Goal: Task Accomplishment & Management: Manage account settings

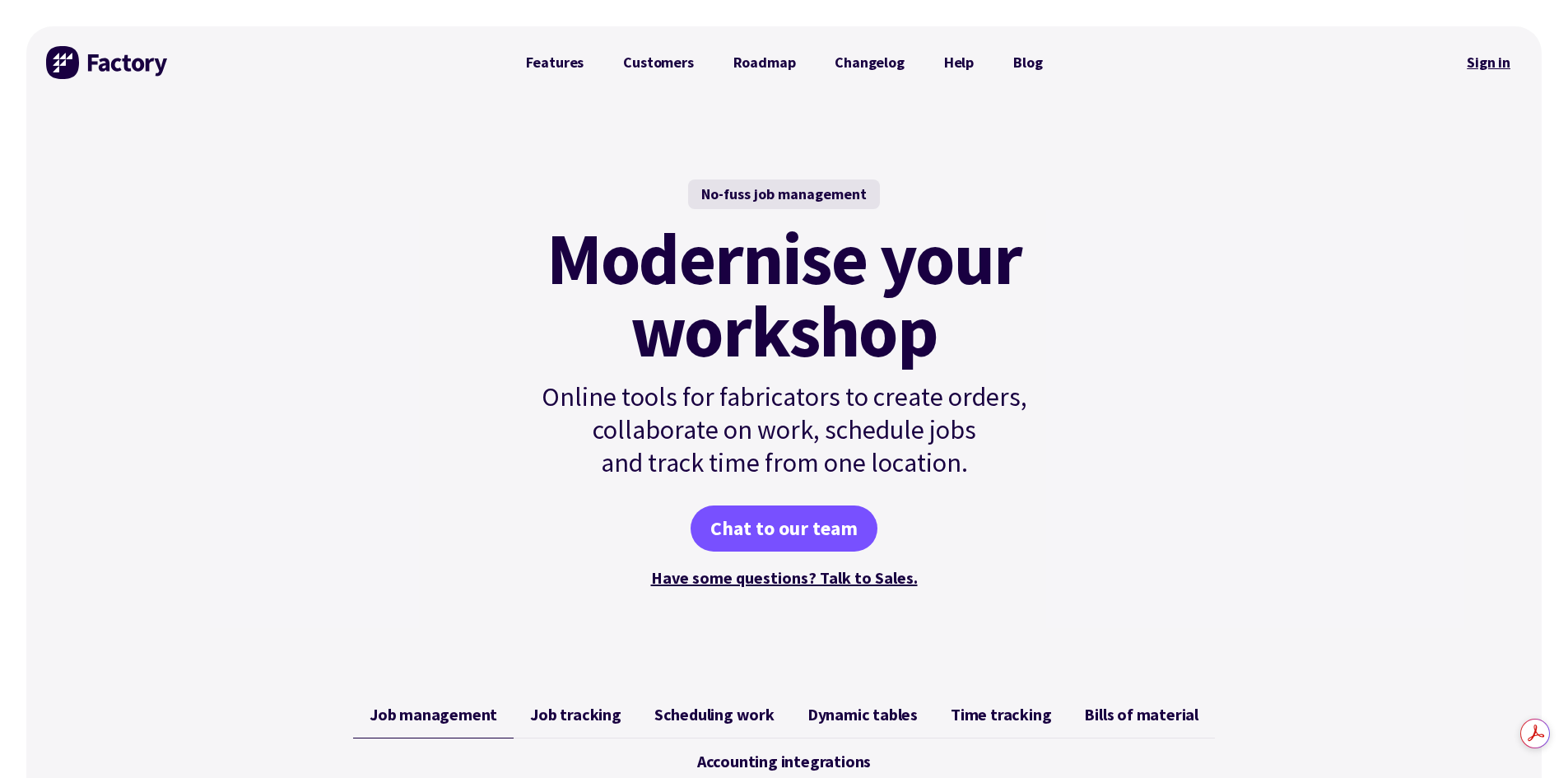
click at [1486, 56] on link "Sign in" at bounding box center [1489, 62] width 67 height 38
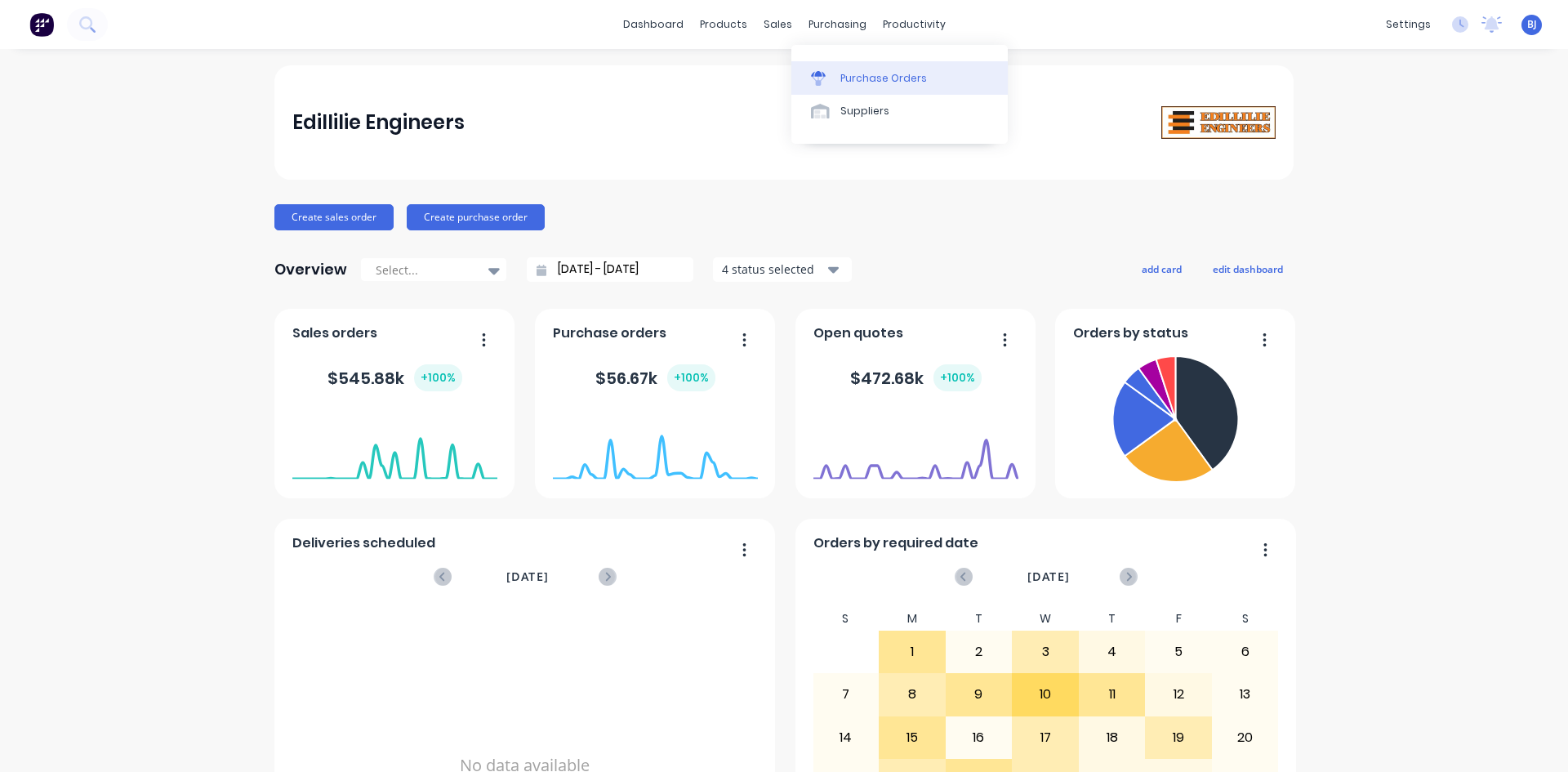
click at [823, 75] on icon at bounding box center [818, 74] width 15 height 5
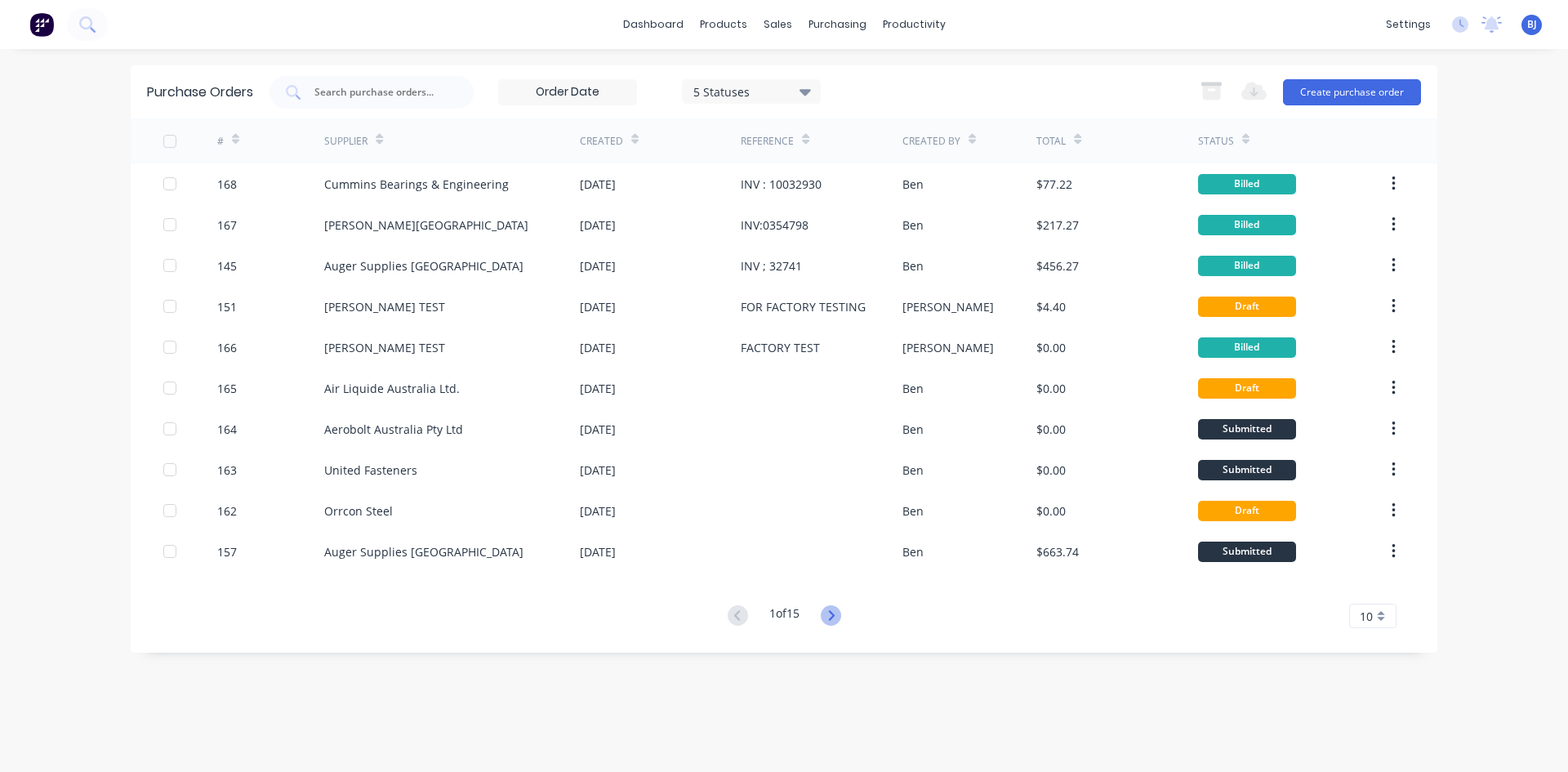
click at [835, 615] on icon at bounding box center [831, 615] width 20 height 20
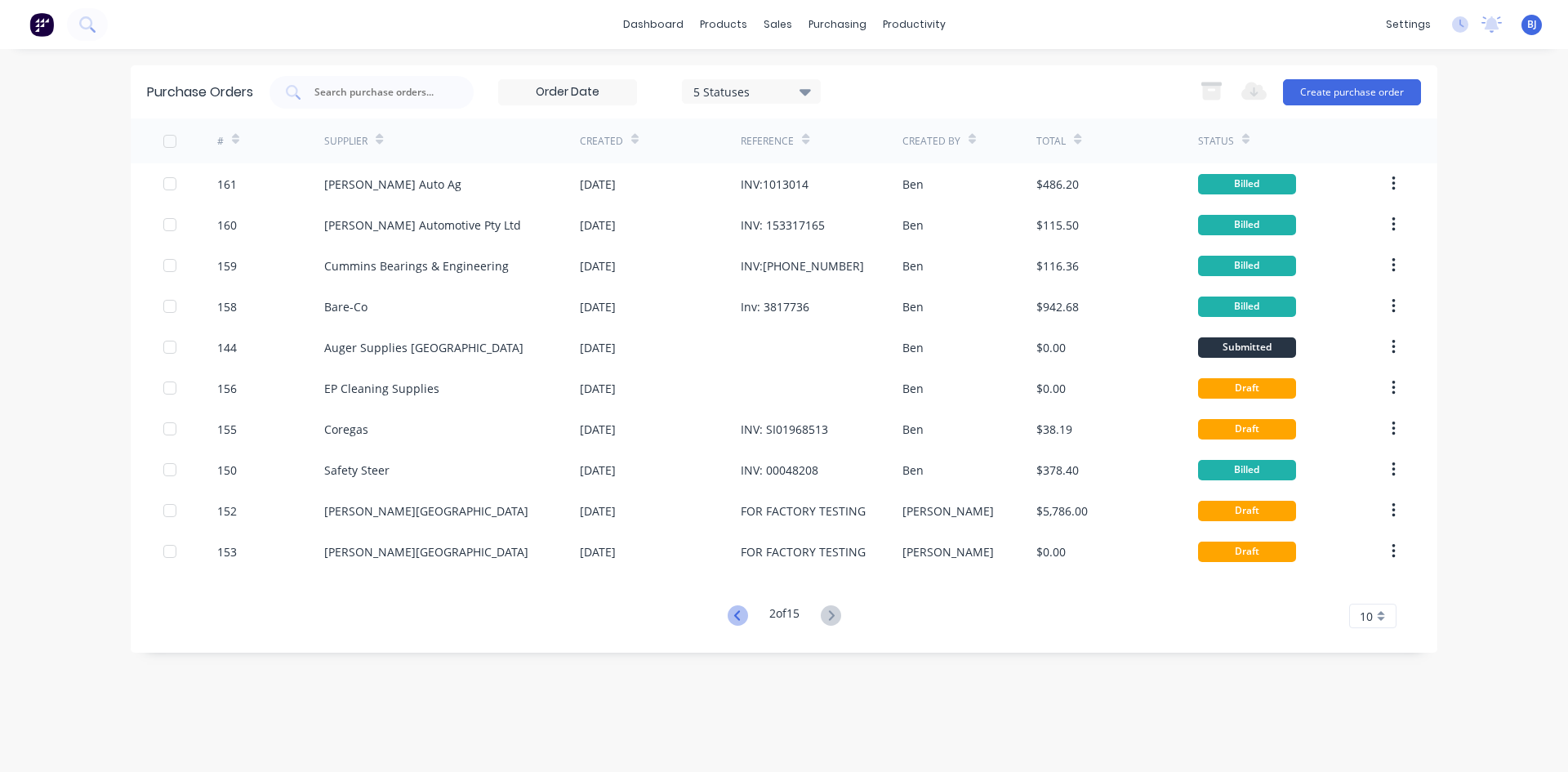
click at [729, 612] on icon at bounding box center [738, 615] width 20 height 20
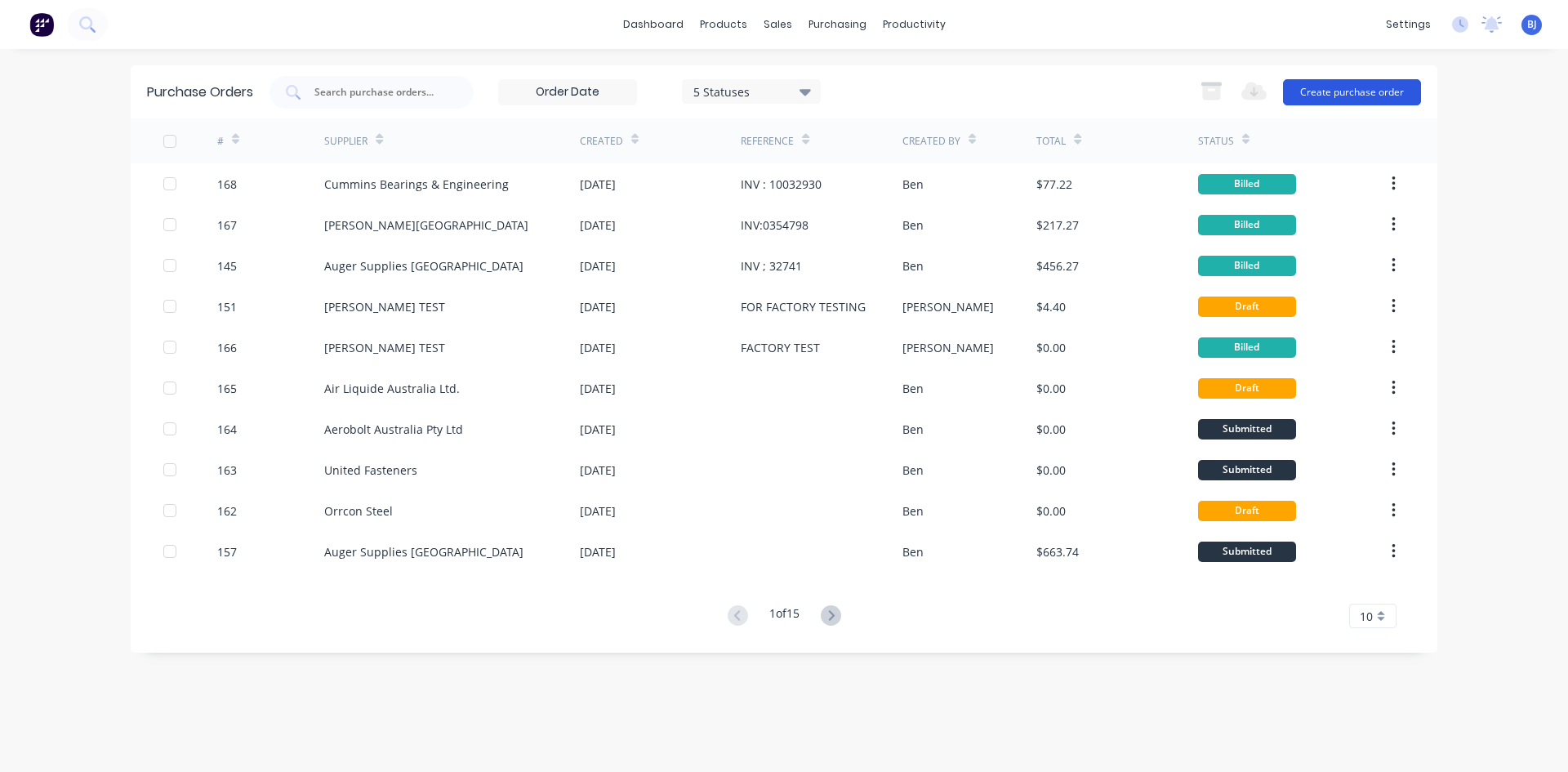
click at [1356, 89] on button "Create purchase order" at bounding box center [1351, 92] width 138 height 26
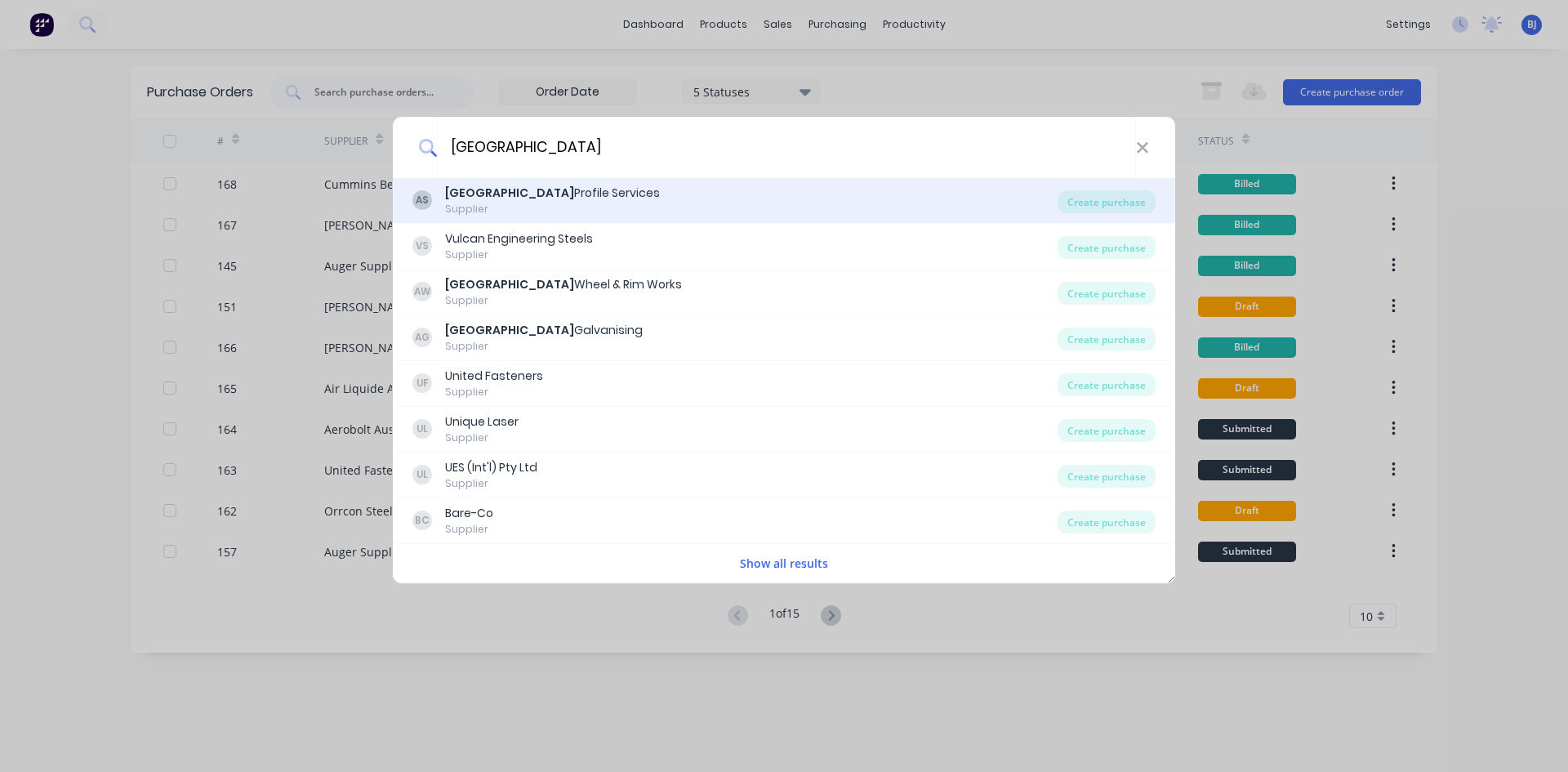
type input "[GEOGRAPHIC_DATA]"
click at [571, 196] on div "Adelaide Profile Services" at bounding box center [552, 193] width 215 height 17
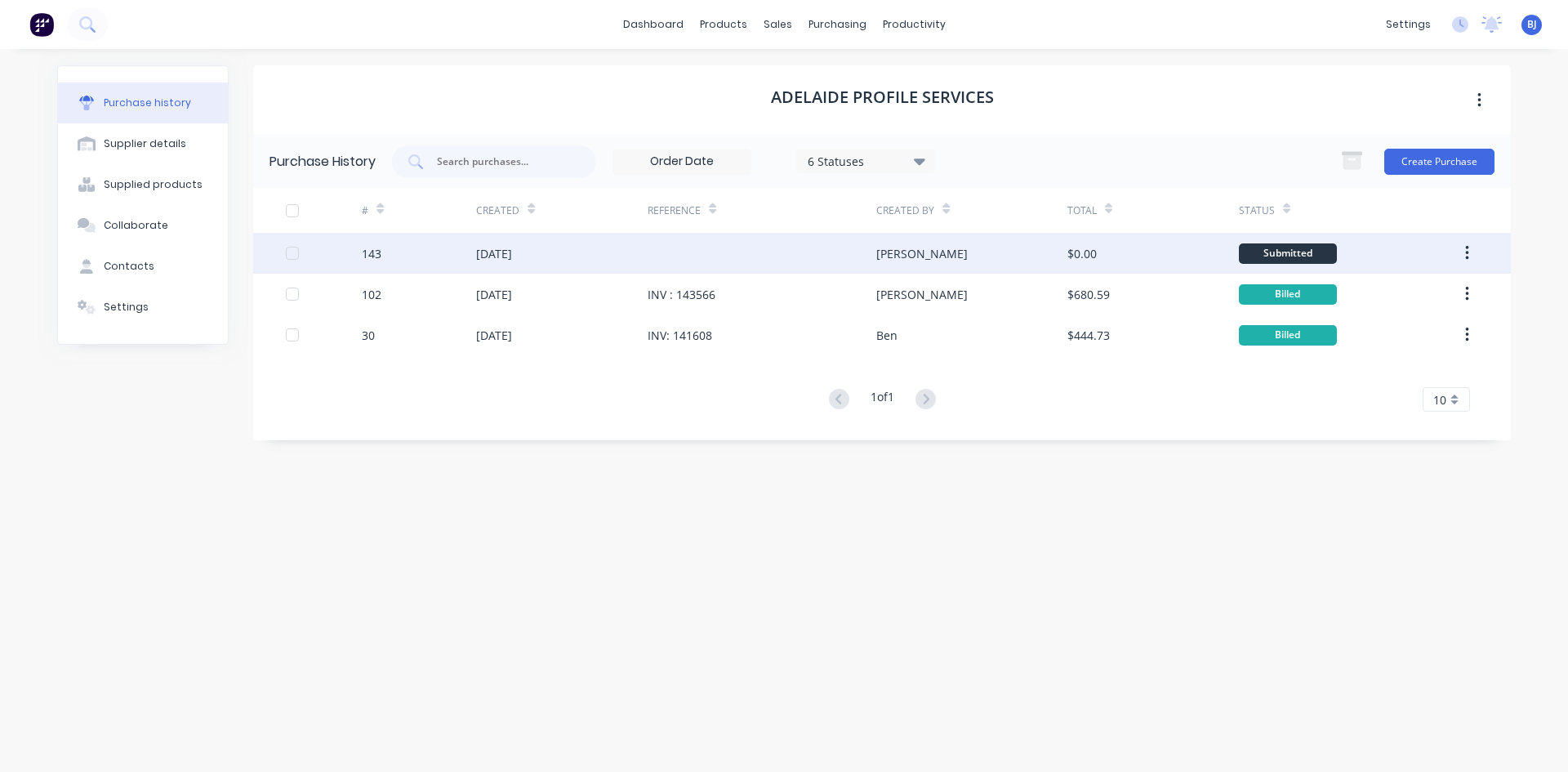
click at [512, 248] on div "[DATE]" at bounding box center [494, 253] width 36 height 17
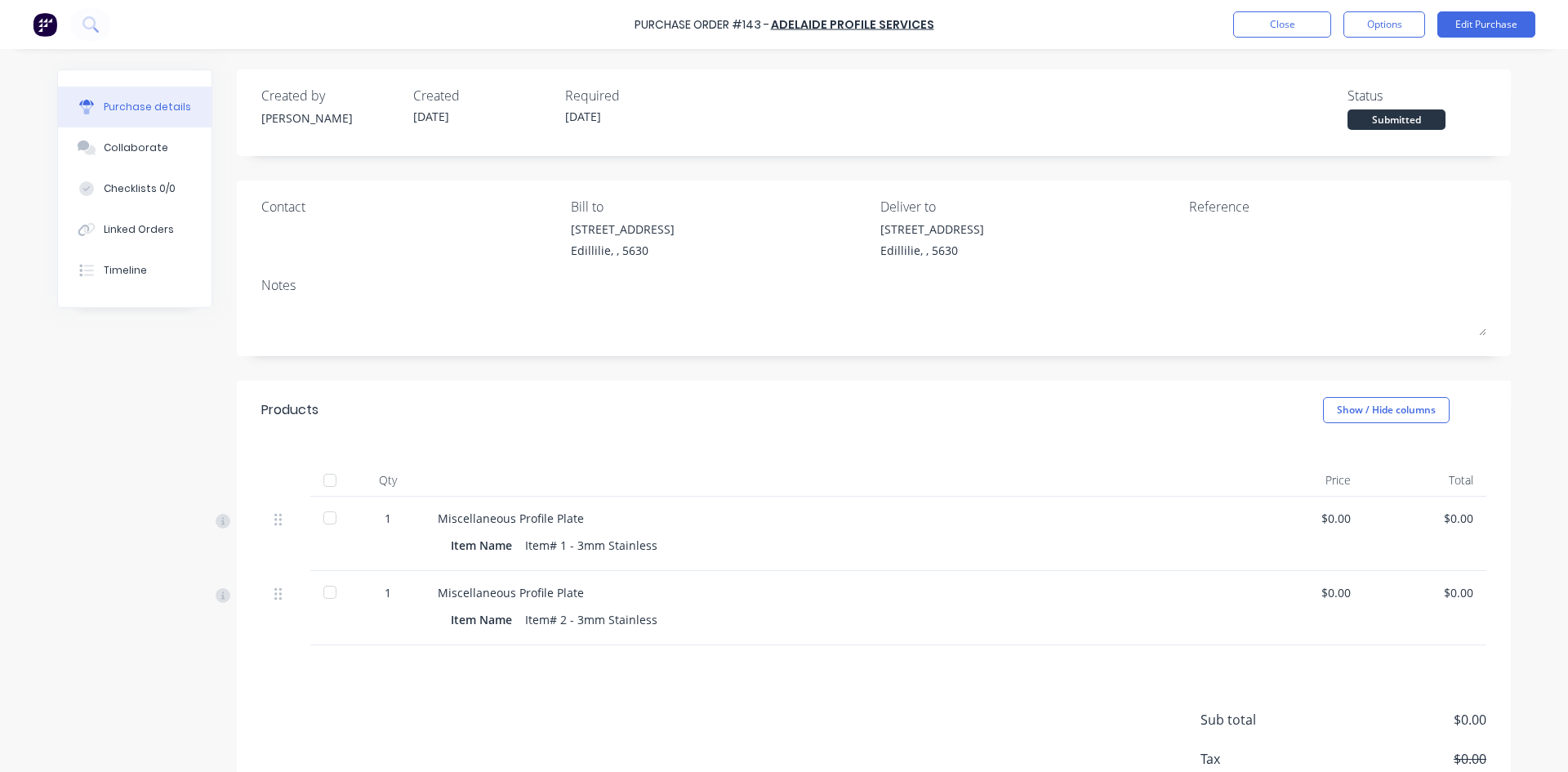
click at [1440, 516] on div "$0.00" at bounding box center [1425, 518] width 97 height 17
click at [1459, 516] on div "$0.00" at bounding box center [1425, 518] width 97 height 17
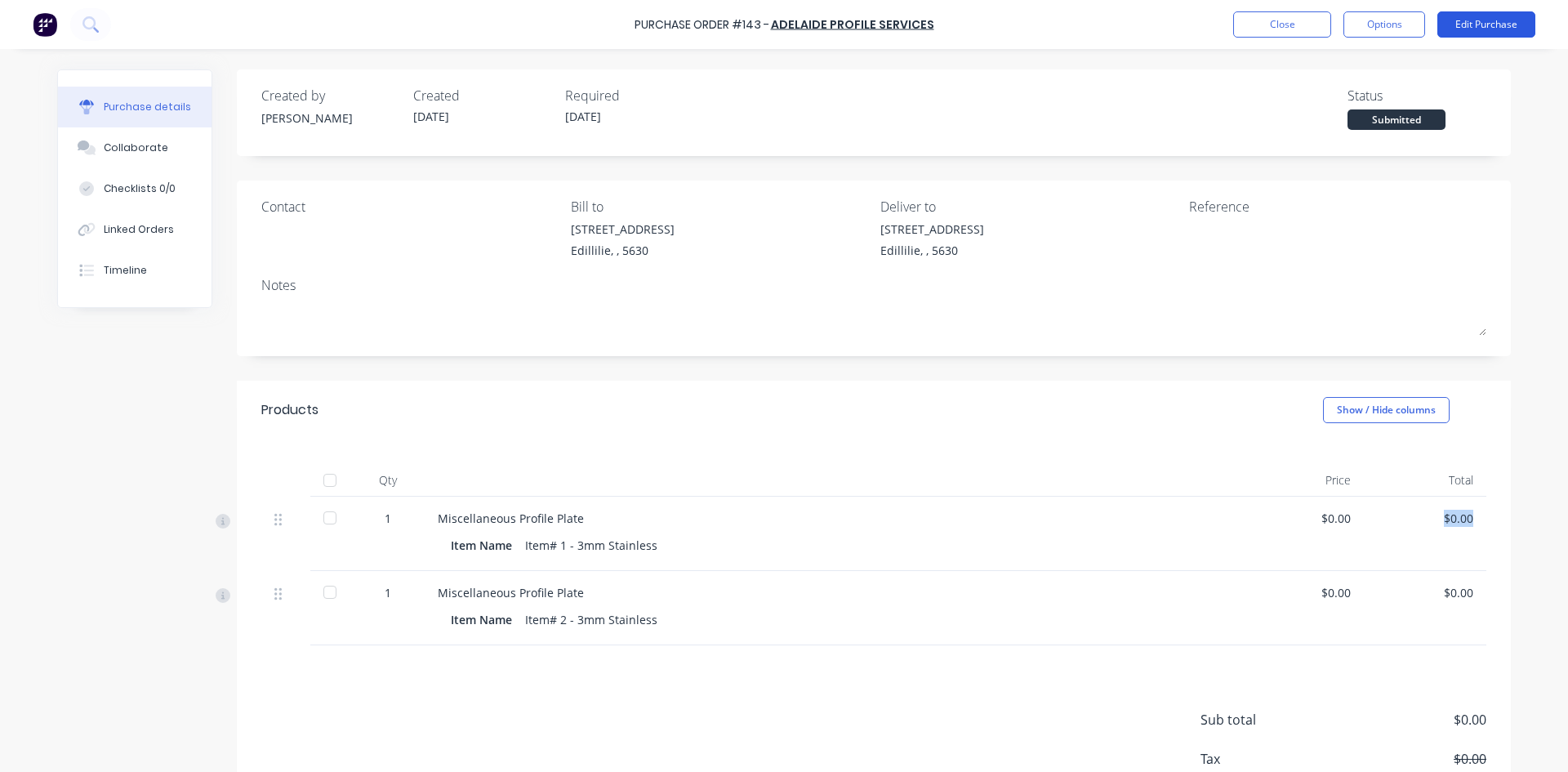
click at [1492, 25] on button "Edit Purchase" at bounding box center [1487, 25] width 98 height 26
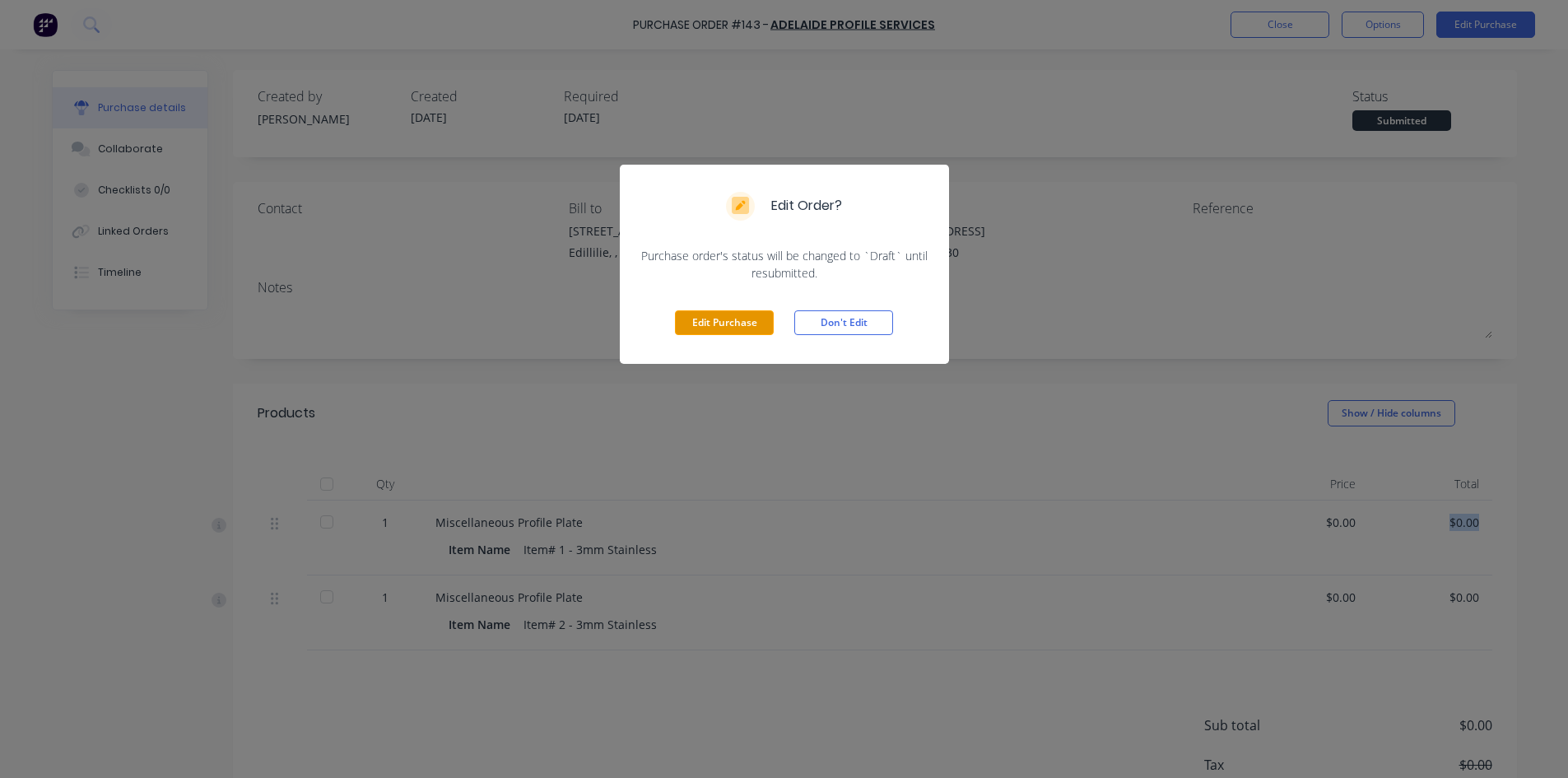
click at [742, 324] on button "Edit Purchase" at bounding box center [725, 322] width 99 height 25
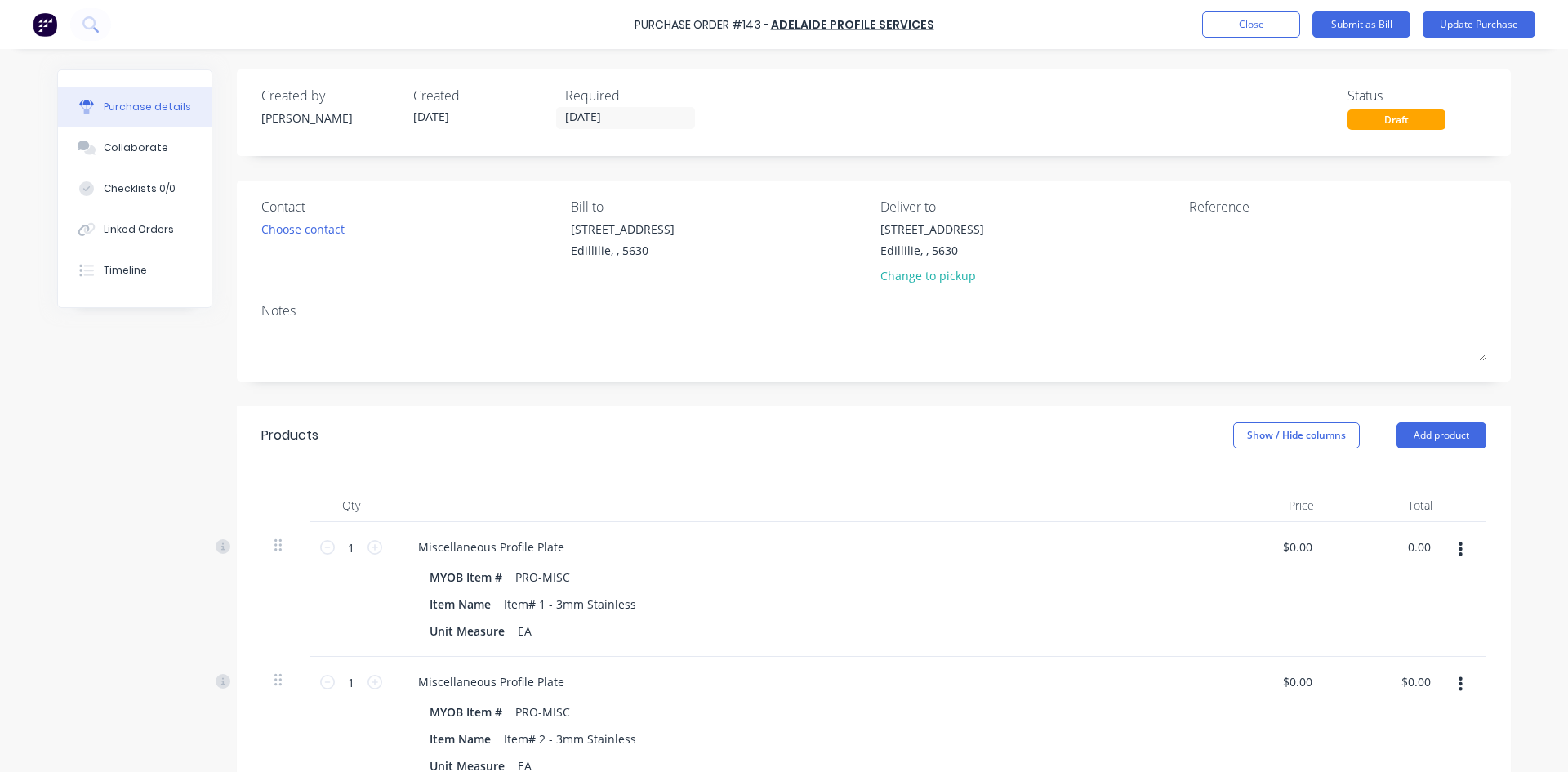
click at [1396, 543] on div "0.00 0.00" at bounding box center [1387, 590] width 118 height 135
click at [1396, 542] on div "$0.00 $0.00" at bounding box center [1387, 590] width 118 height 135
type input "0.00"
click at [1421, 547] on input "0.00" at bounding box center [1419, 547] width 31 height 24
click at [1420, 547] on input "0.00" at bounding box center [1419, 547] width 31 height 24
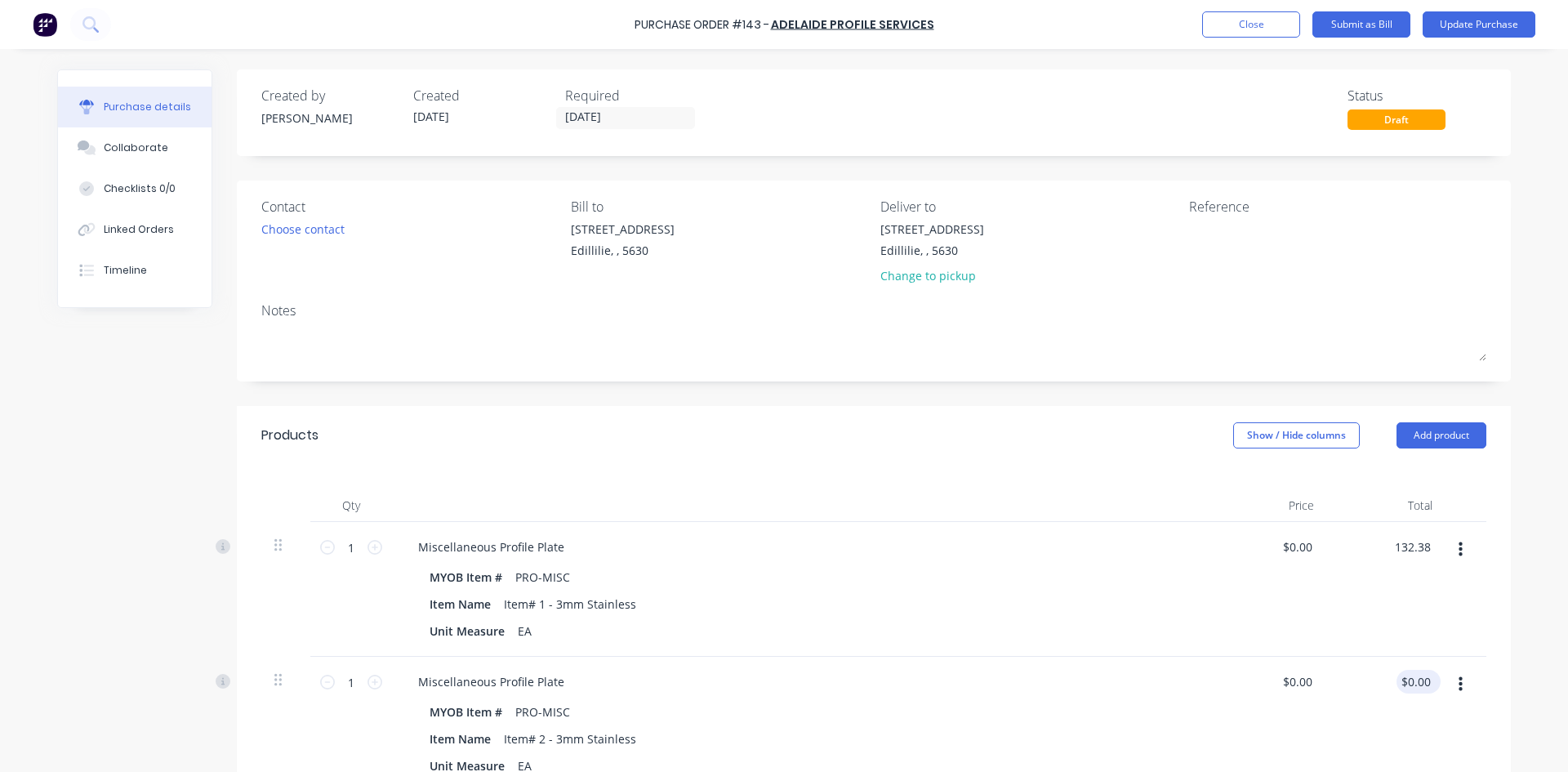
type input "132.38"
type input "$132.38"
click at [1405, 676] on input "0.00" at bounding box center [1419, 682] width 31 height 24
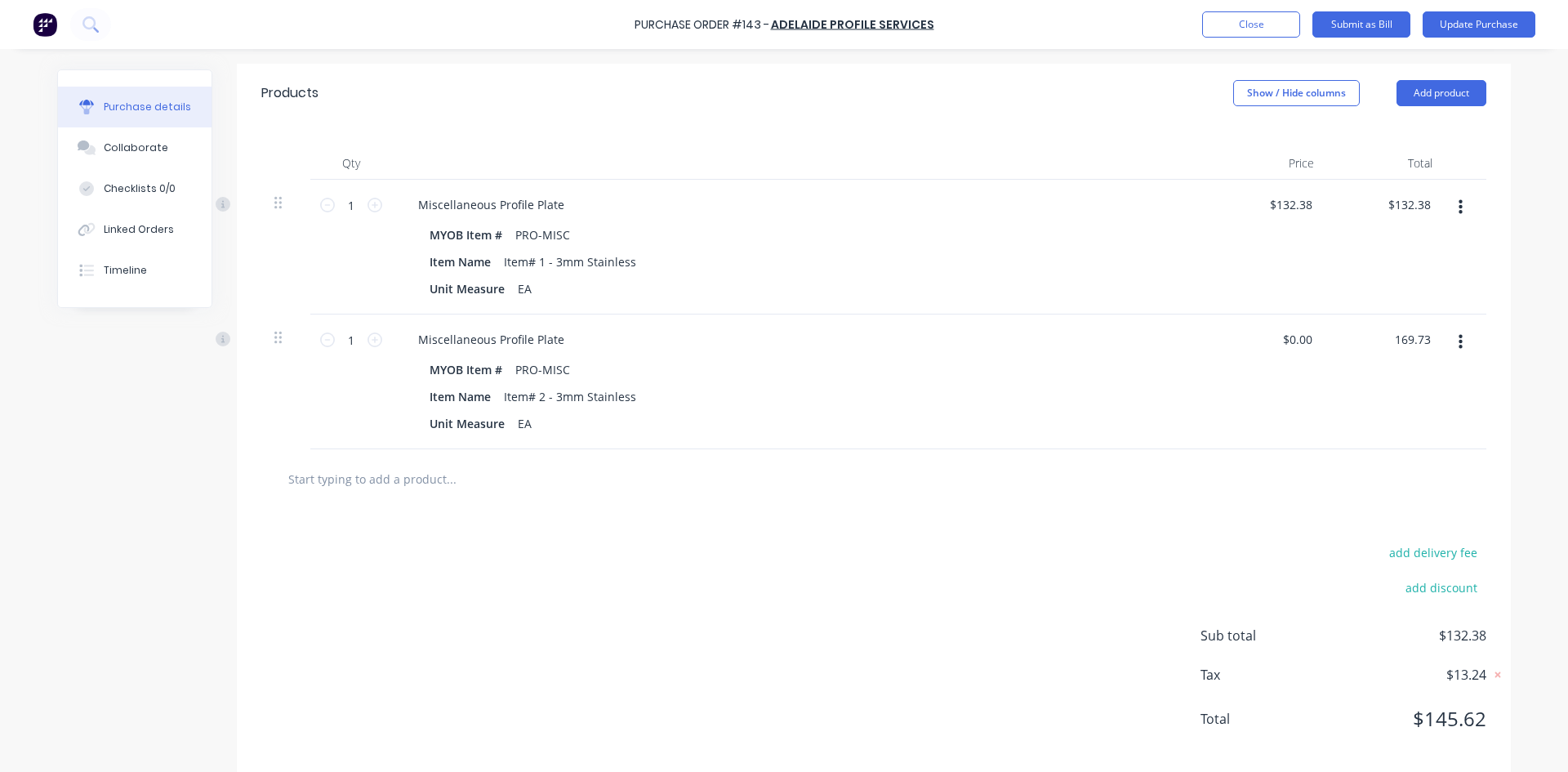
scroll to position [365, 0]
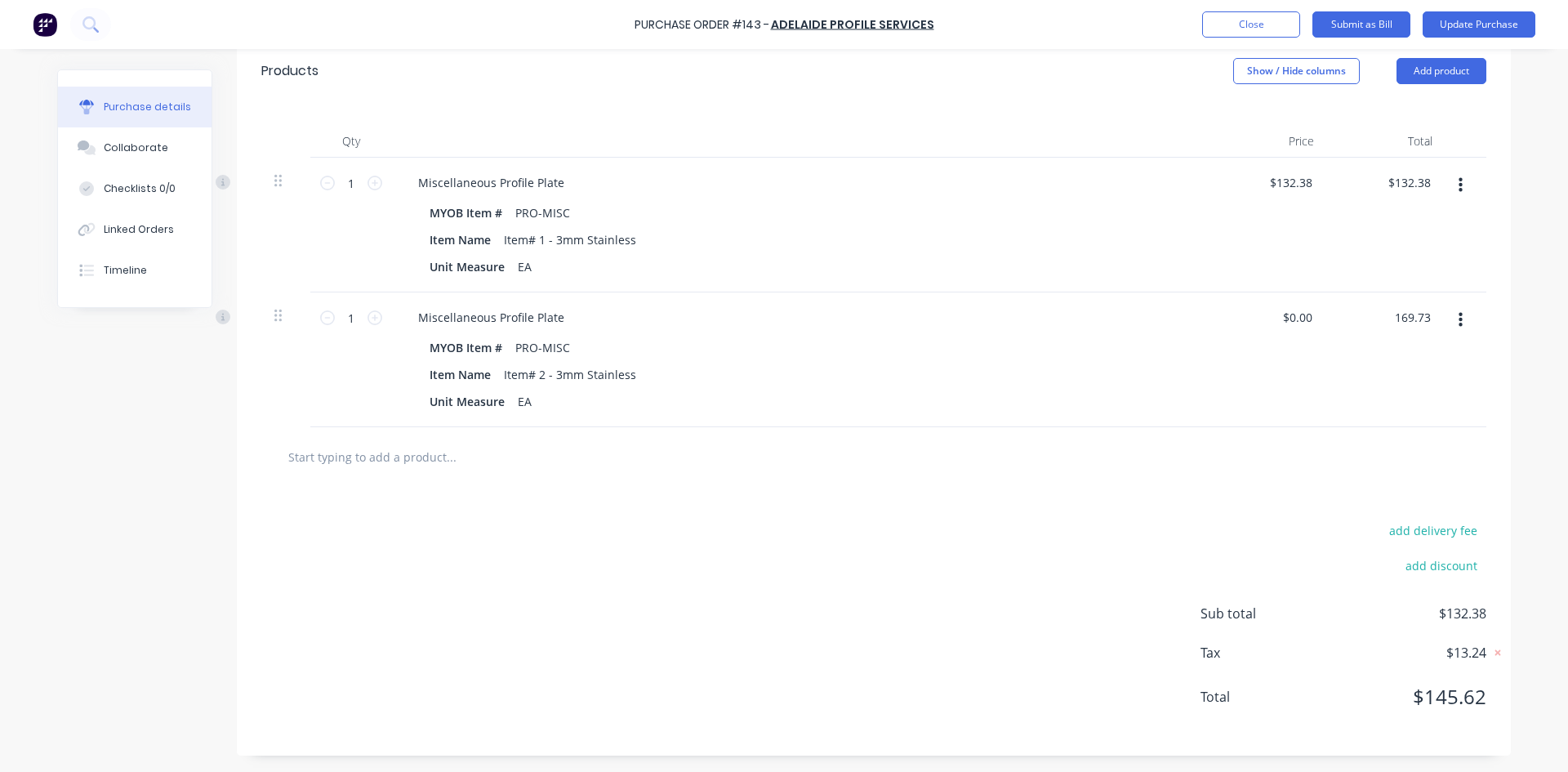
type input "169.73"
type input "$169.73"
click at [972, 535] on div "add delivery fee add discount Sub total $302.11 Tax $30.21 Total $332.32" at bounding box center [874, 621] width 1274 height 269
click at [1414, 185] on input "132.38" at bounding box center [1409, 182] width 51 height 24
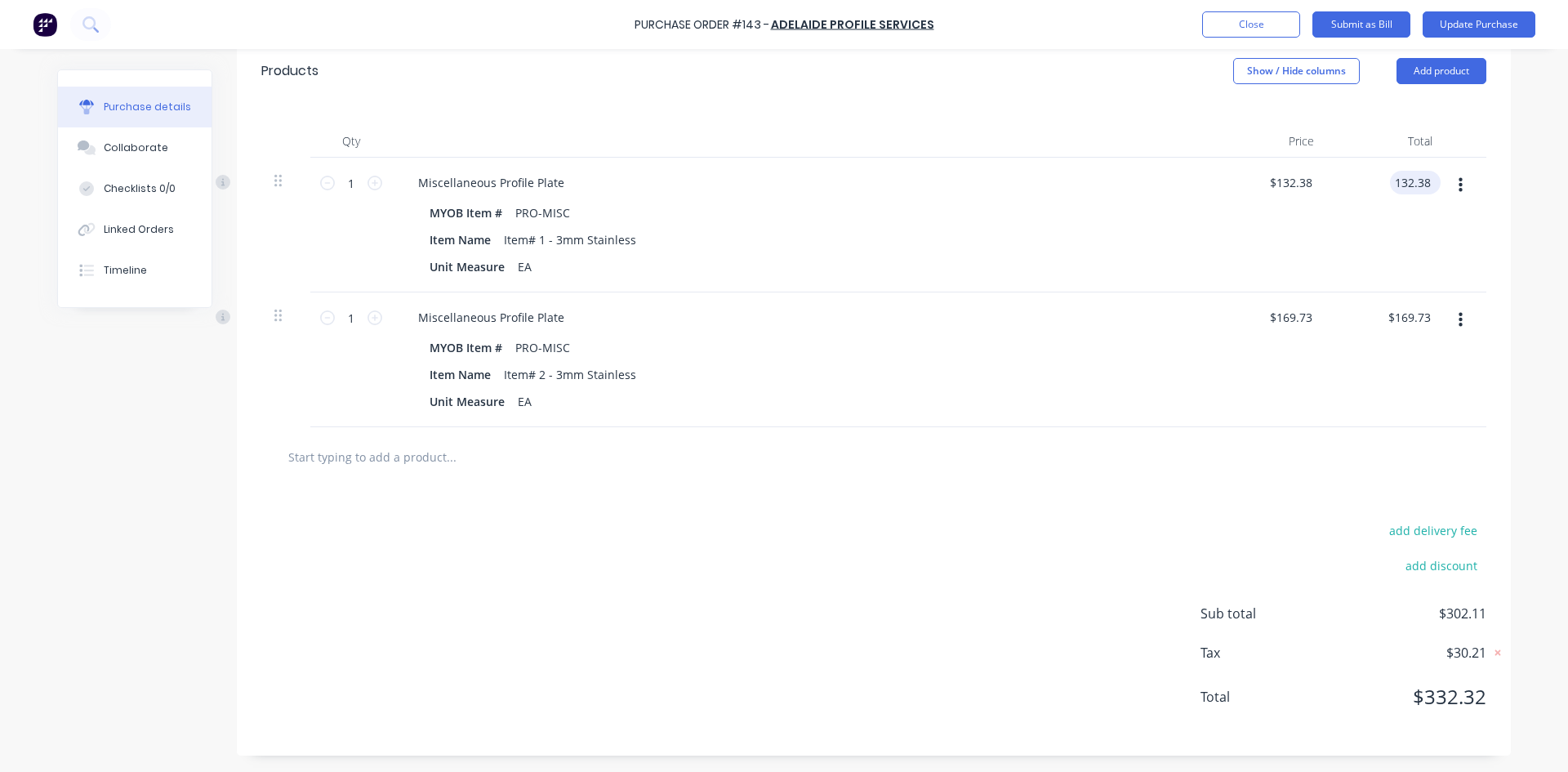
click at [1414, 185] on input "132.38" at bounding box center [1412, 182] width 44 height 24
type input "132.78"
type input "$132.78"
click at [1299, 392] on div "$169.73 $169.73" at bounding box center [1268, 360] width 118 height 135
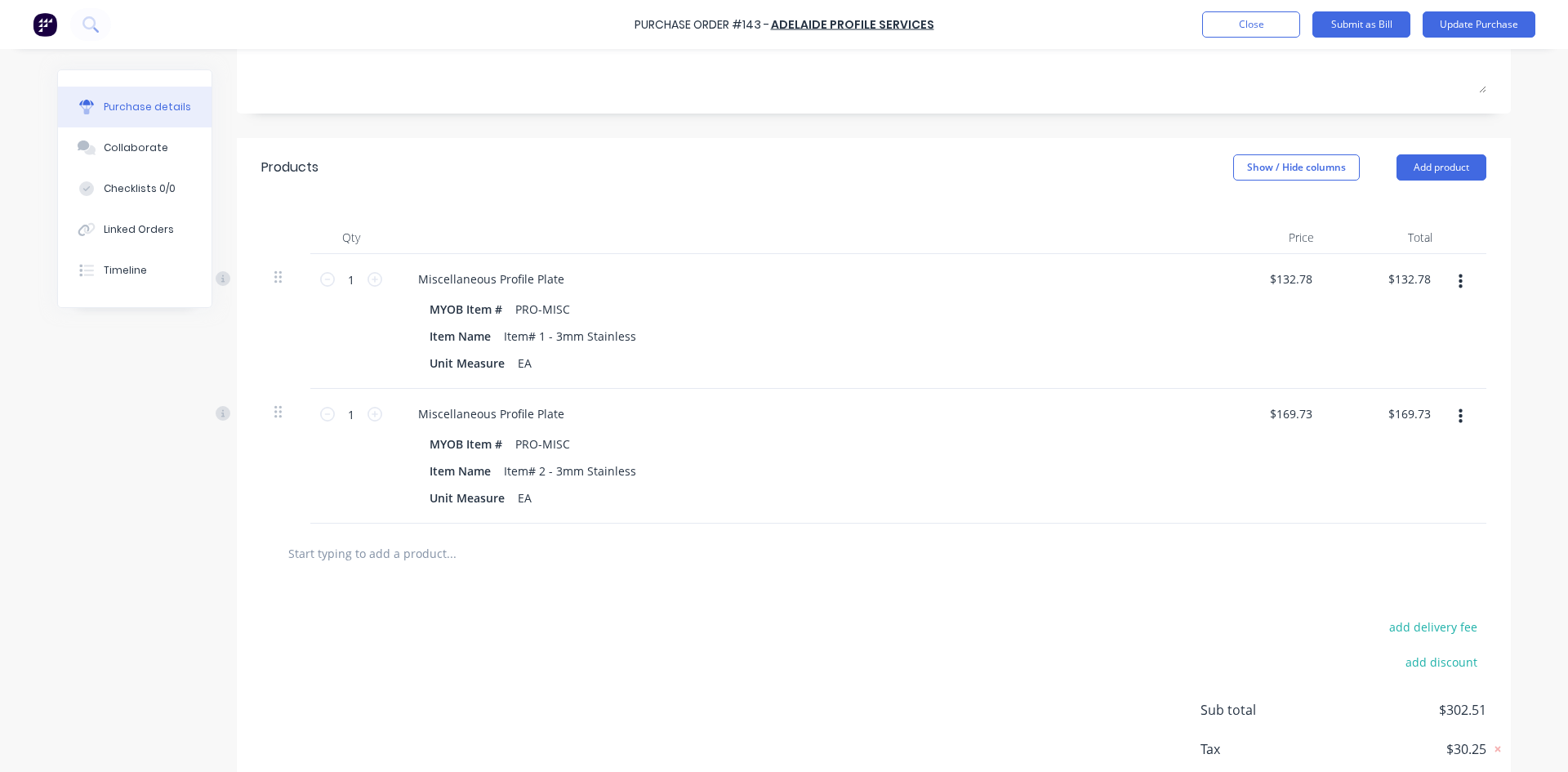
scroll to position [119, 0]
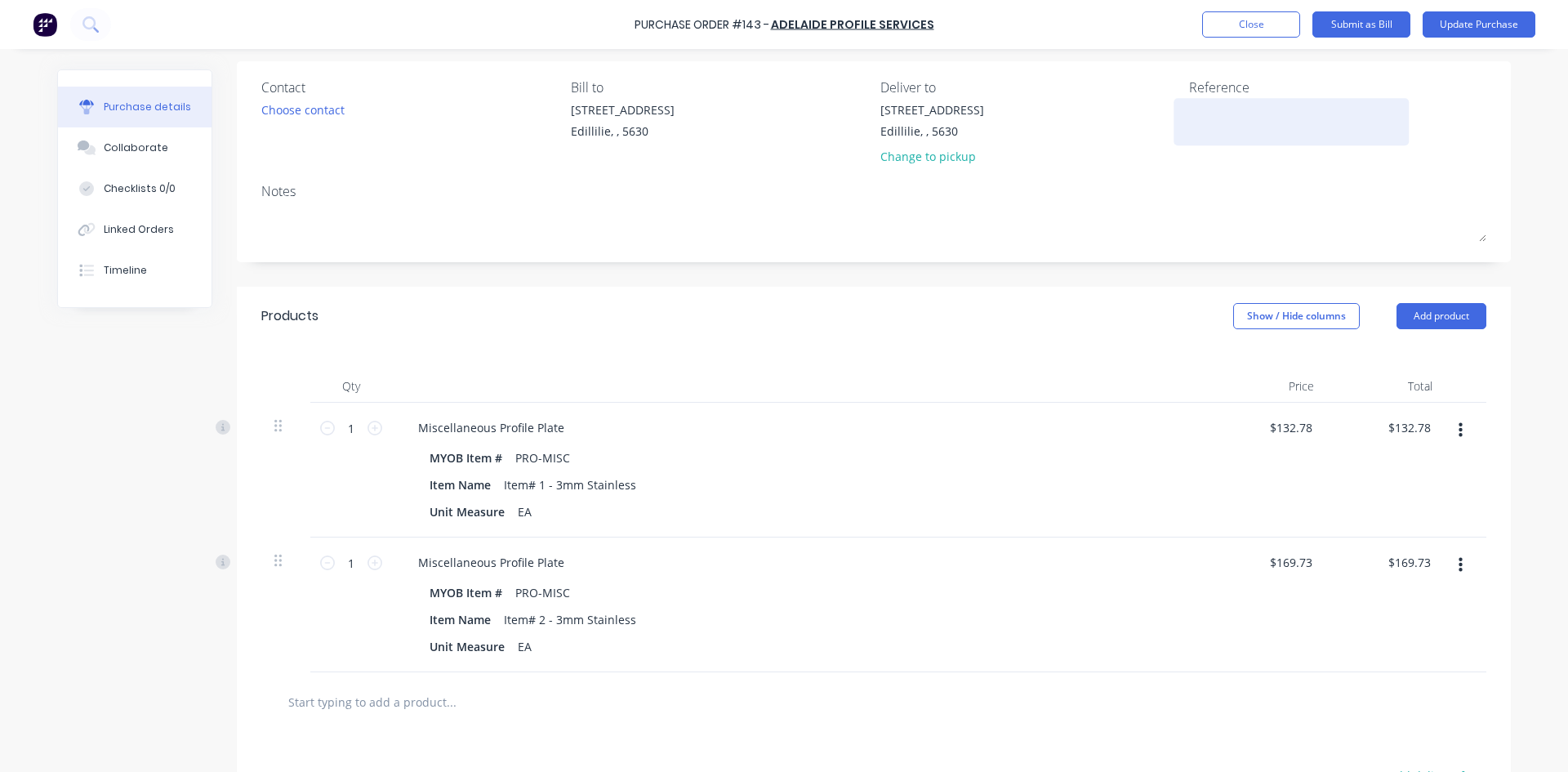
click at [1208, 114] on textarea at bounding box center [1291, 119] width 204 height 36
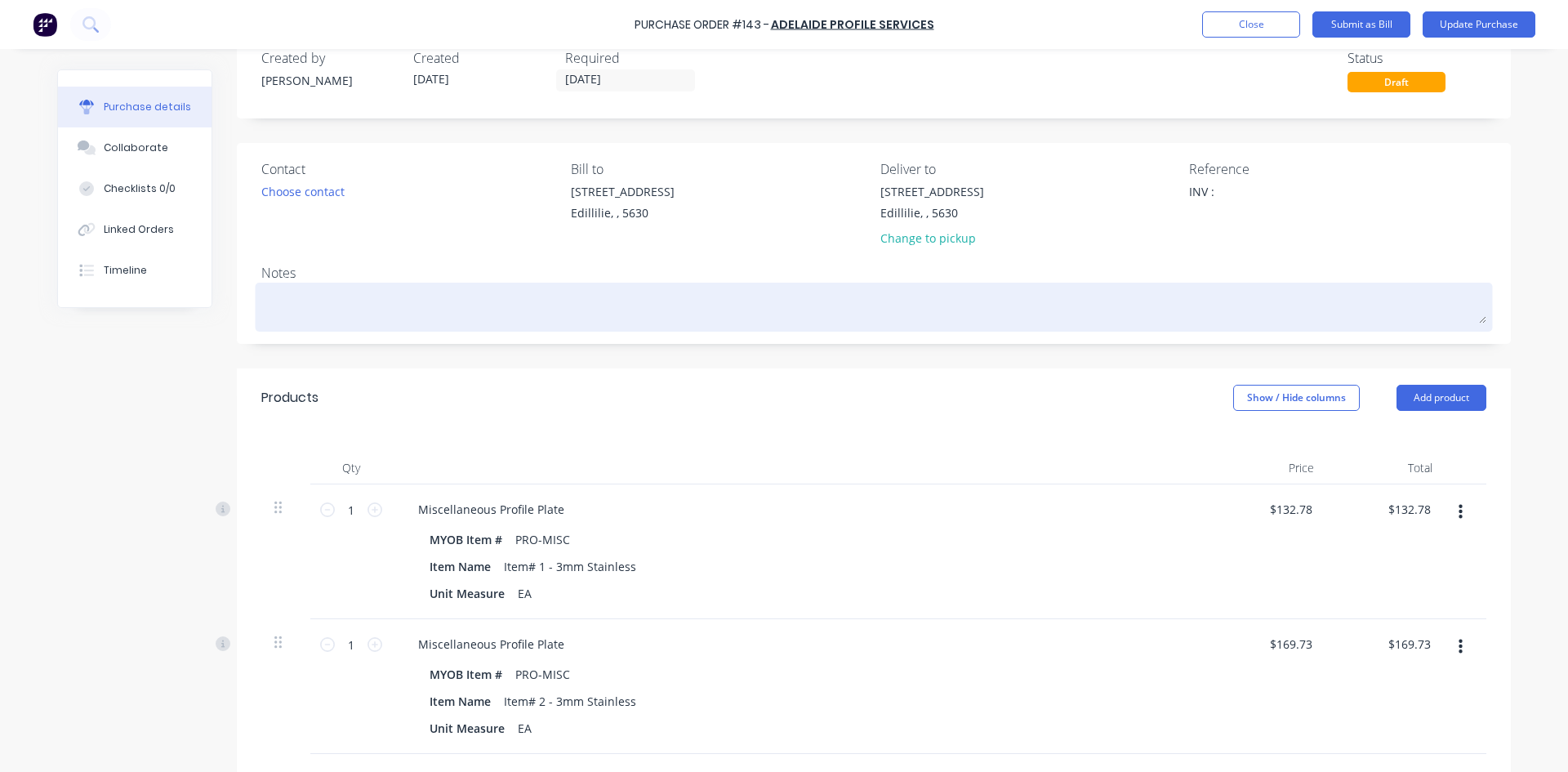
scroll to position [0, 0]
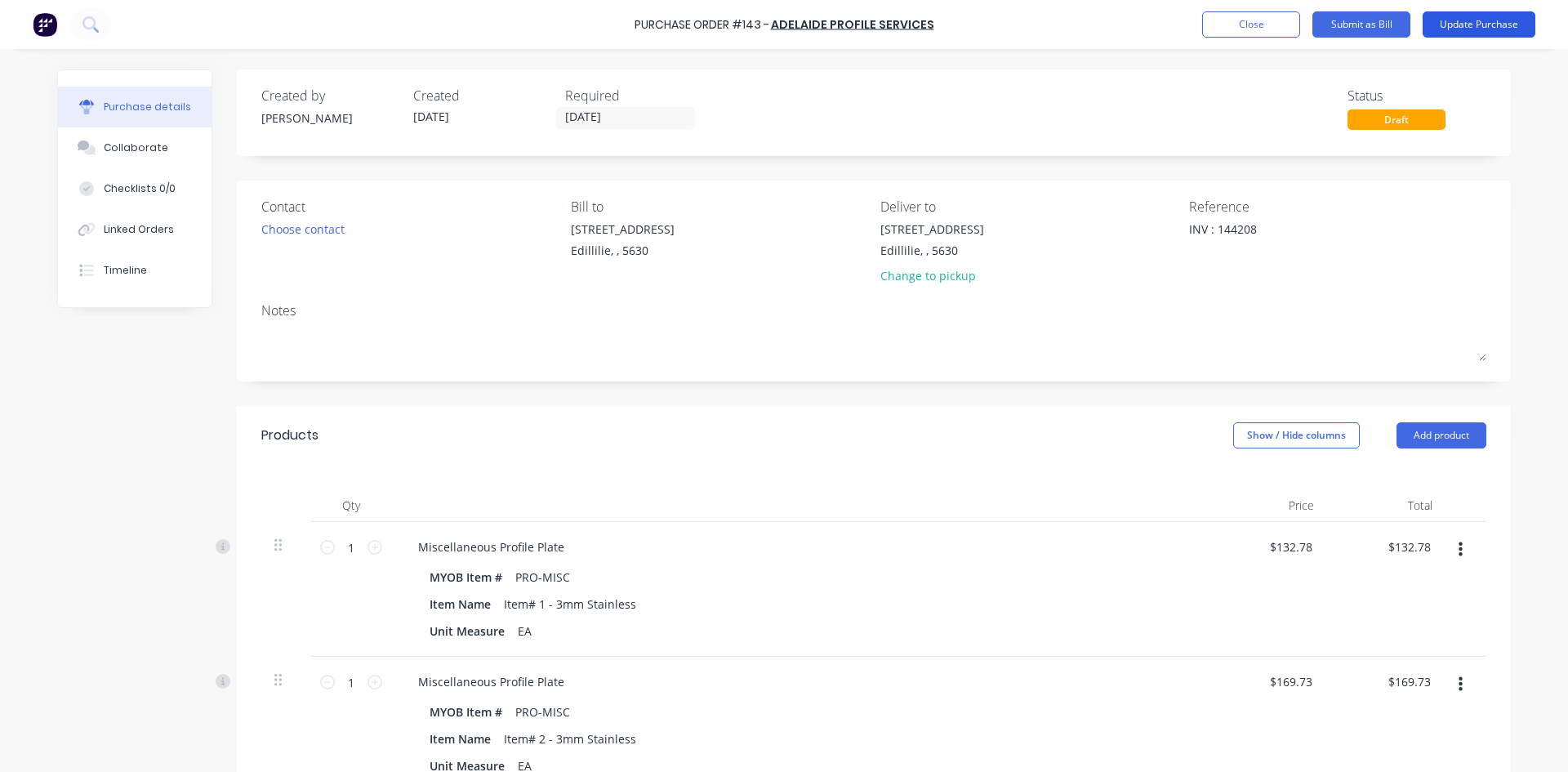
type textarea "INV : 144208"
type textarea "x"
type textarea "INV : 144208"
click at [1448, 23] on button "Update Purchase" at bounding box center [1479, 25] width 113 height 26
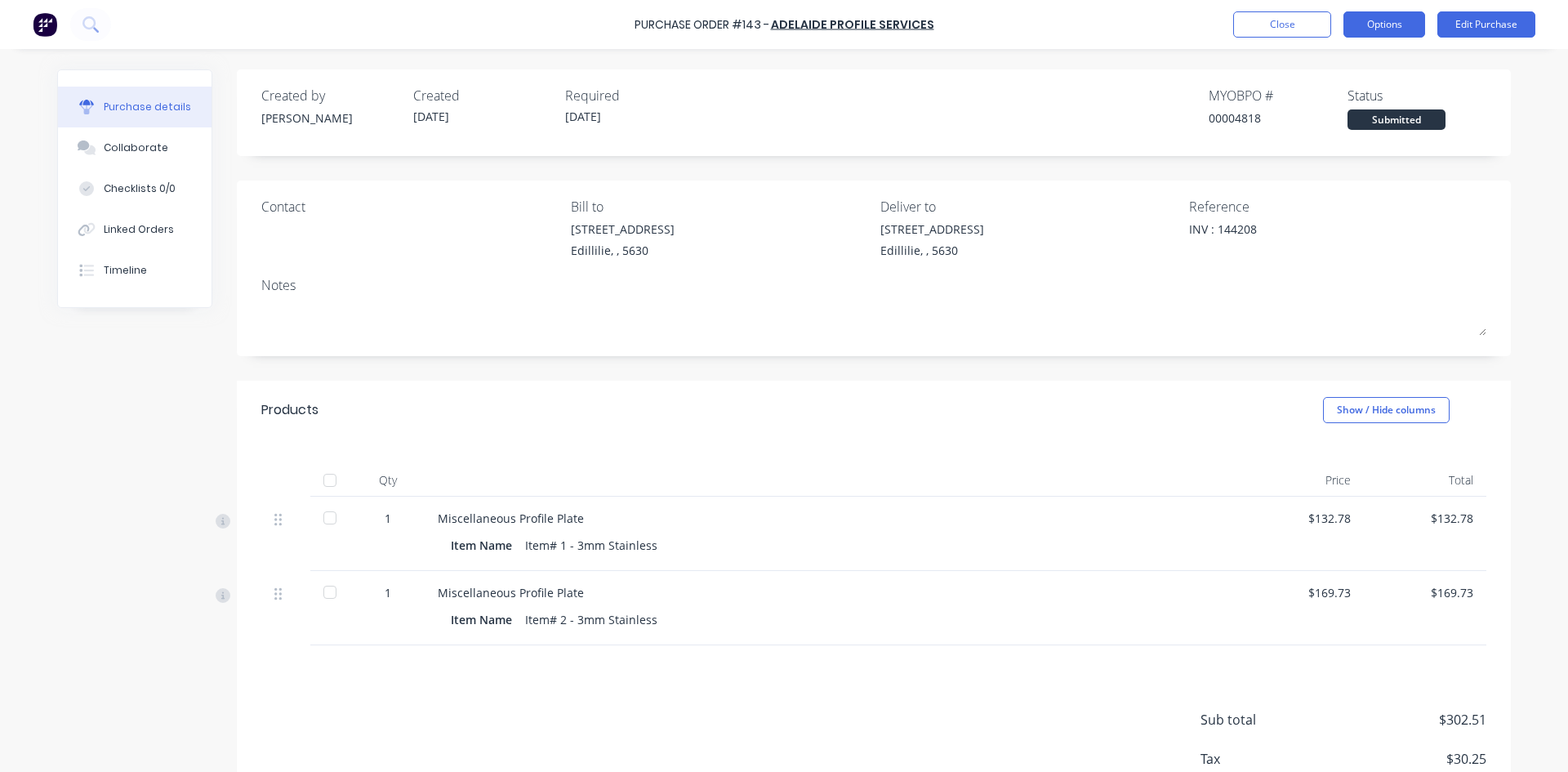
click at [1382, 33] on button "Options" at bounding box center [1384, 25] width 82 height 26
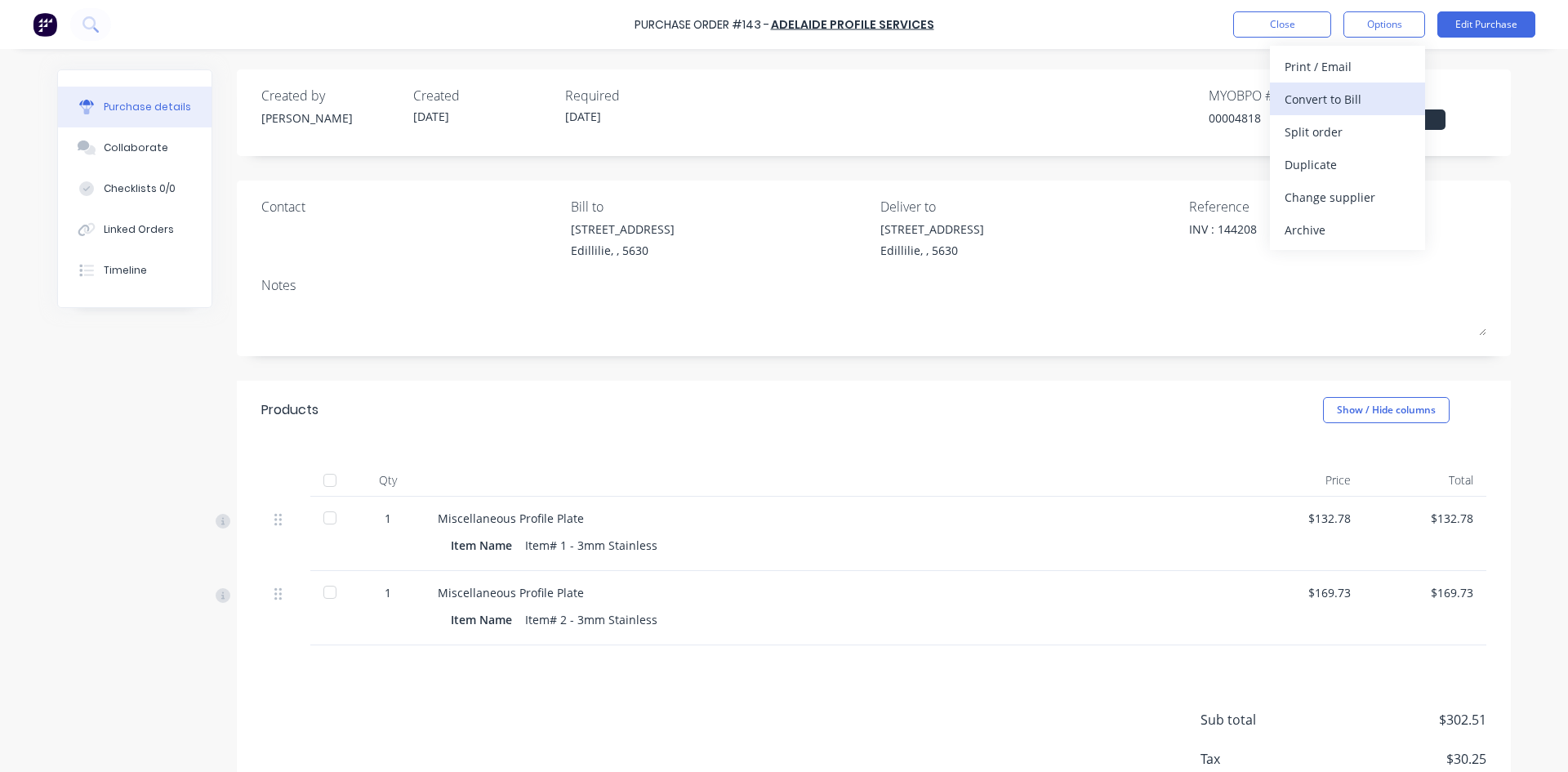
click at [1327, 100] on div "Convert to Bill" at bounding box center [1348, 99] width 126 height 24
type textarea "x"
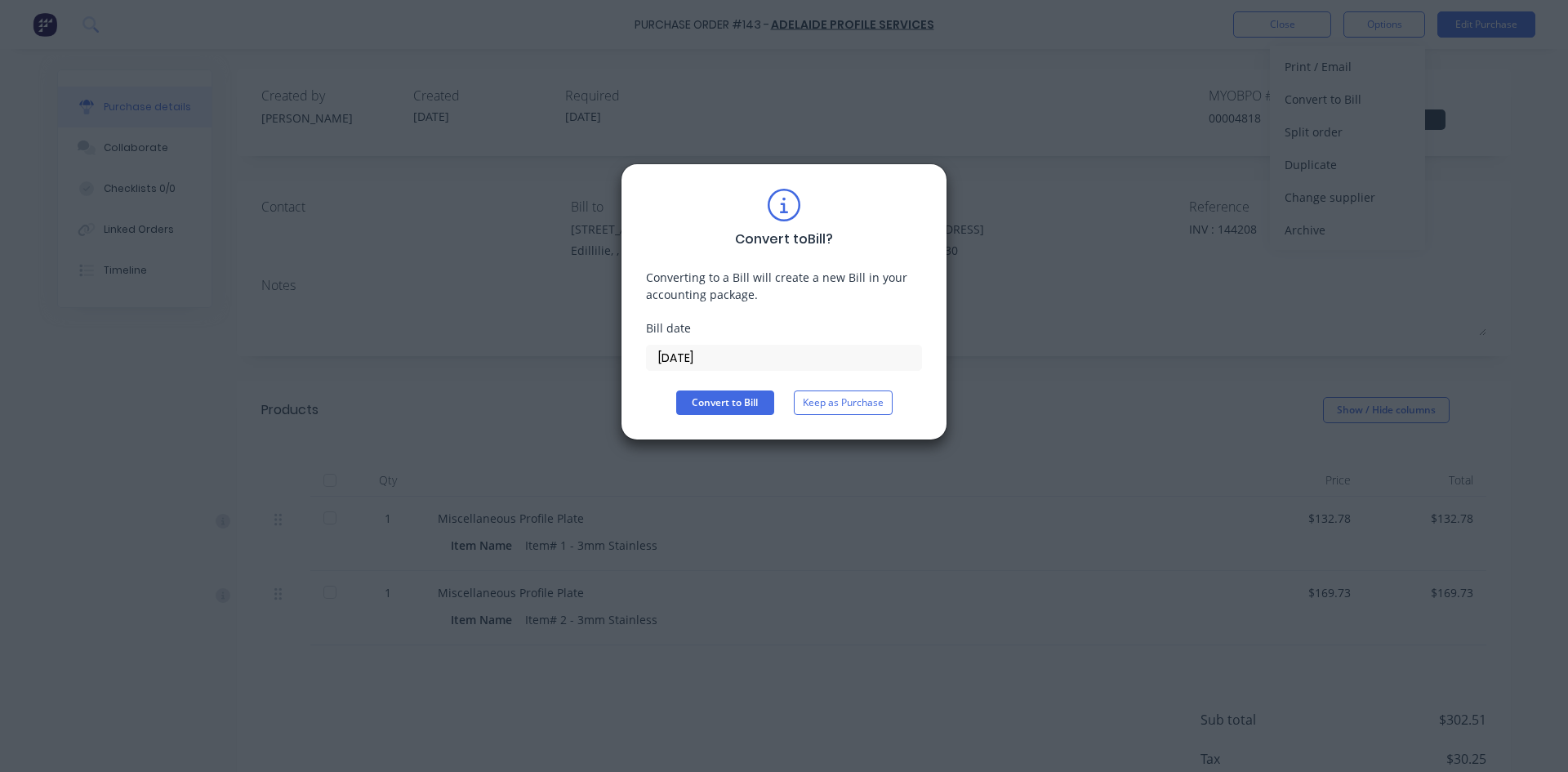
click at [712, 357] on input "[DATE]" at bounding box center [784, 357] width 274 height 25
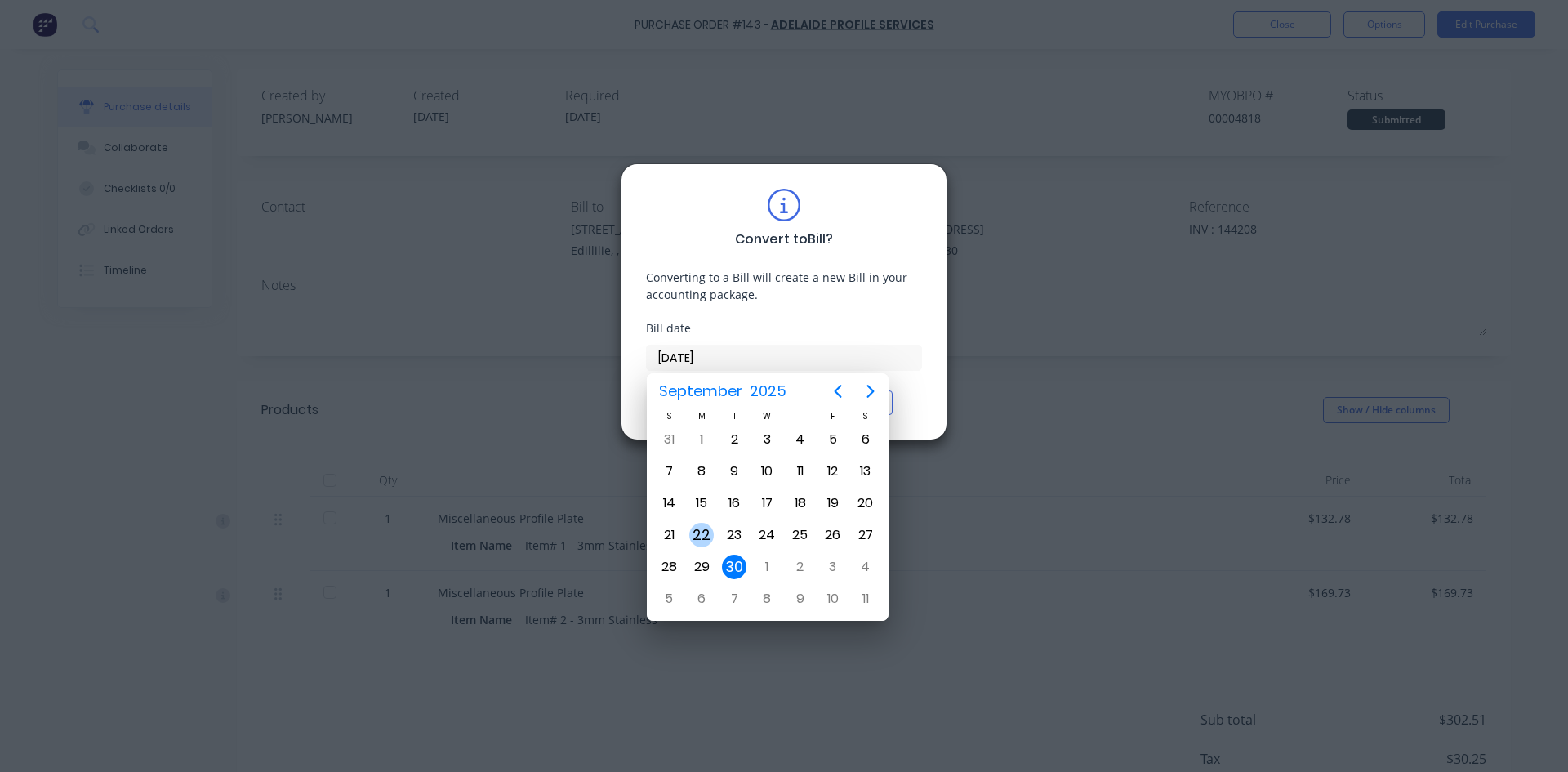
click at [713, 538] on div "22" at bounding box center [702, 535] width 33 height 31
type input "[DATE]"
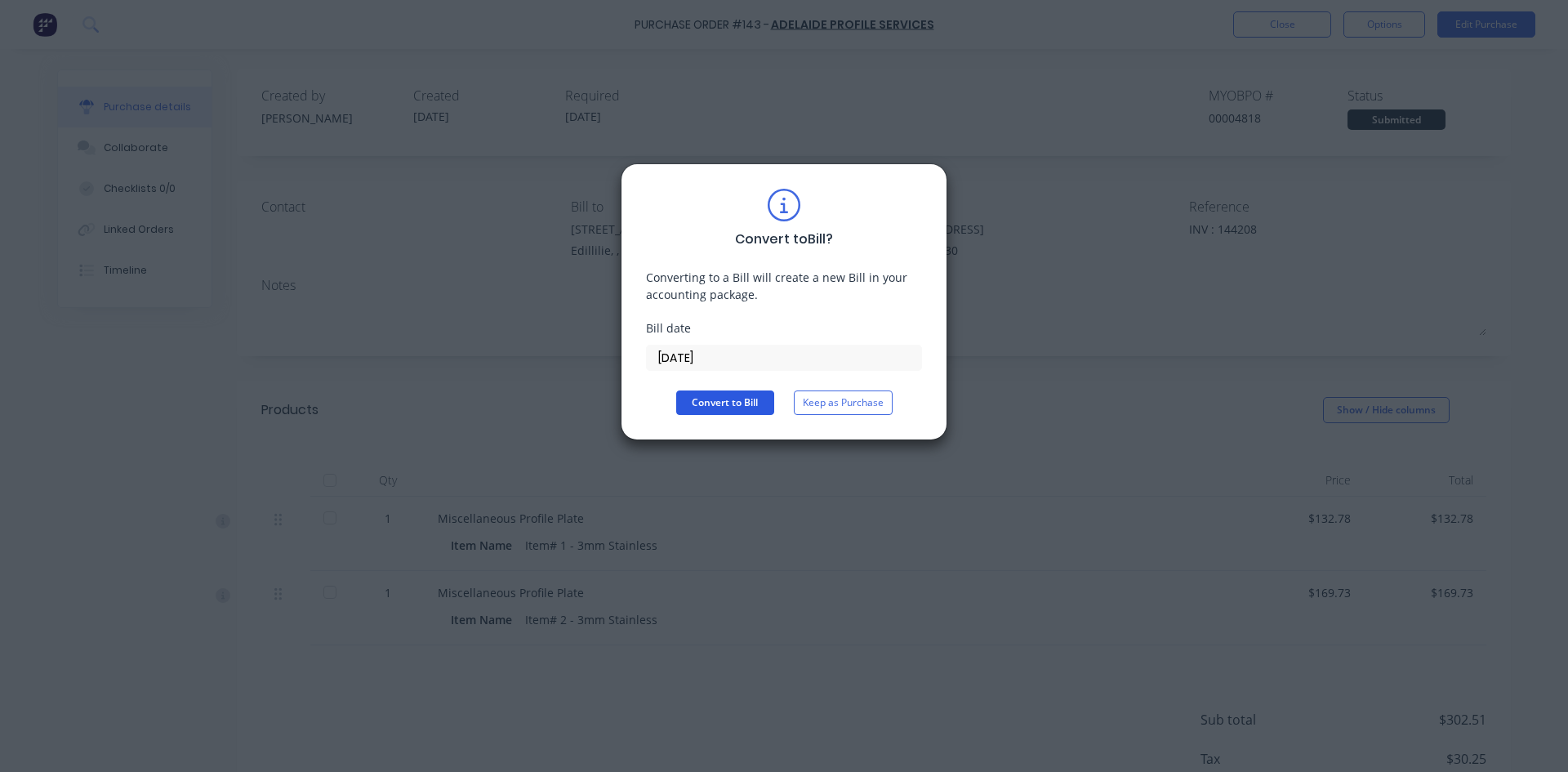
click at [733, 406] on button "Convert to Bill" at bounding box center [725, 402] width 98 height 25
type textarea "x"
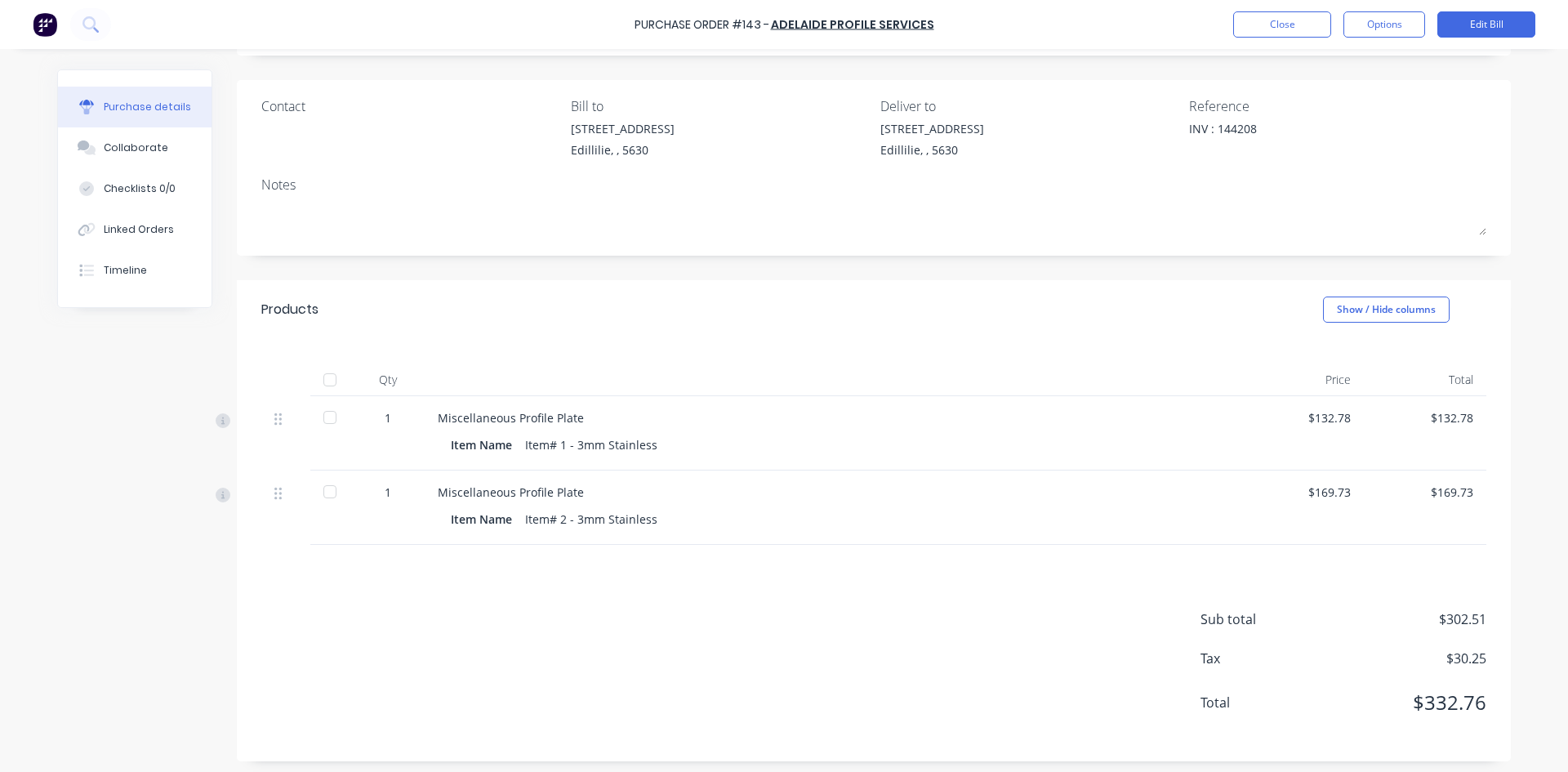
scroll to position [107, 0]
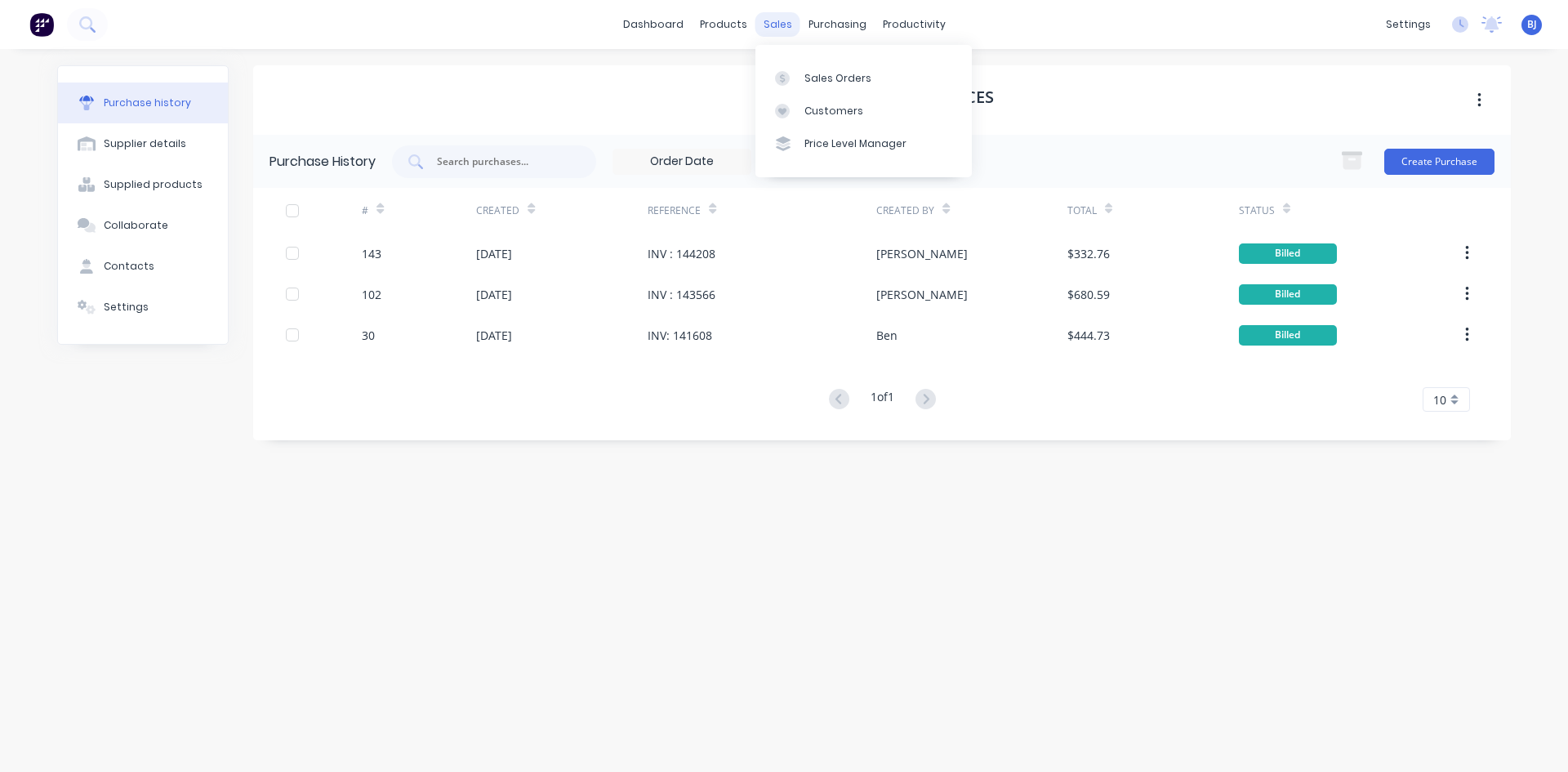
click at [783, 26] on div "sales" at bounding box center [777, 24] width 45 height 25
click at [794, 78] on div at bounding box center [787, 78] width 25 height 15
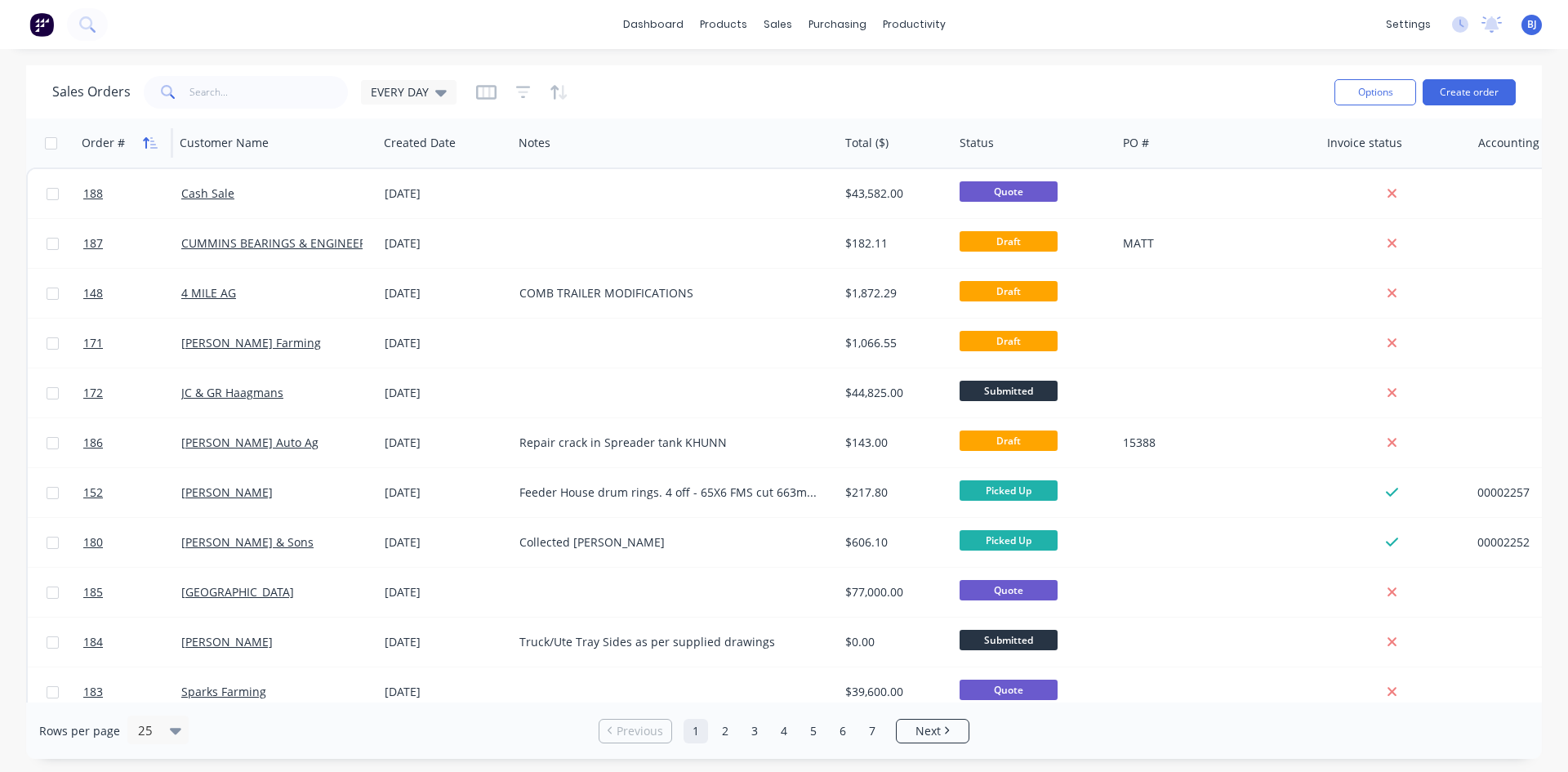
click at [143, 142] on icon "button" at bounding box center [150, 143] width 15 height 13
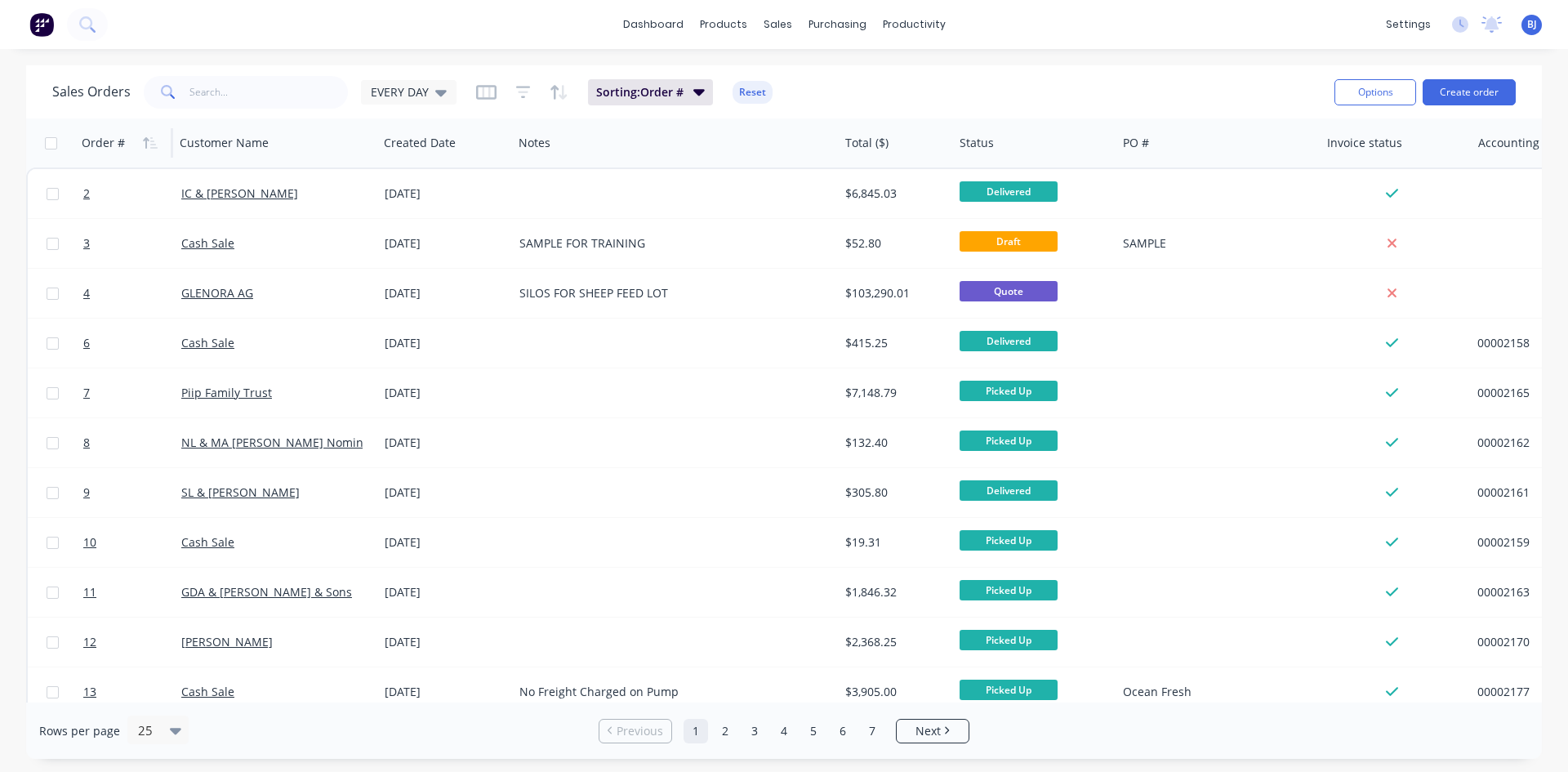
click at [143, 142] on icon "button" at bounding box center [150, 143] width 15 height 13
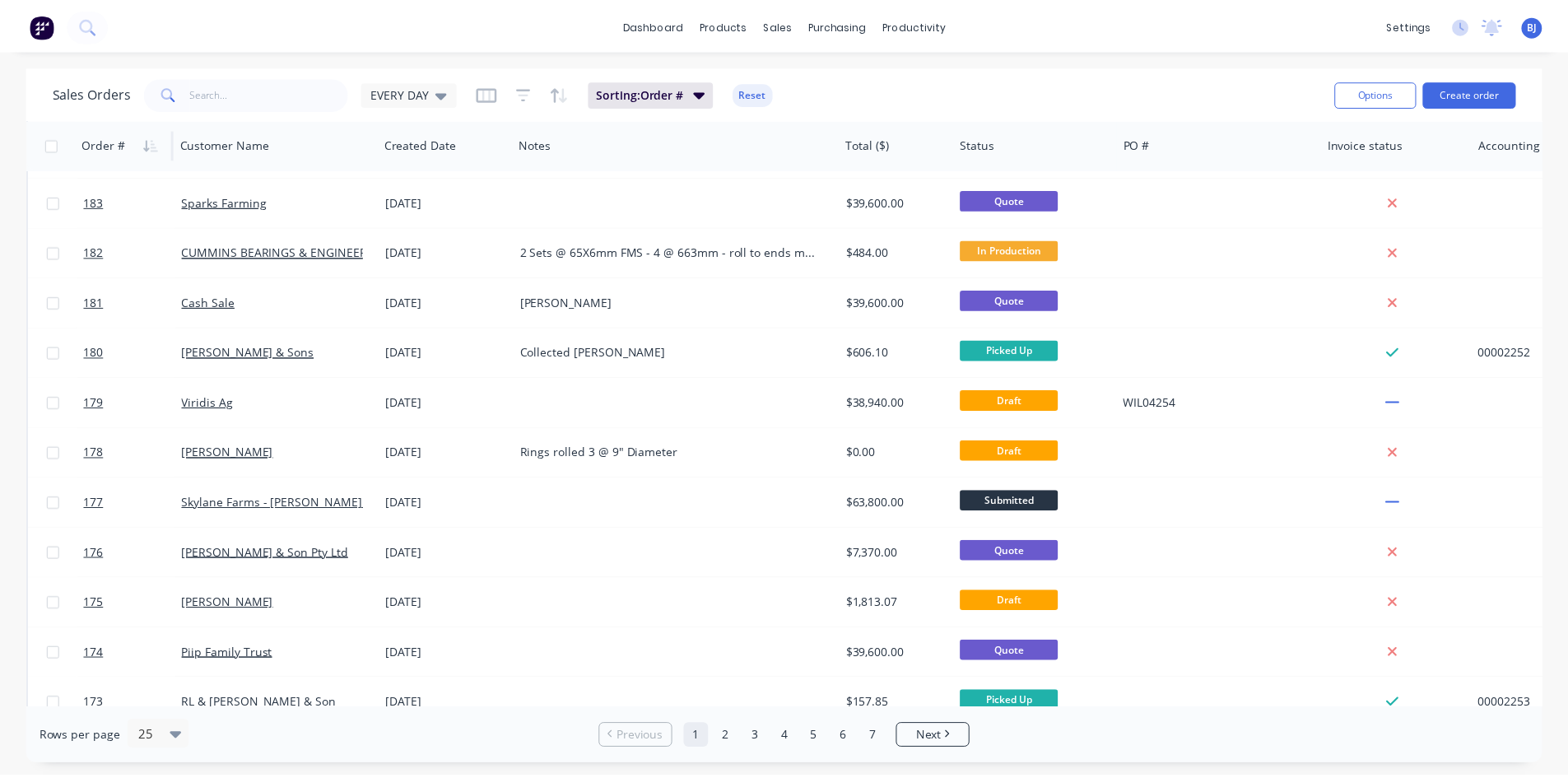
scroll to position [231, 0]
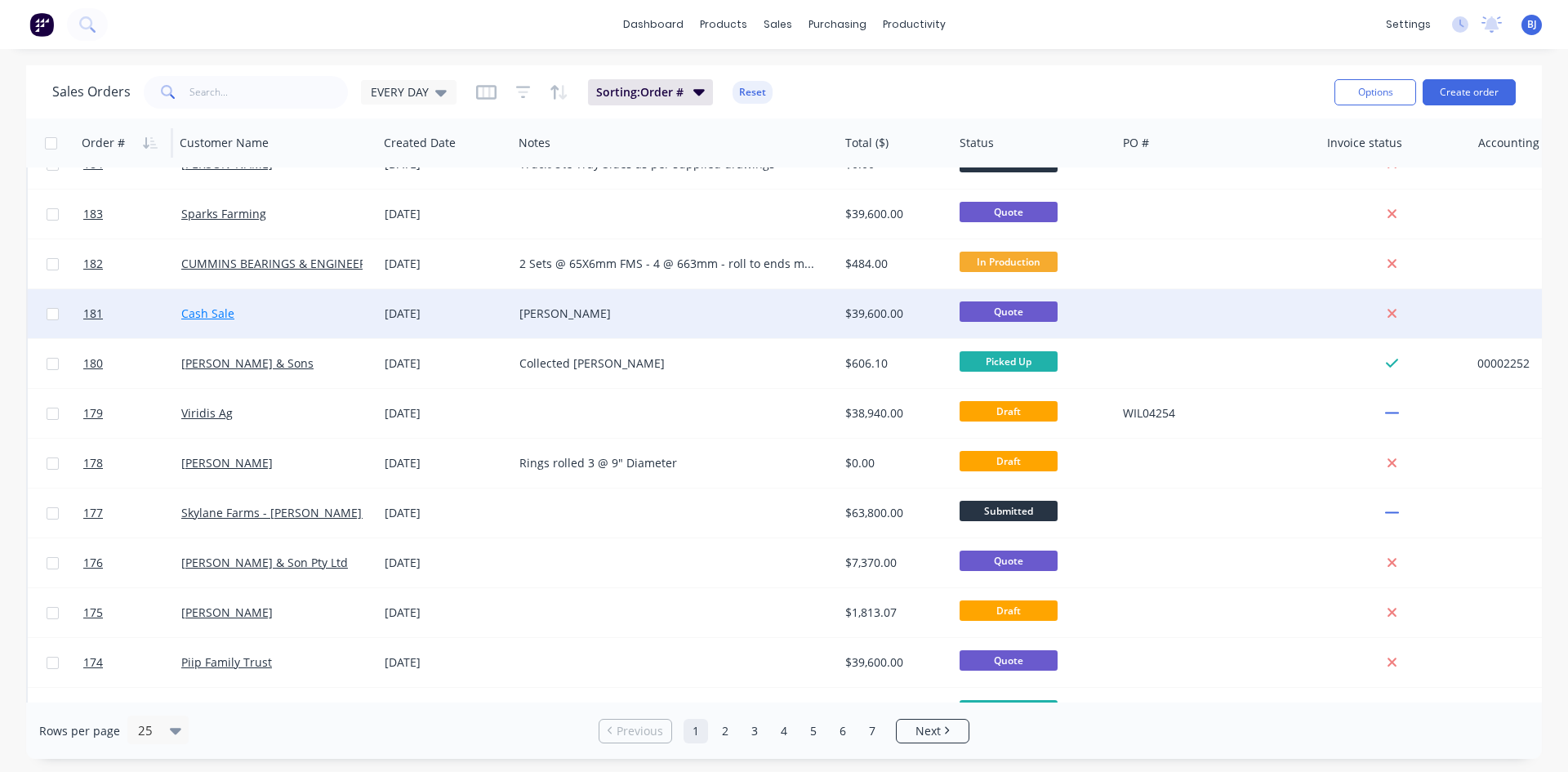
click at [220, 312] on link "Cash Sale" at bounding box center [208, 313] width 53 height 15
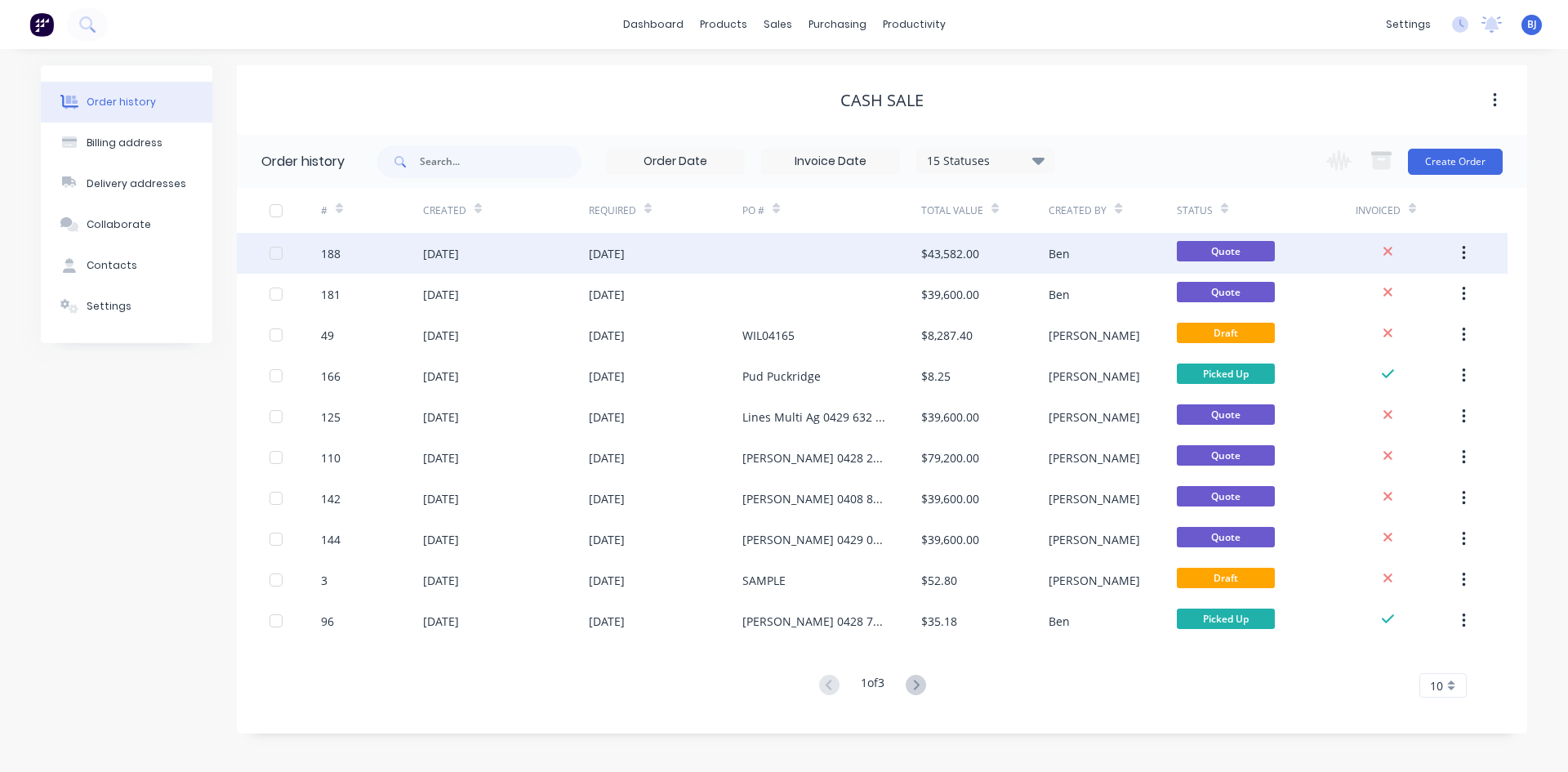
click at [449, 260] on div "[DATE]" at bounding box center [440, 253] width 36 height 17
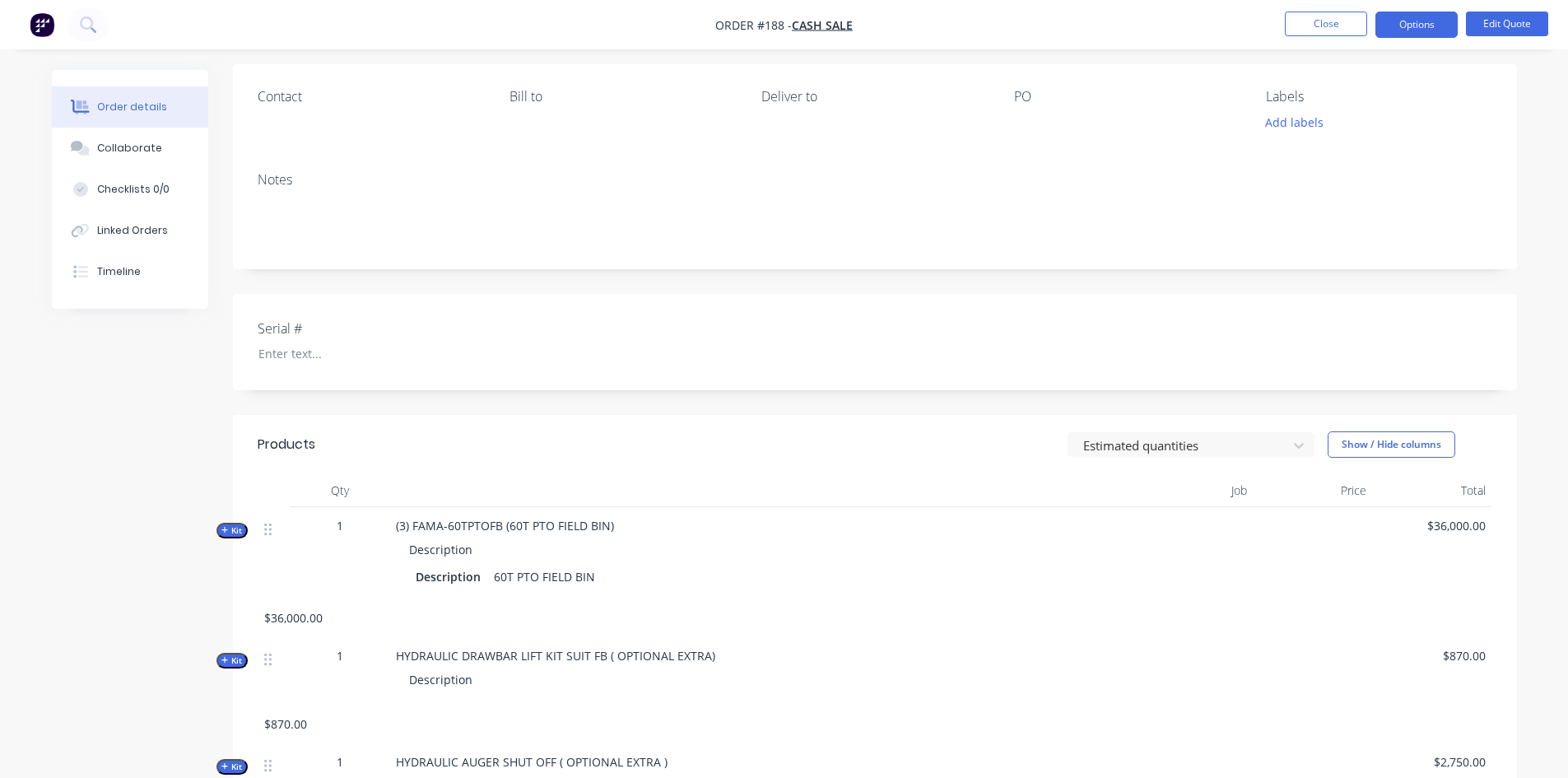
scroll to position [117, 0]
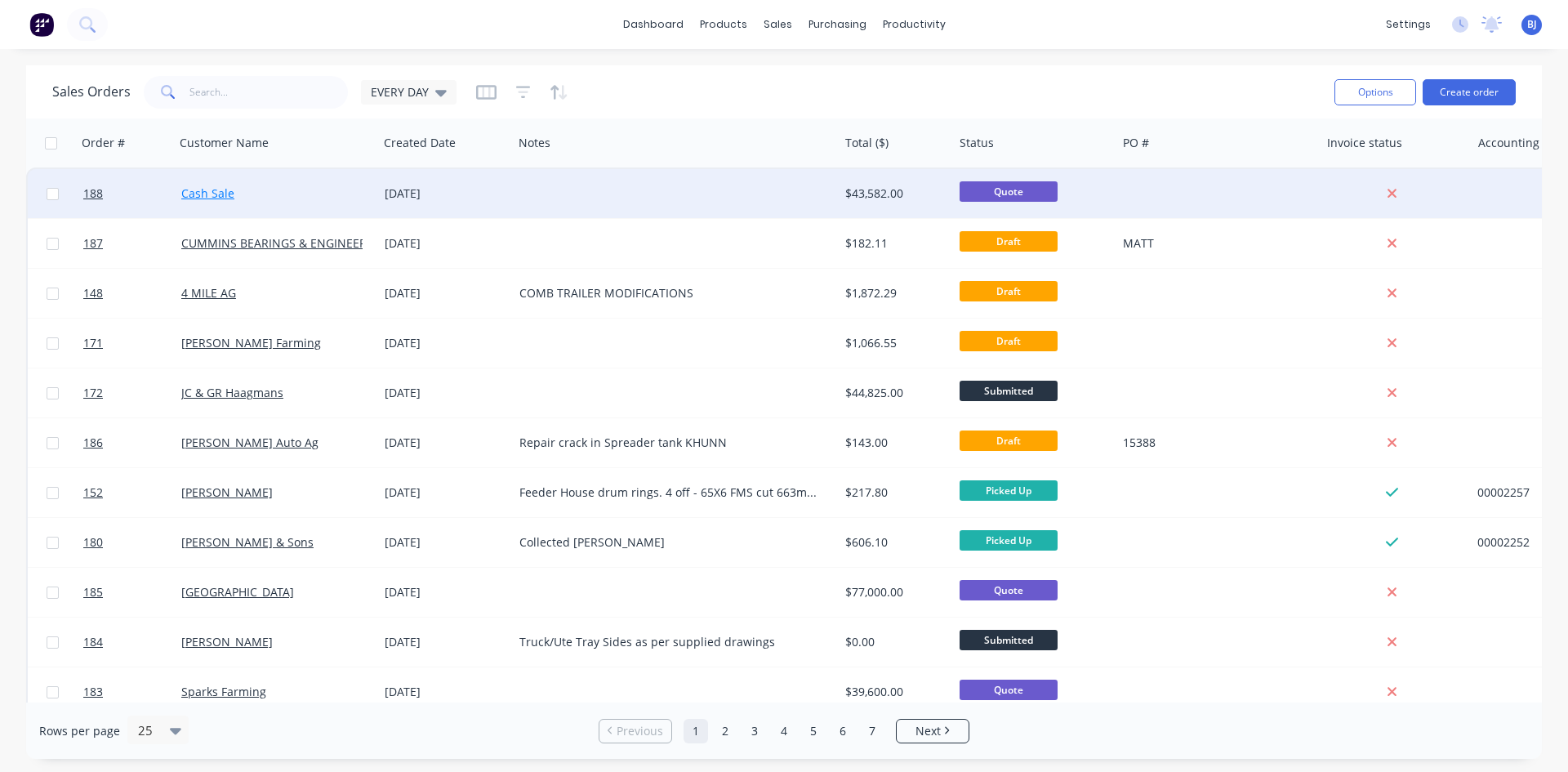
click at [203, 193] on link "Cash Sale" at bounding box center [208, 192] width 53 height 15
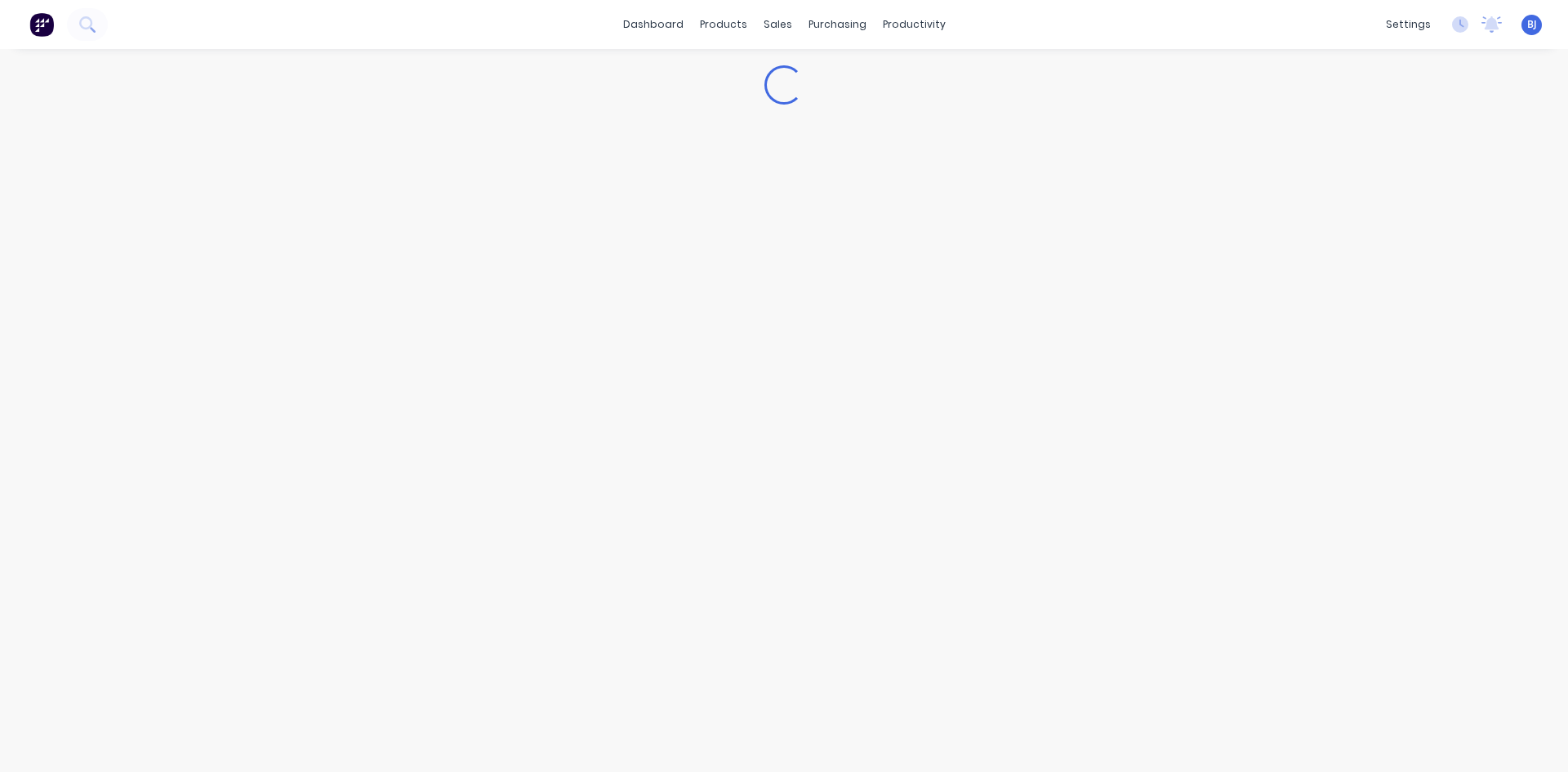
click at [203, 193] on div "Loading..." at bounding box center [784, 410] width 1568 height 723
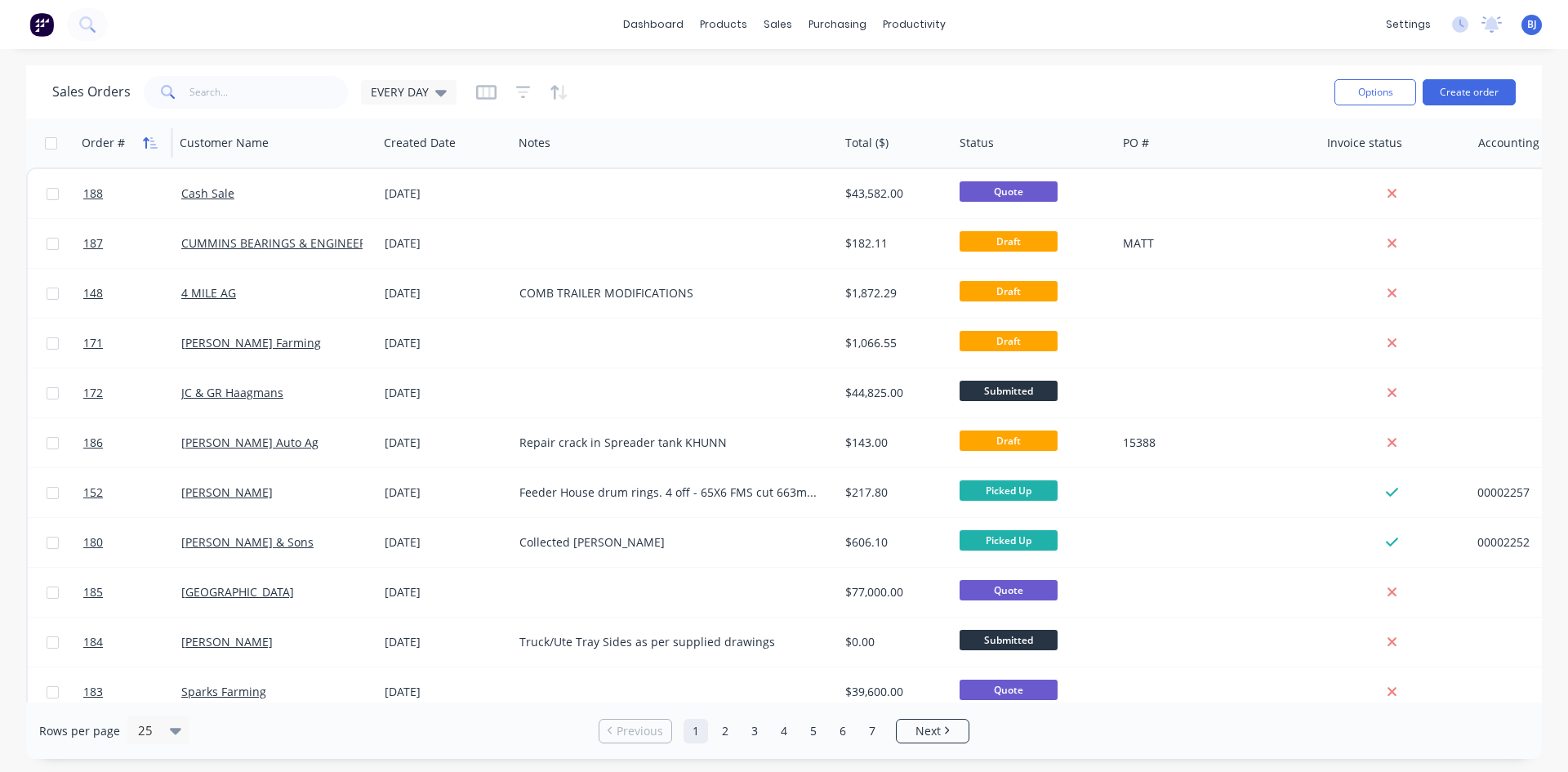
click at [149, 140] on icon "button" at bounding box center [150, 143] width 15 height 13
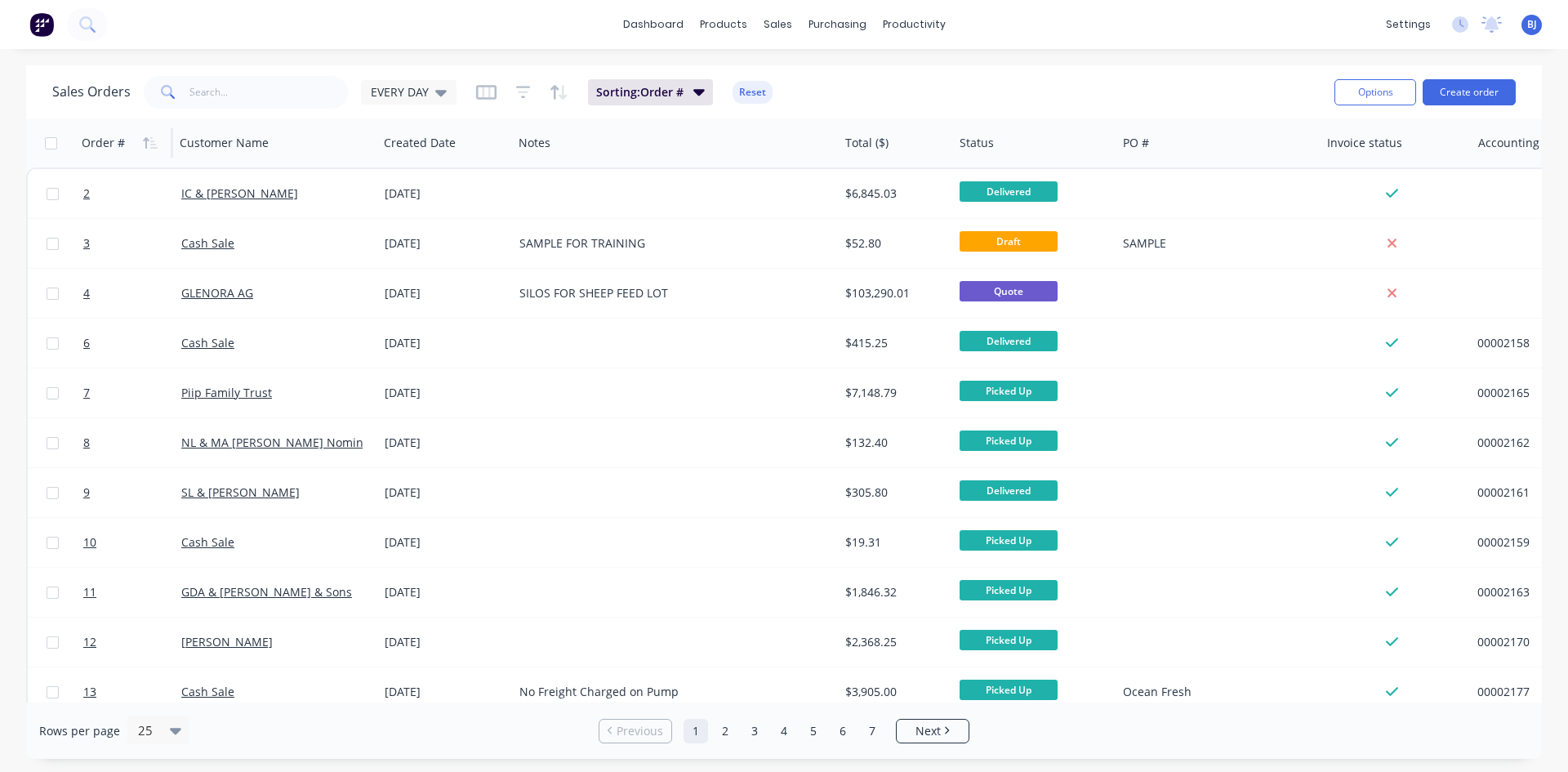
click at [149, 140] on icon "button" at bounding box center [150, 143] width 15 height 13
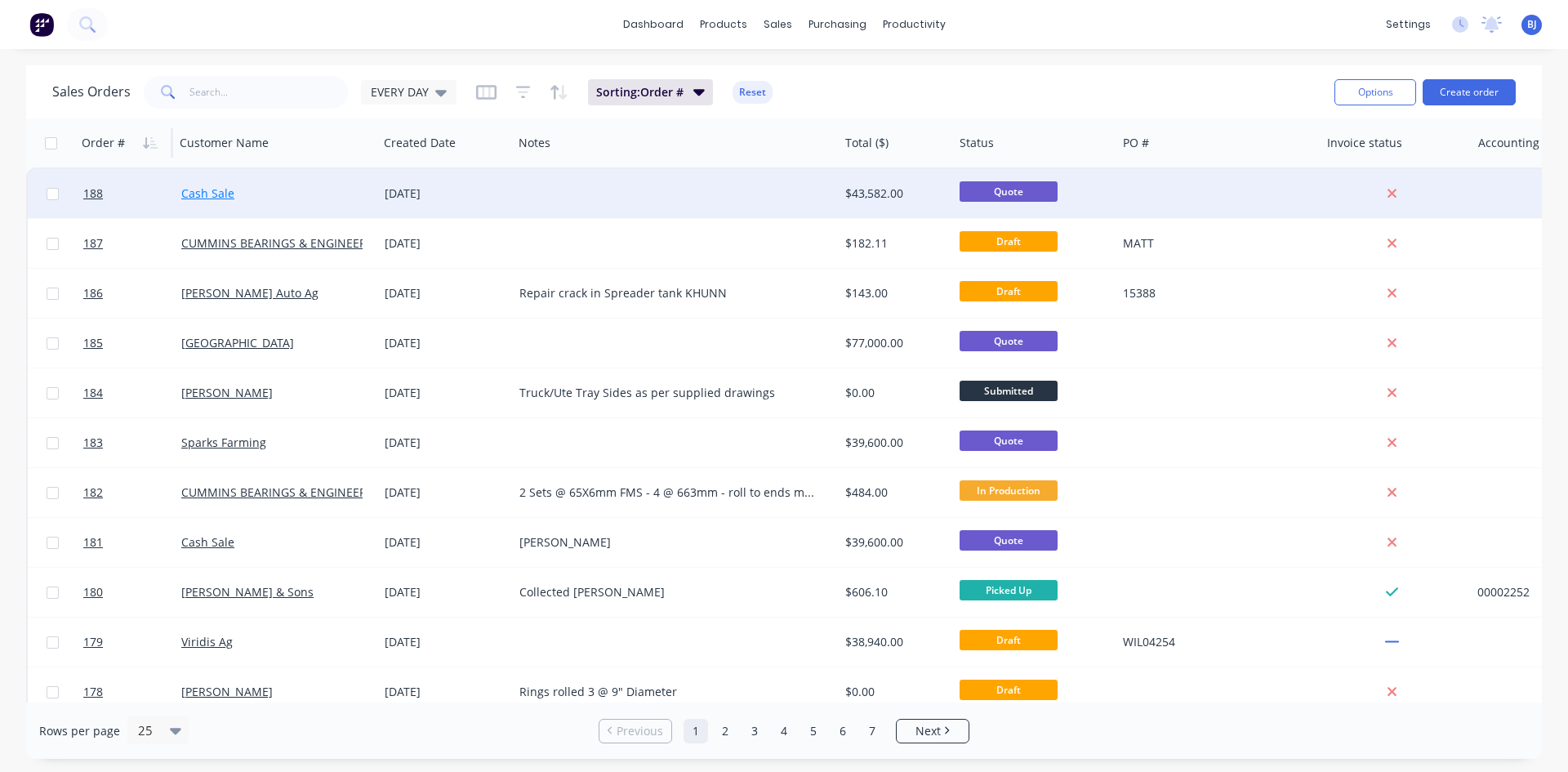
click at [203, 193] on link "Cash Sale" at bounding box center [208, 192] width 53 height 15
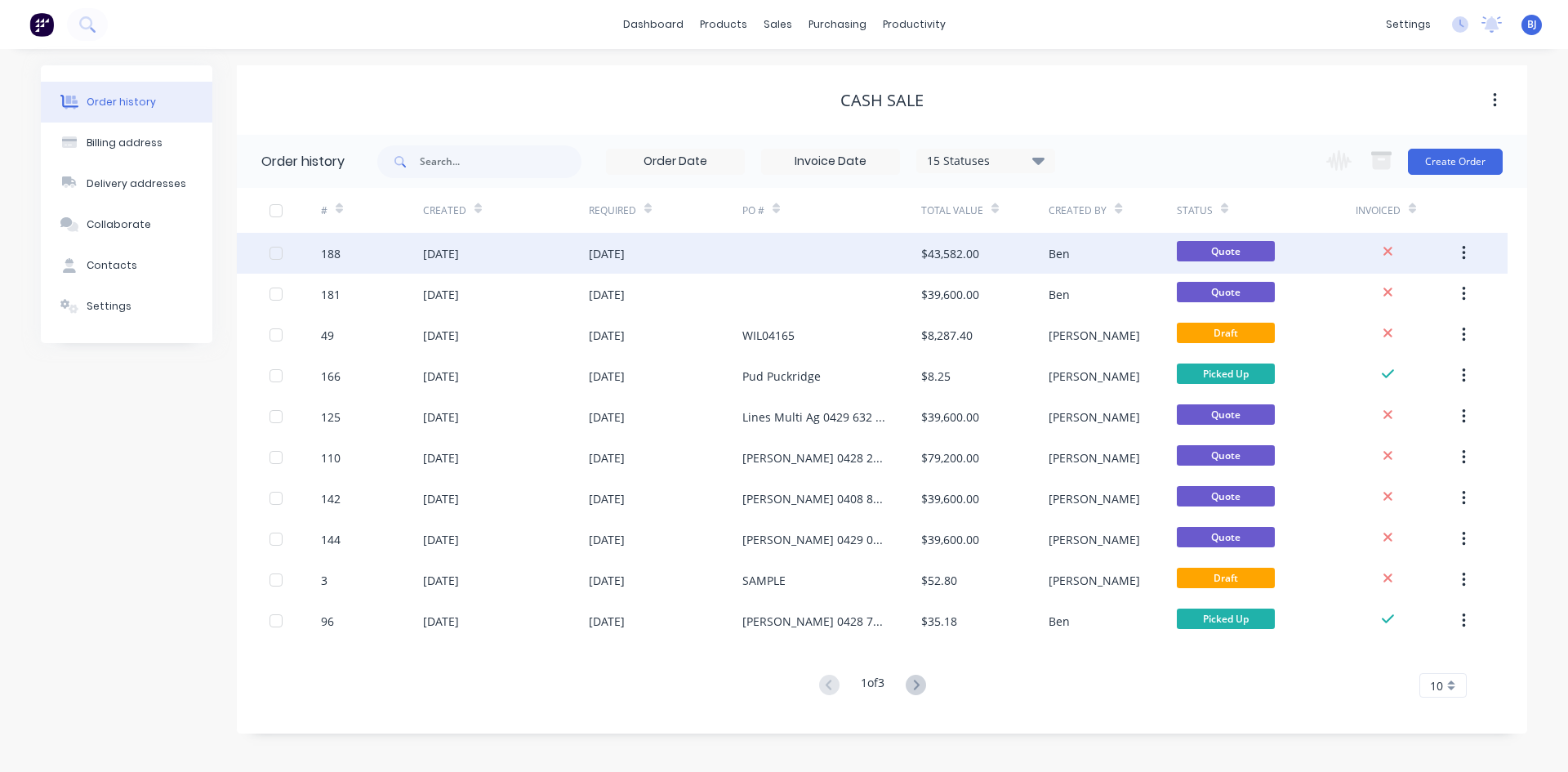
click at [403, 252] on div "188" at bounding box center [372, 252] width 102 height 41
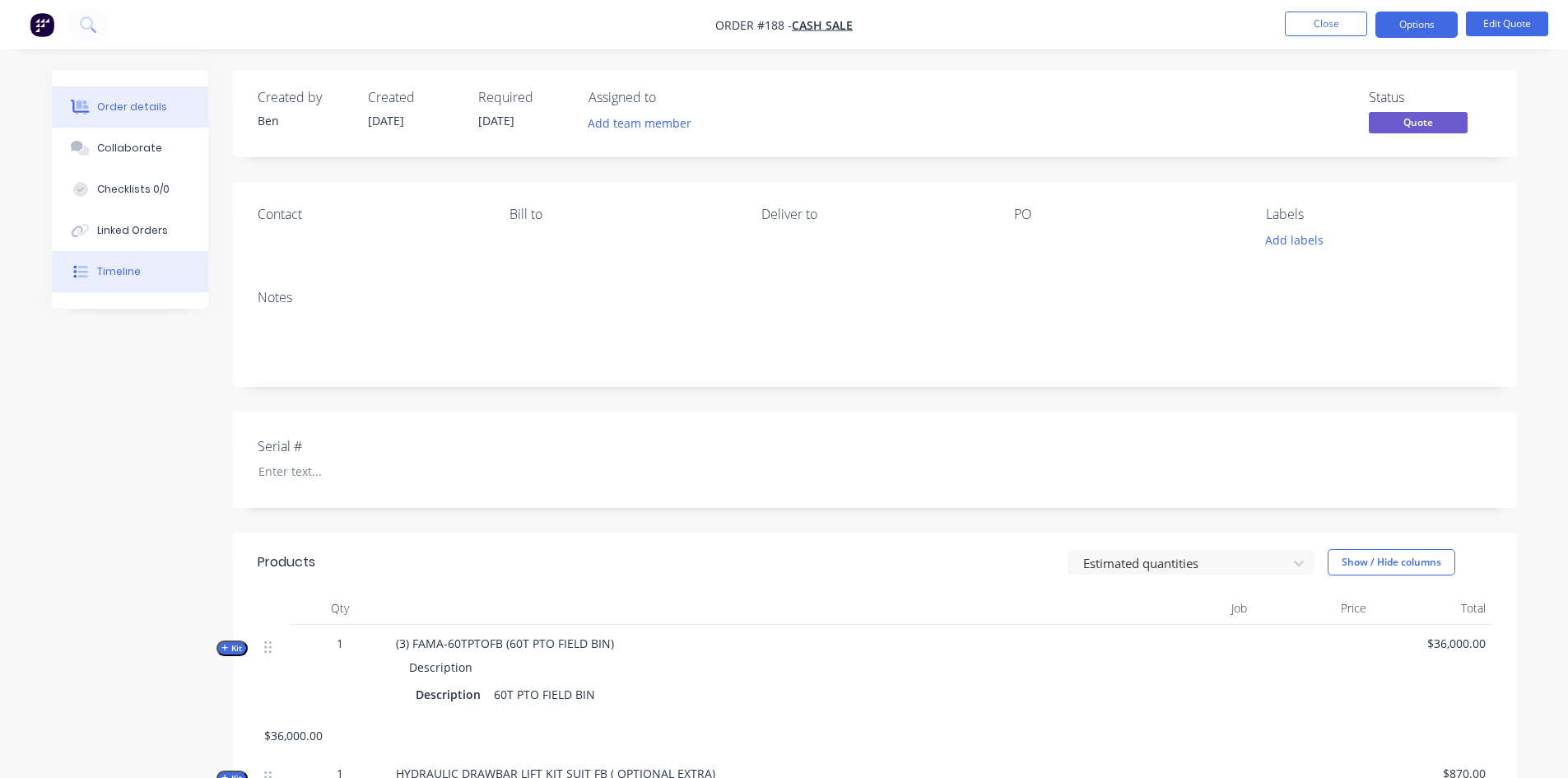
click at [141, 273] on button "Timeline" at bounding box center [130, 271] width 156 height 41
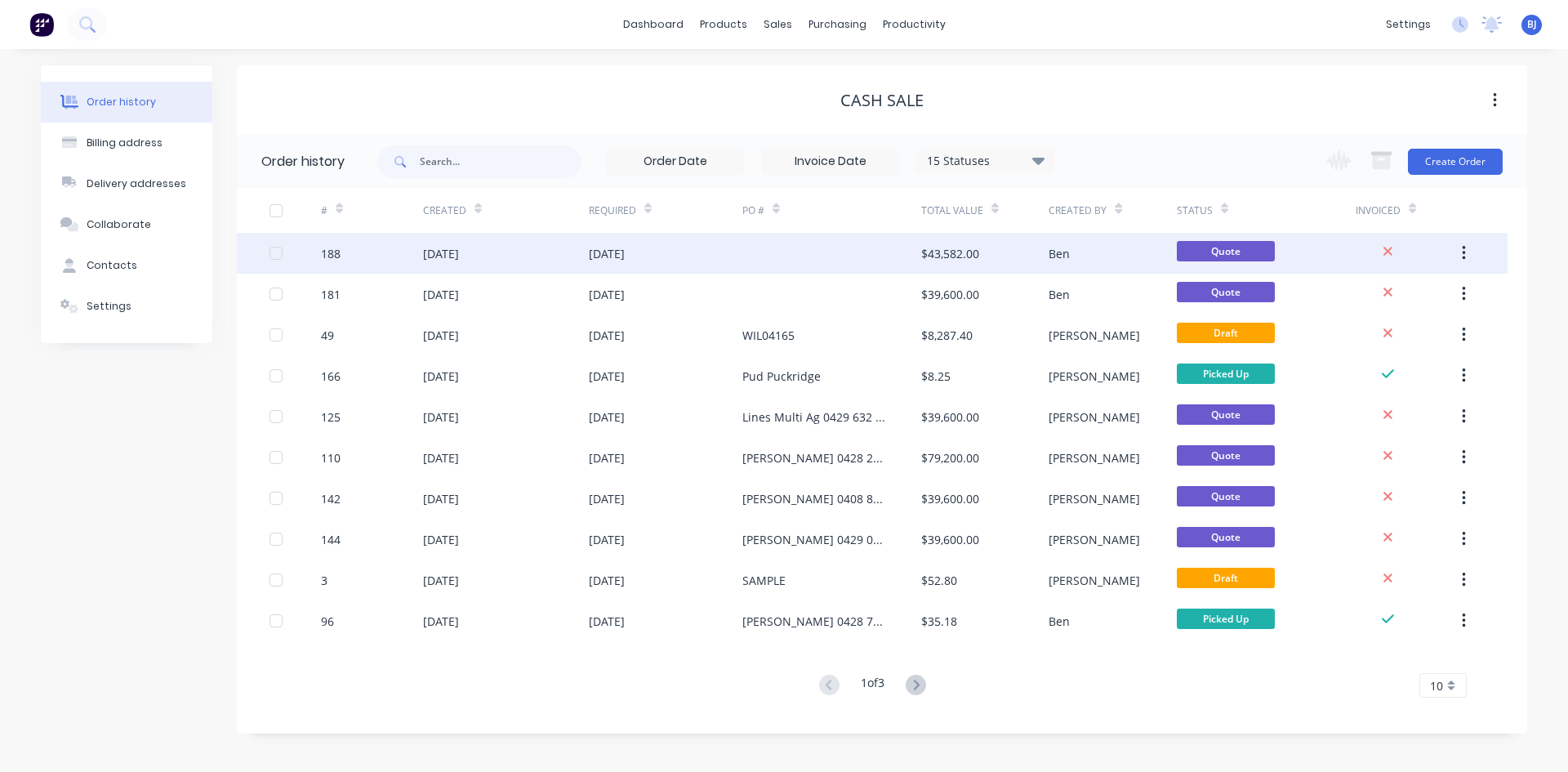
click at [444, 254] on div "[DATE]" at bounding box center [440, 253] width 36 height 17
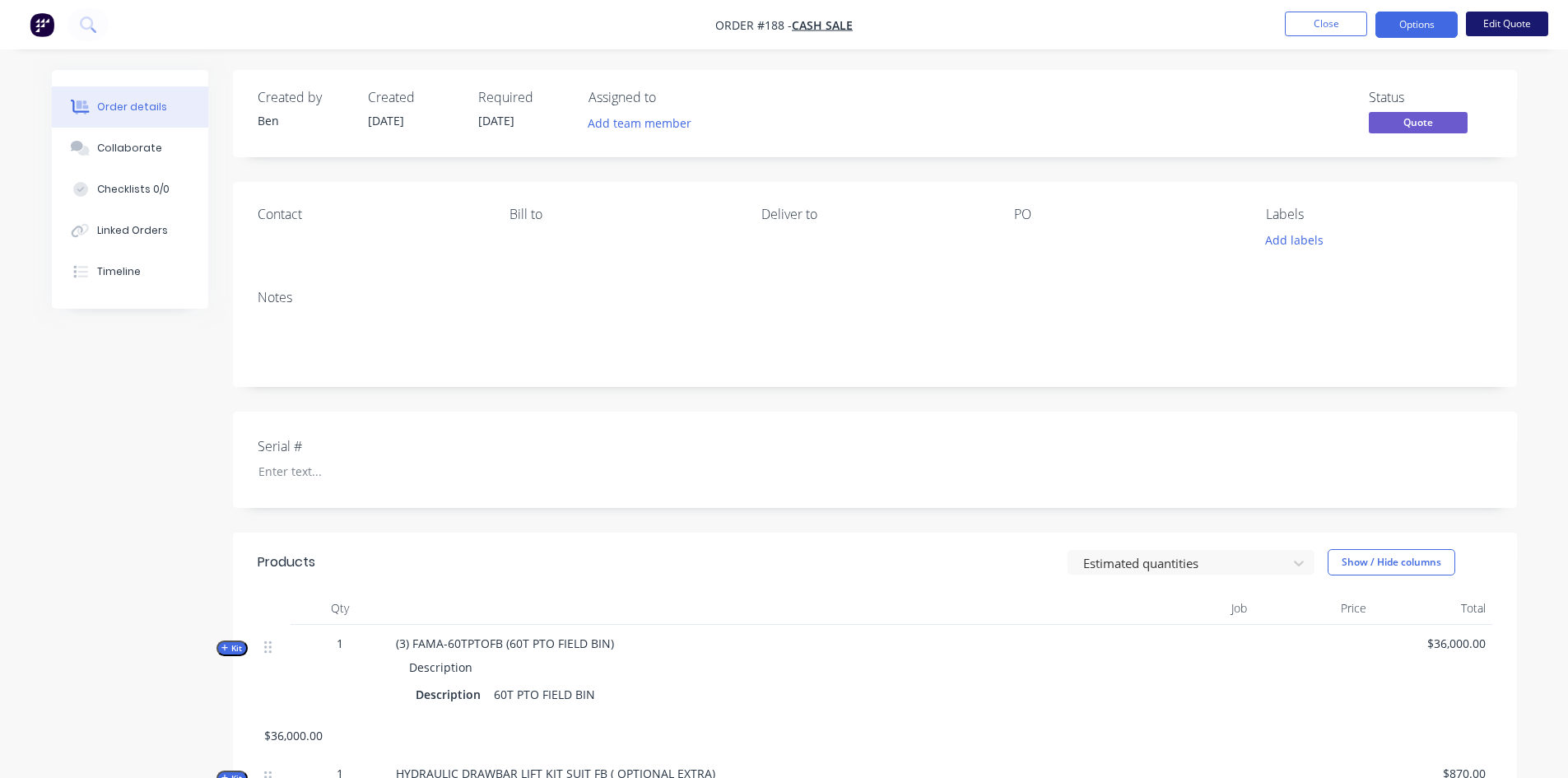
click at [1498, 22] on button "Edit Quote" at bounding box center [1507, 24] width 83 height 25
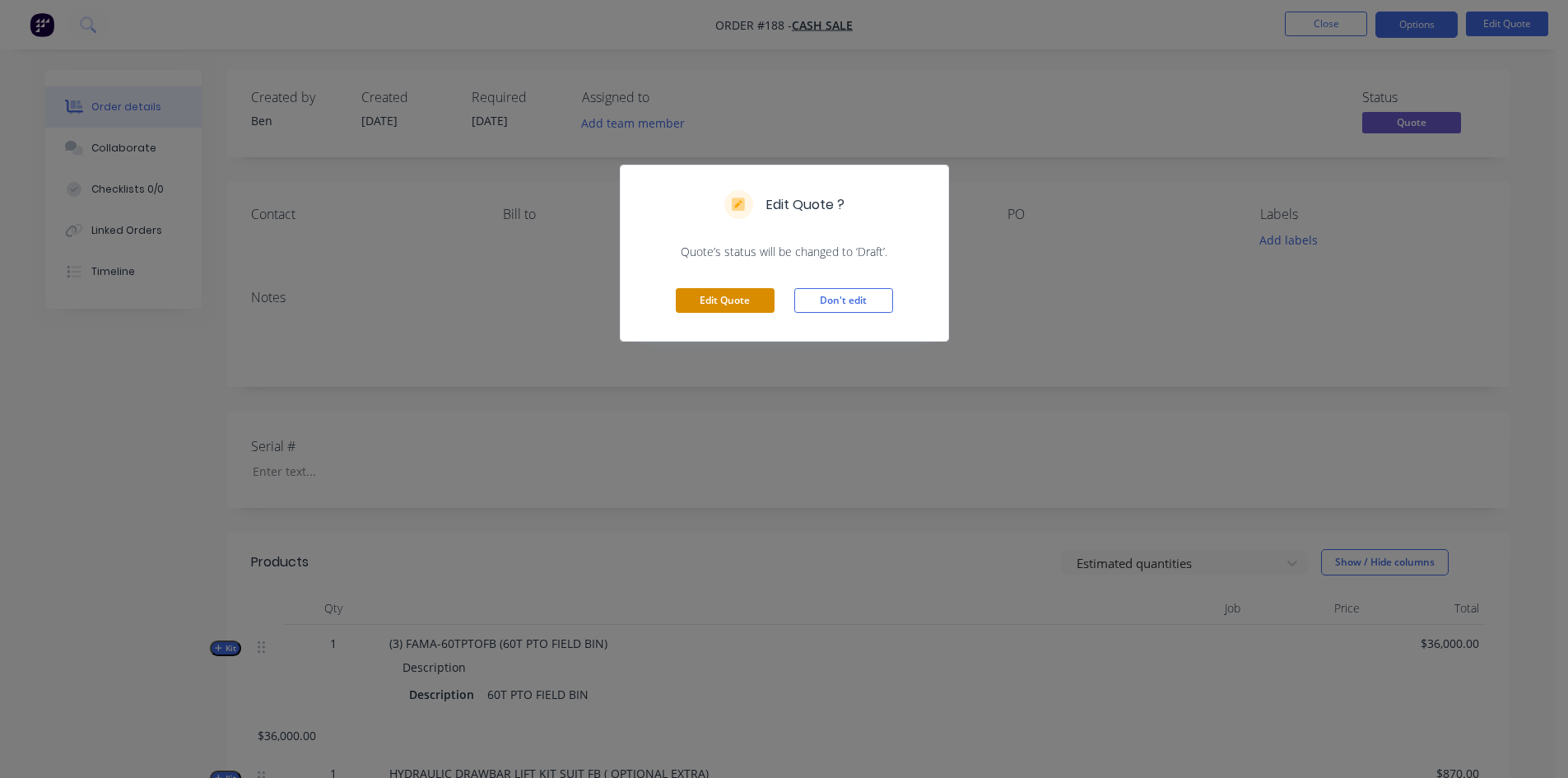
click at [715, 298] on button "Edit Quote" at bounding box center [726, 300] width 99 height 25
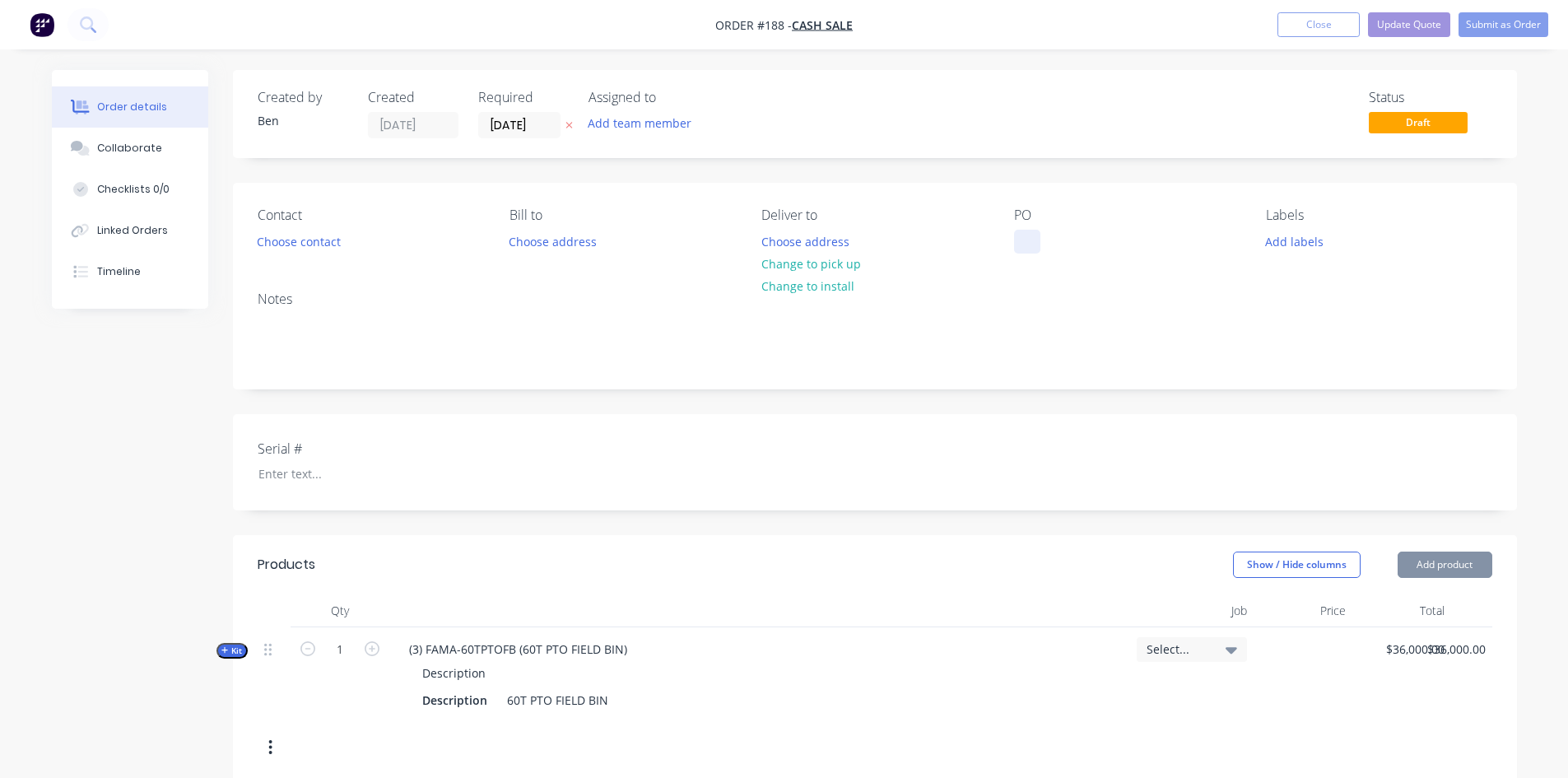
click at [1037, 237] on div at bounding box center [1027, 242] width 27 height 24
click at [1425, 26] on button "Update Quote" at bounding box center [1410, 24] width 83 height 25
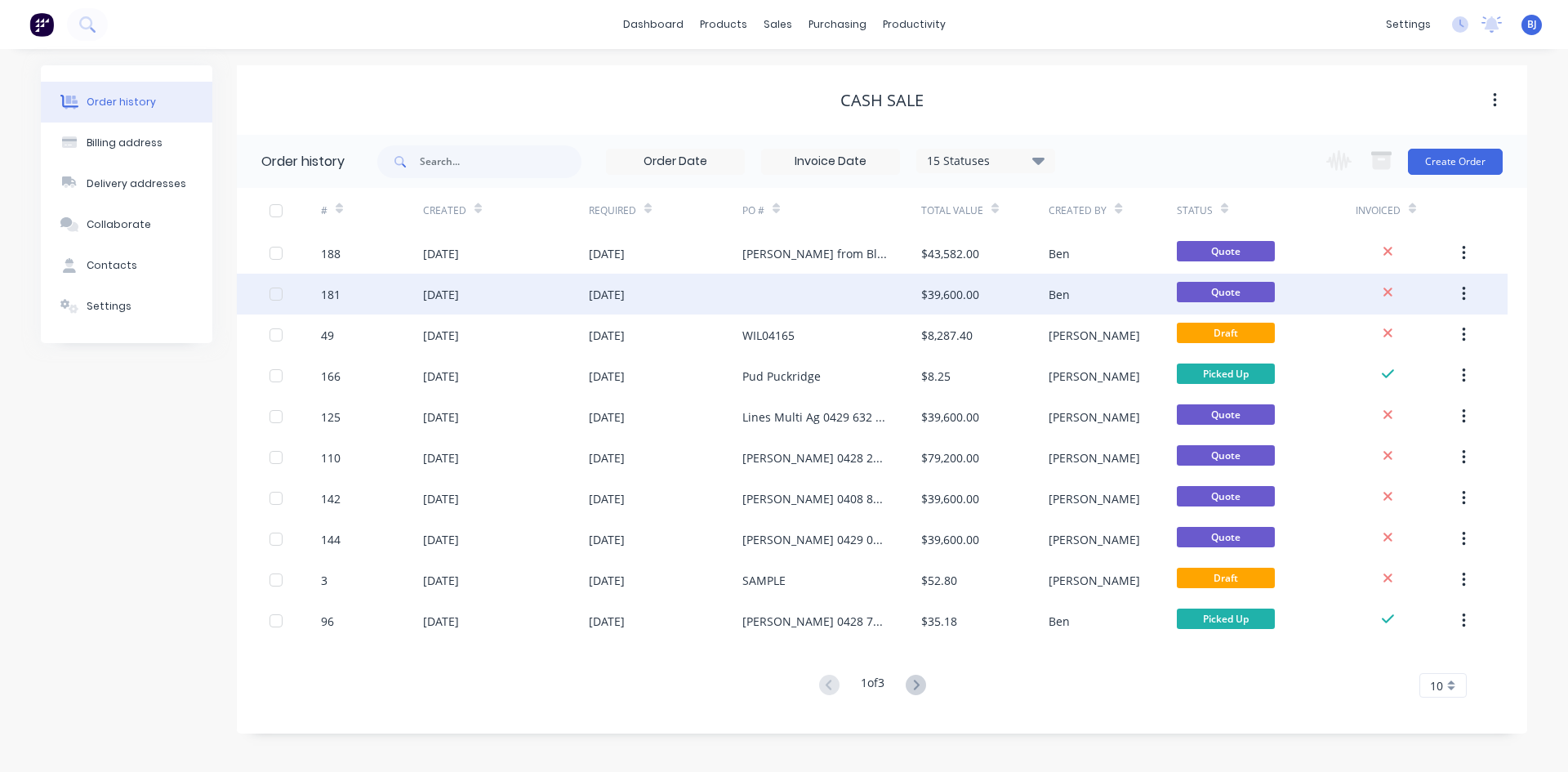
click at [432, 295] on div "[DATE]" at bounding box center [440, 294] width 36 height 17
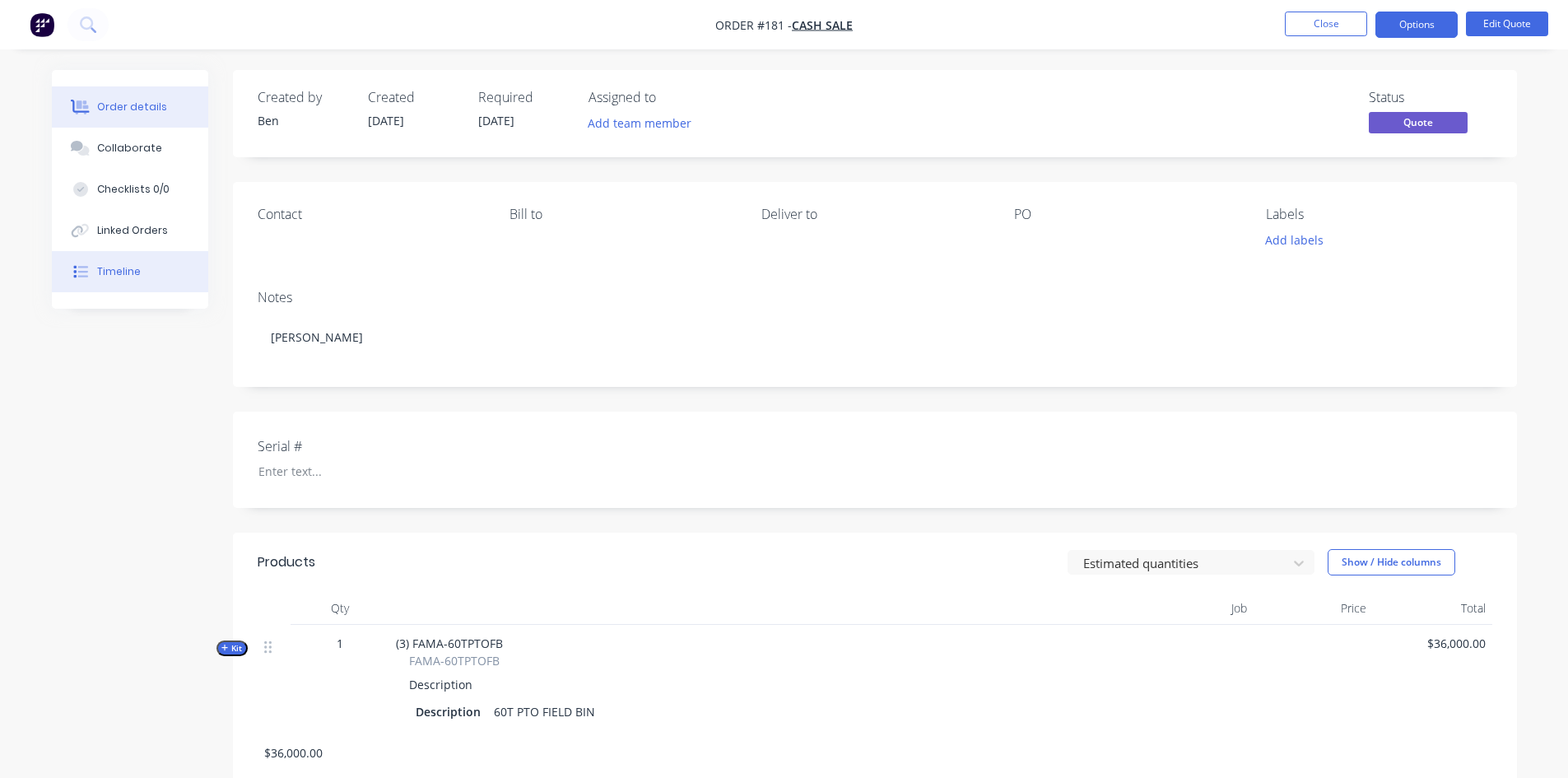
click at [130, 274] on div "Timeline" at bounding box center [119, 272] width 44 height 15
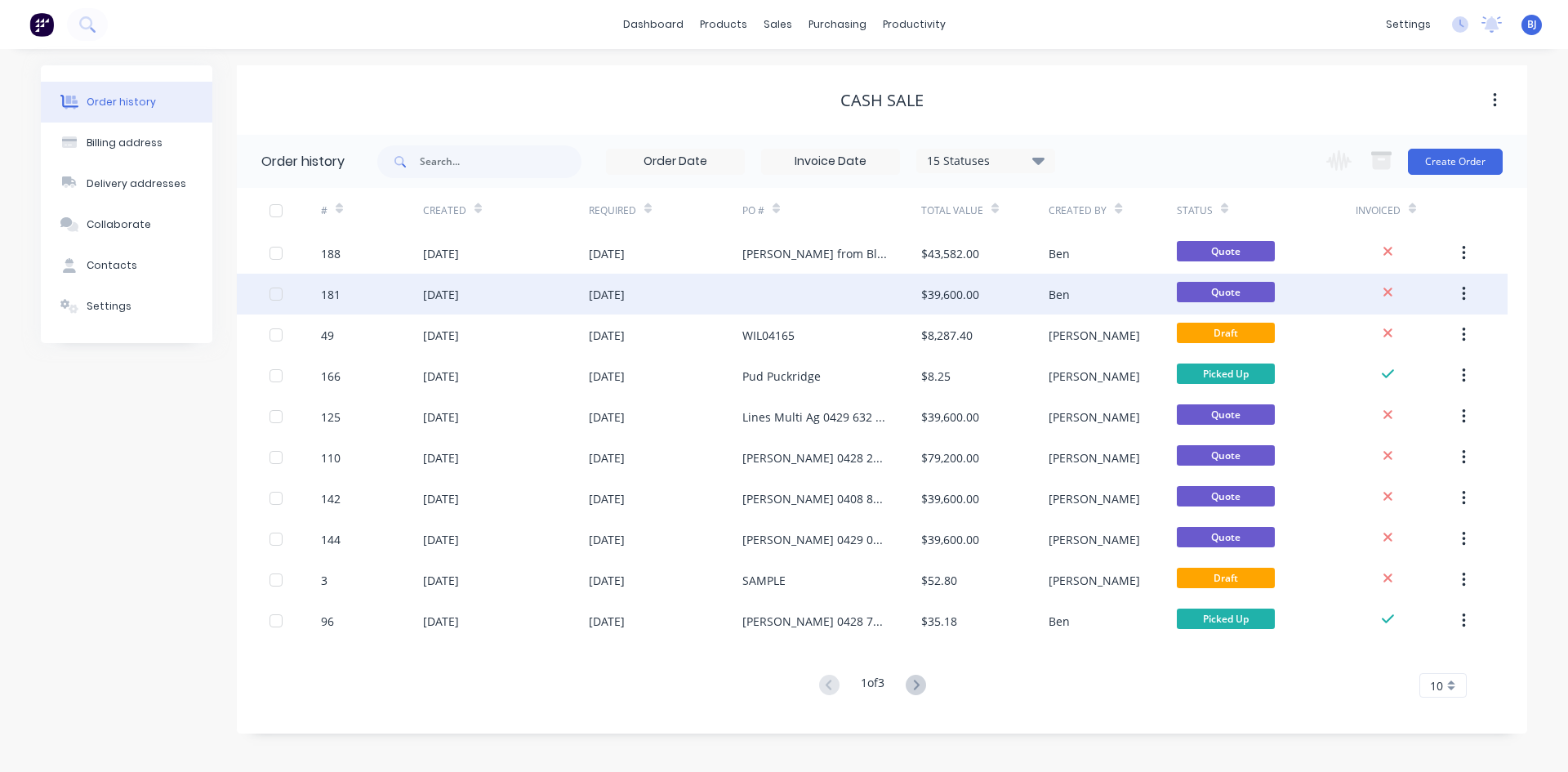
click at [453, 296] on div "[DATE]" at bounding box center [440, 294] width 36 height 17
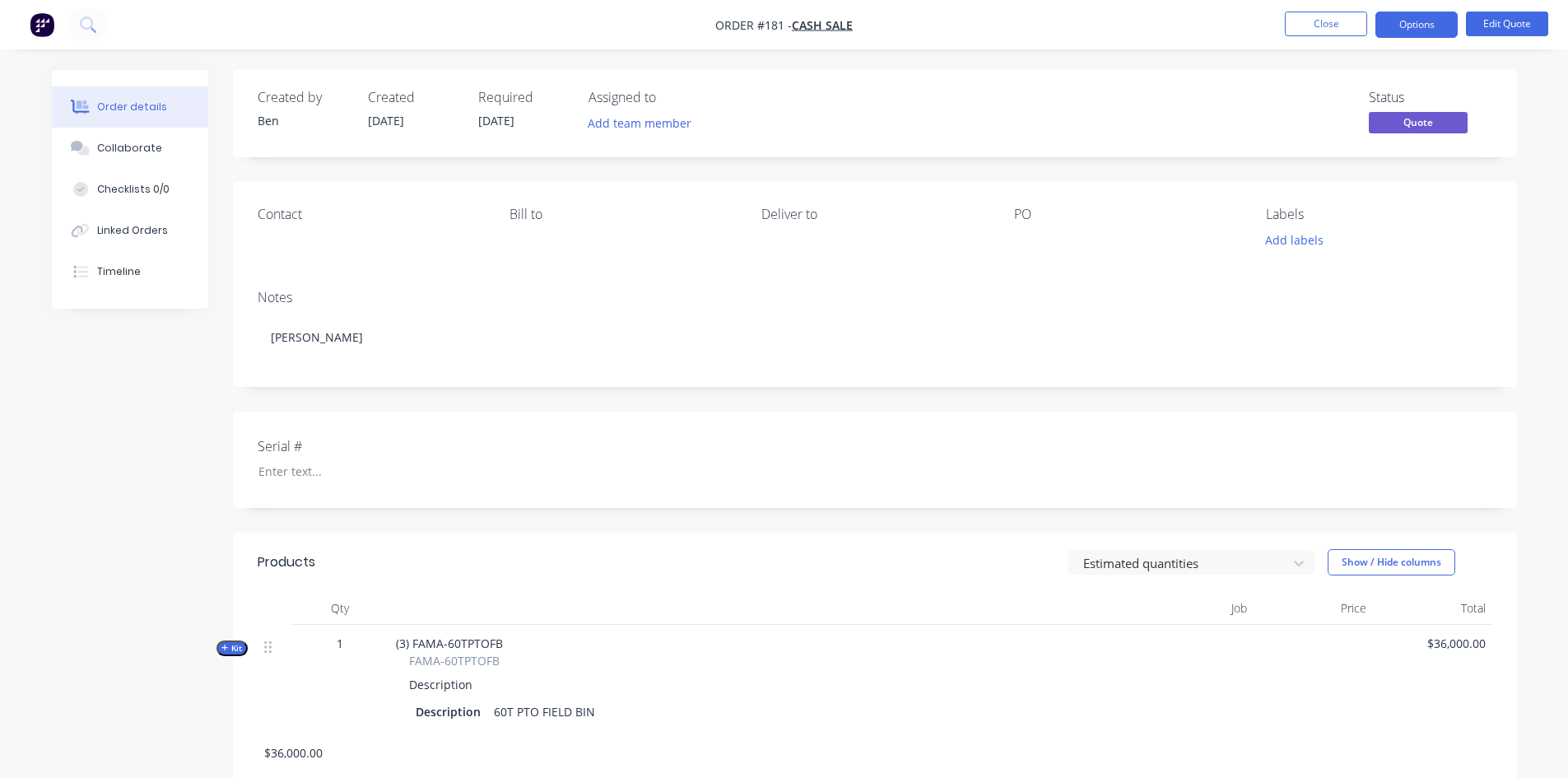
click at [1022, 230] on div at bounding box center [1117, 240] width 206 height 23
click at [1516, 24] on button "Edit Quote" at bounding box center [1507, 24] width 83 height 25
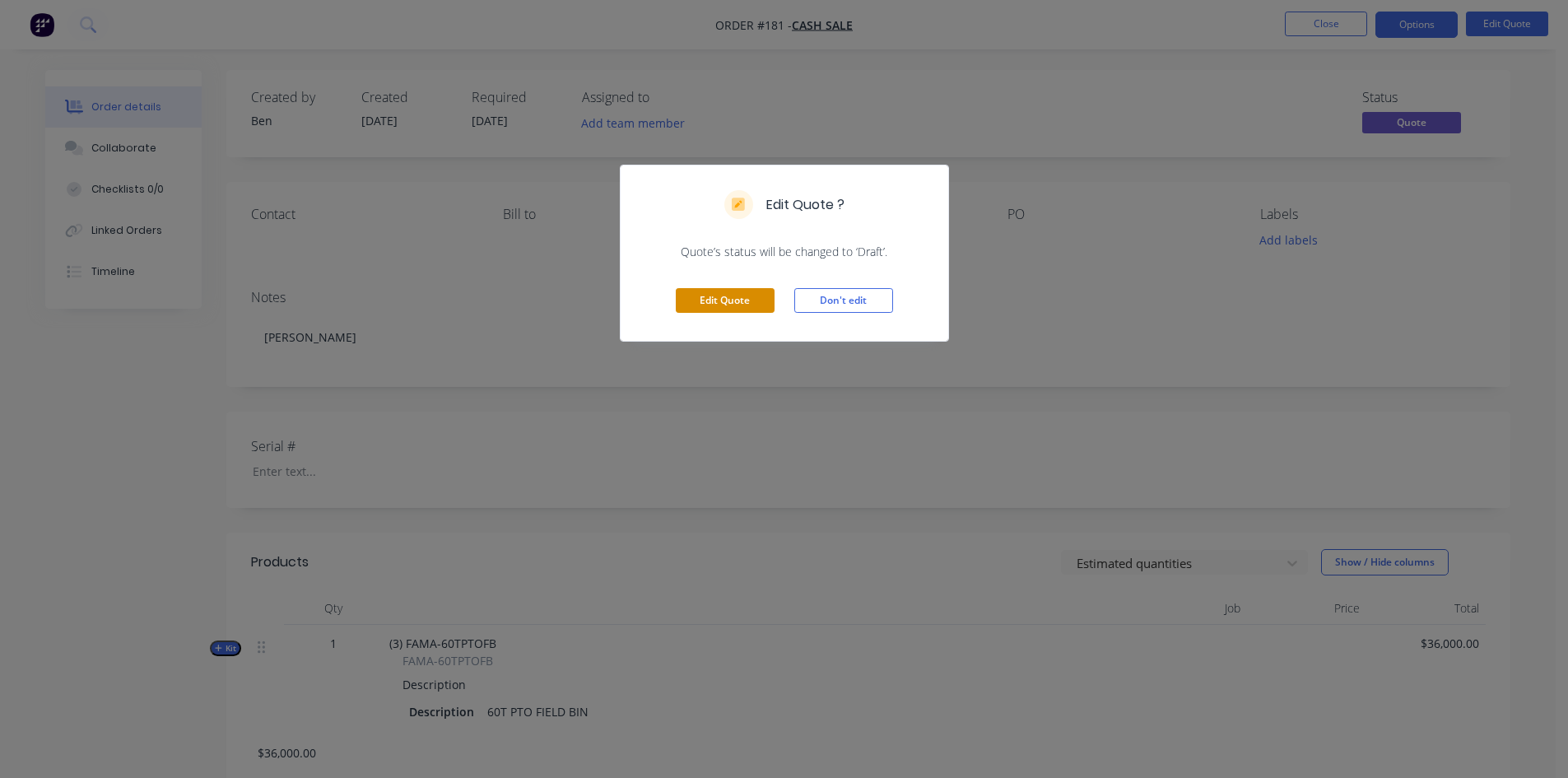
click at [708, 300] on button "Edit Quote" at bounding box center [726, 300] width 99 height 25
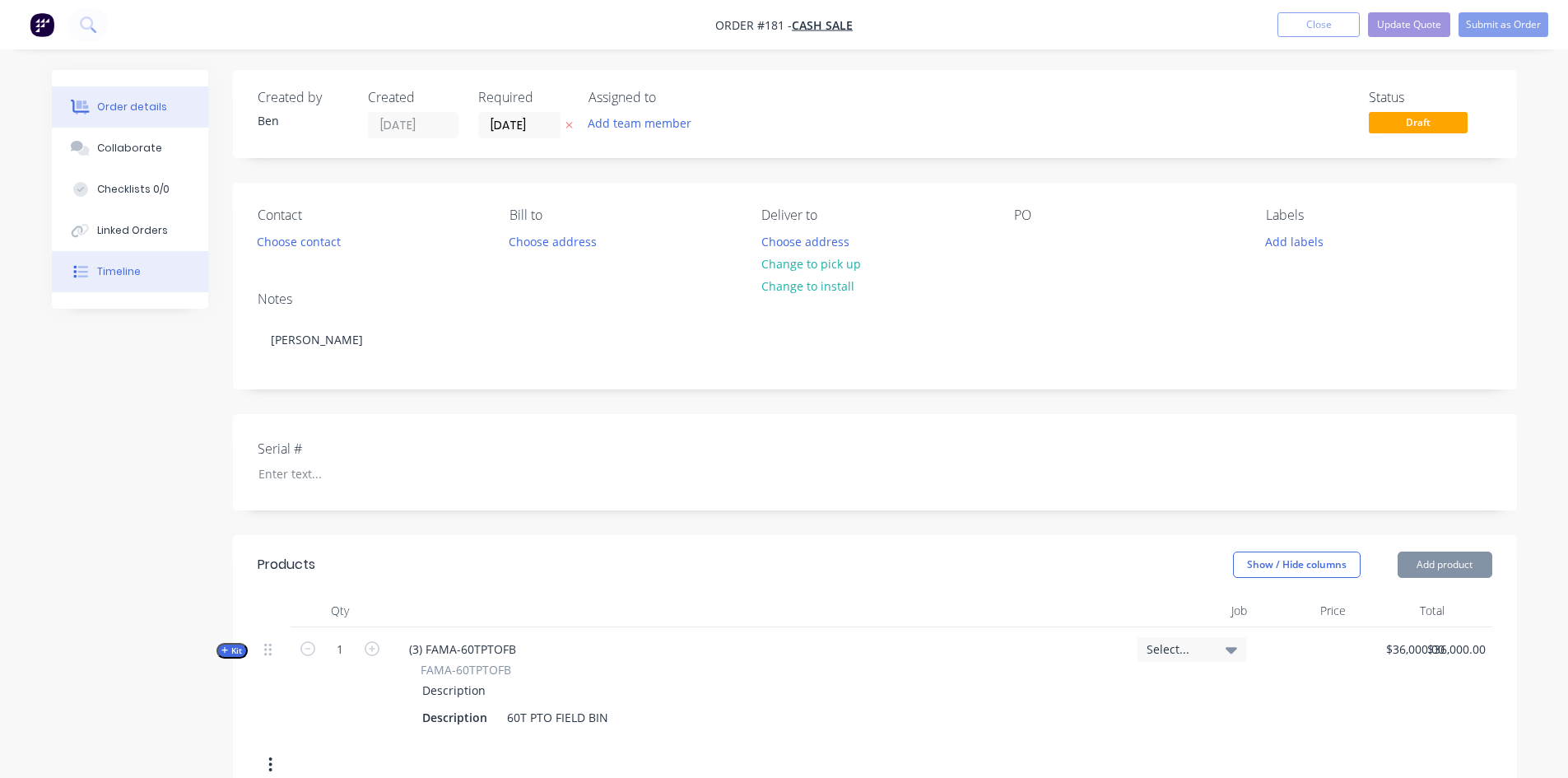
click at [118, 280] on button "Timeline" at bounding box center [130, 271] width 156 height 41
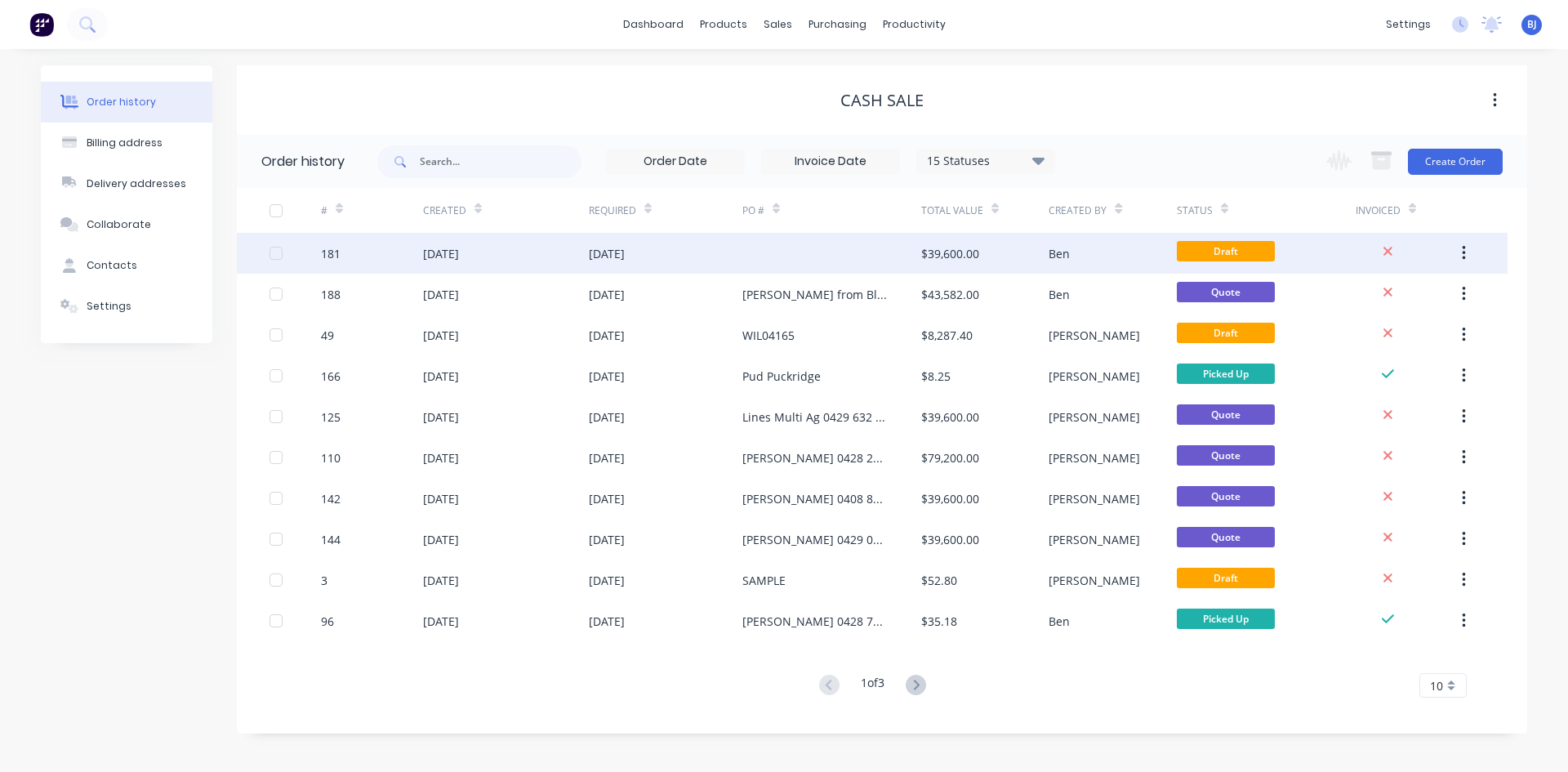
click at [425, 253] on div "[DATE]" at bounding box center [440, 253] width 36 height 17
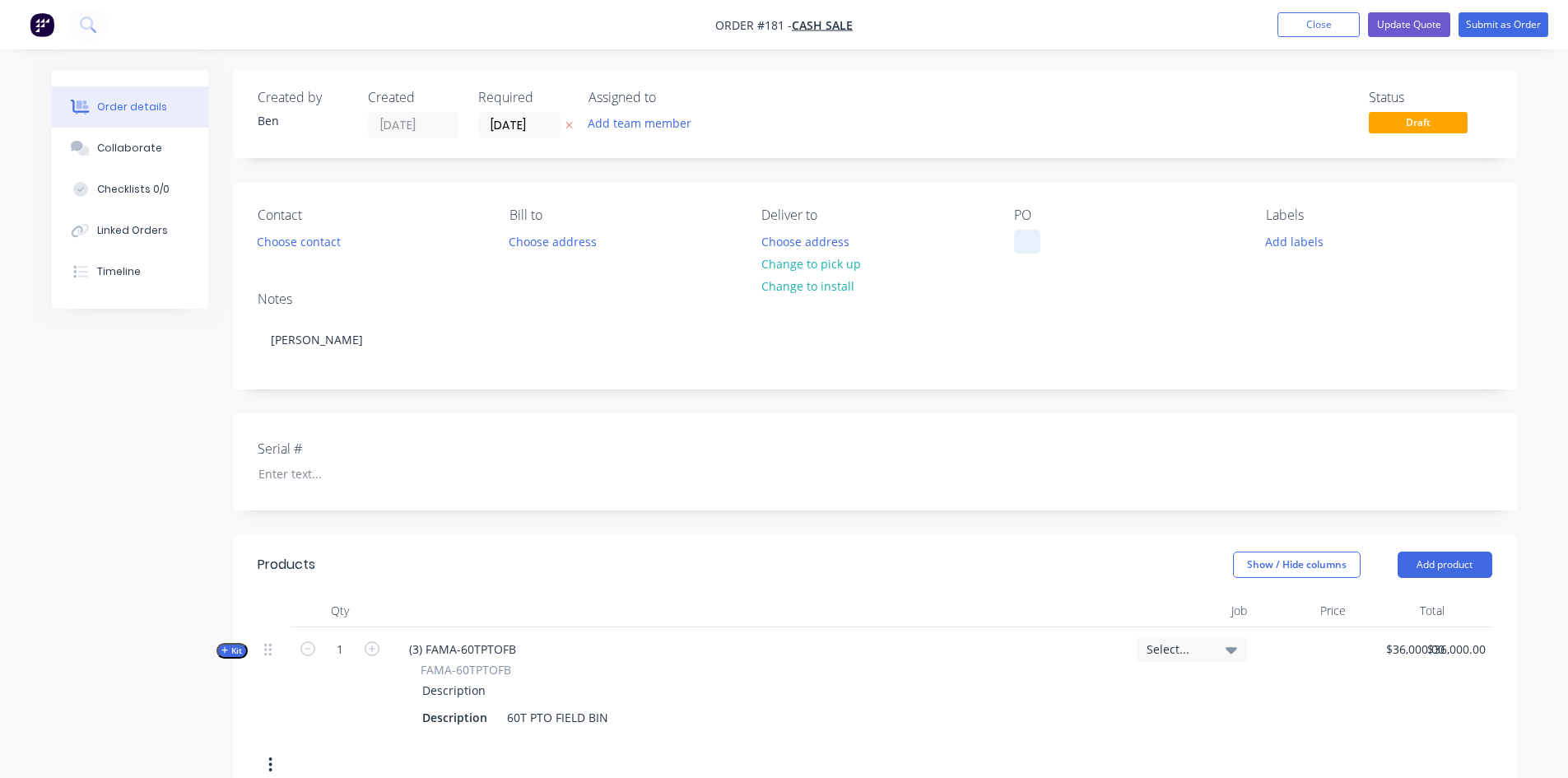
click at [1027, 234] on div at bounding box center [1027, 242] width 27 height 24
click at [1074, 243] on div "[PERSON_NAME] fro Tumby Bay" at bounding box center [1115, 242] width 202 height 24
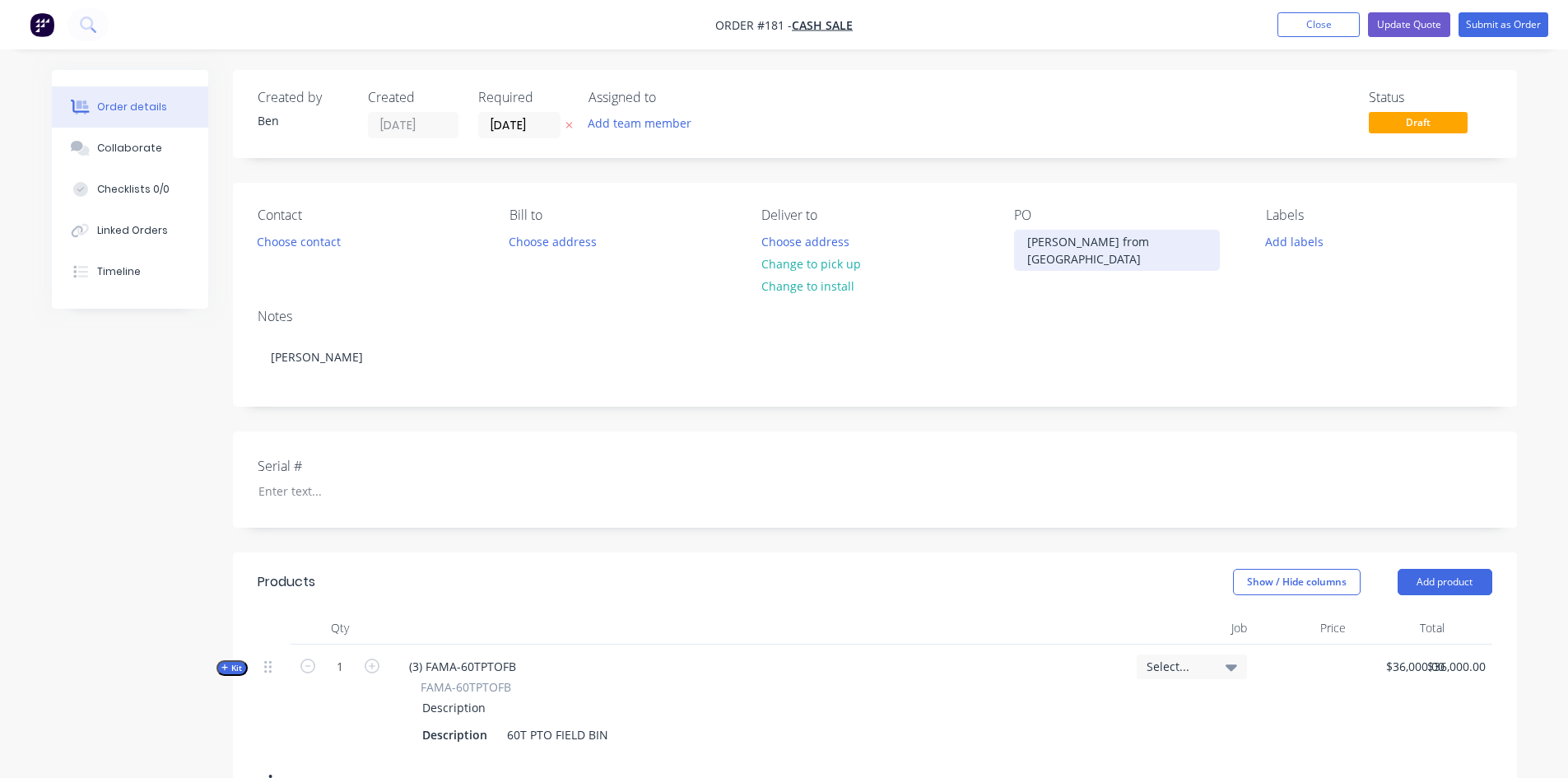
click at [1152, 242] on div "[PERSON_NAME] from [GEOGRAPHIC_DATA]" at bounding box center [1117, 250] width 206 height 41
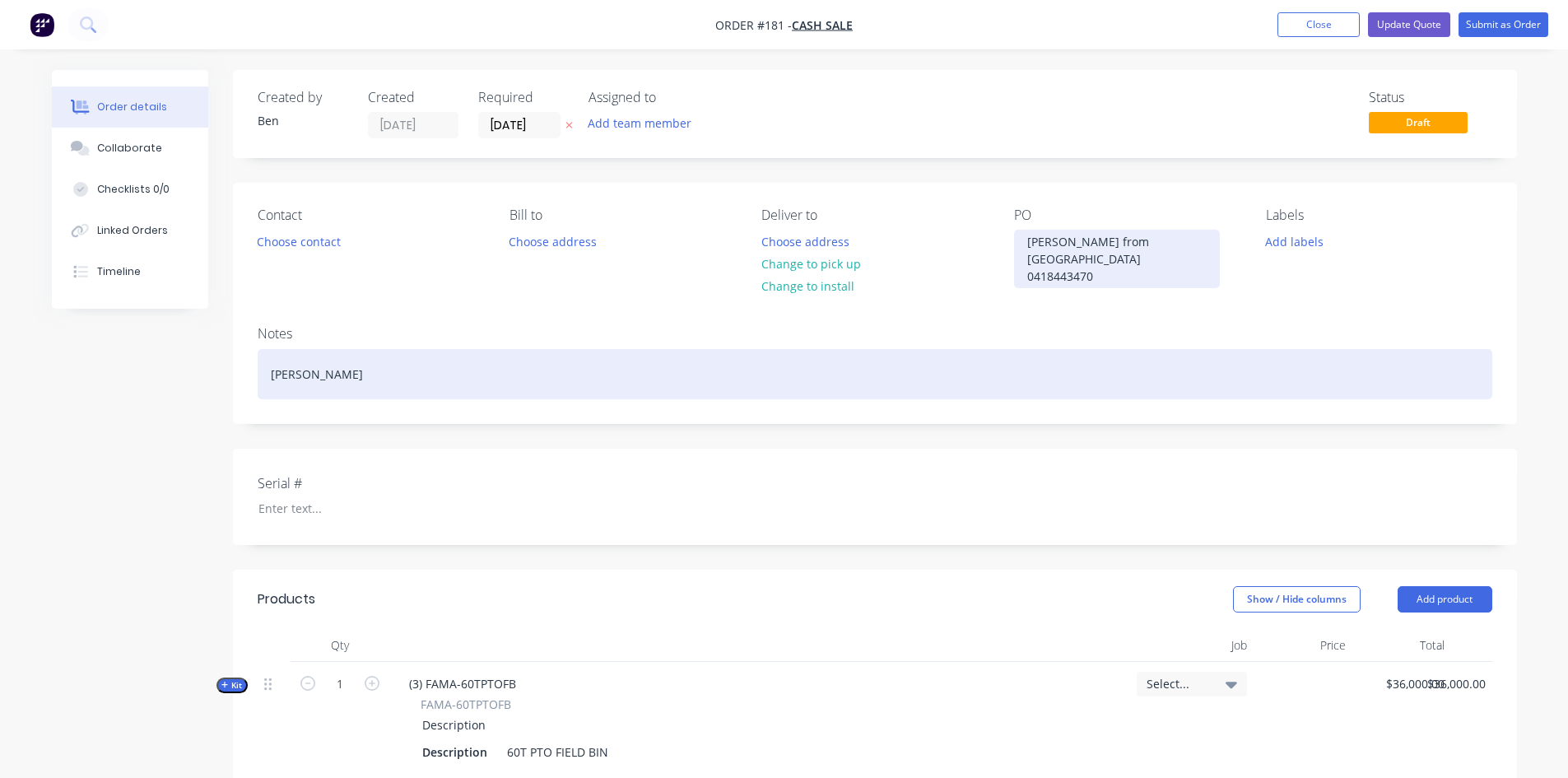
drag, startPoint x: 1052, startPoint y: 265, endPoint x: 1053, endPoint y: 355, distance: 90.0
click at [1052, 268] on div "[PERSON_NAME] from [GEOGRAPHIC_DATA] 0418443470" at bounding box center [1117, 259] width 206 height 59
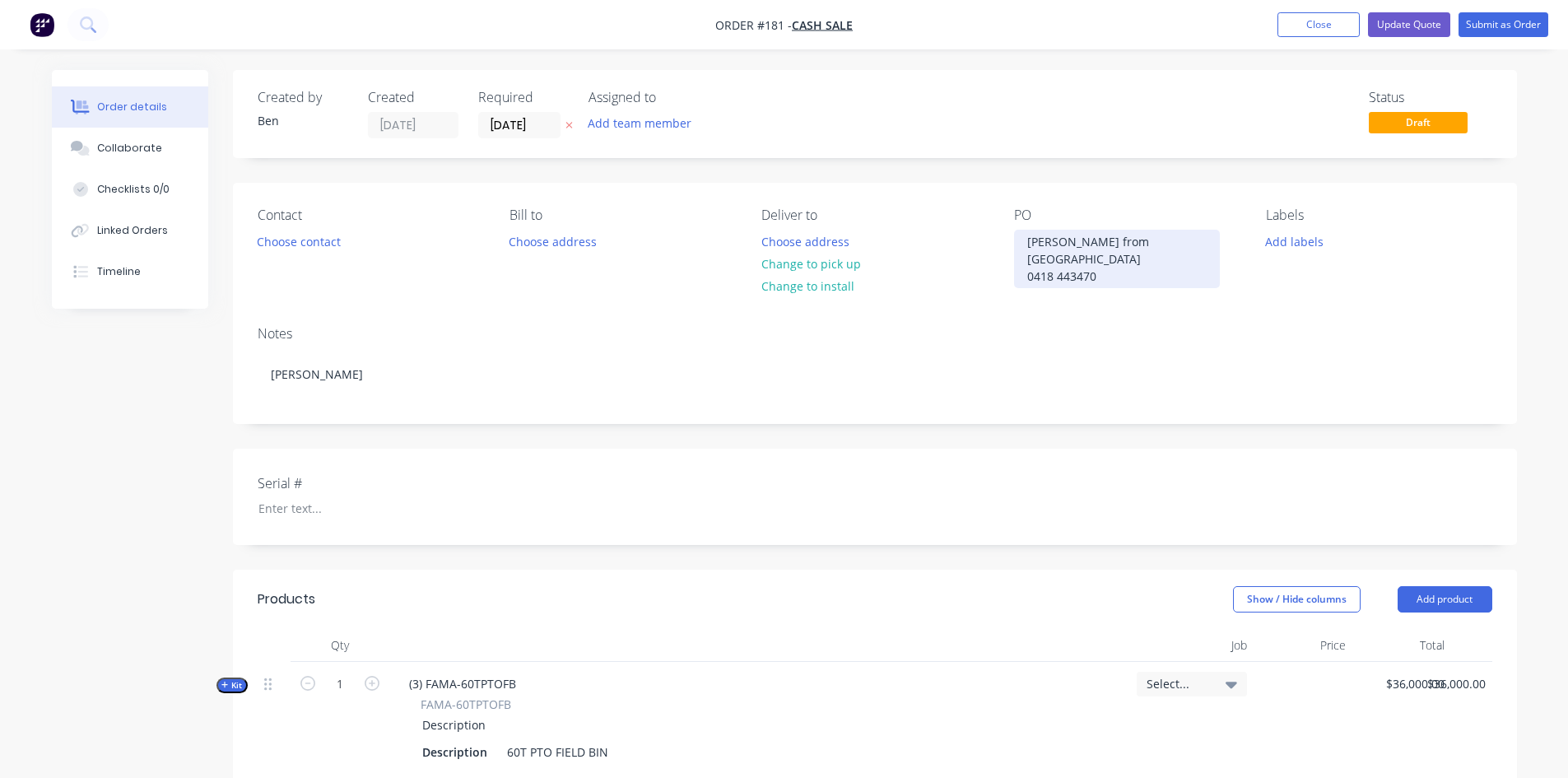
drag, startPoint x: 1075, startPoint y: 262, endPoint x: 1071, endPoint y: 272, distance: 10.8
click at [1075, 264] on div "[PERSON_NAME] from [GEOGRAPHIC_DATA] 0418 443470" at bounding box center [1117, 259] width 206 height 59
click at [1389, 25] on button "Update Quote" at bounding box center [1410, 24] width 83 height 25
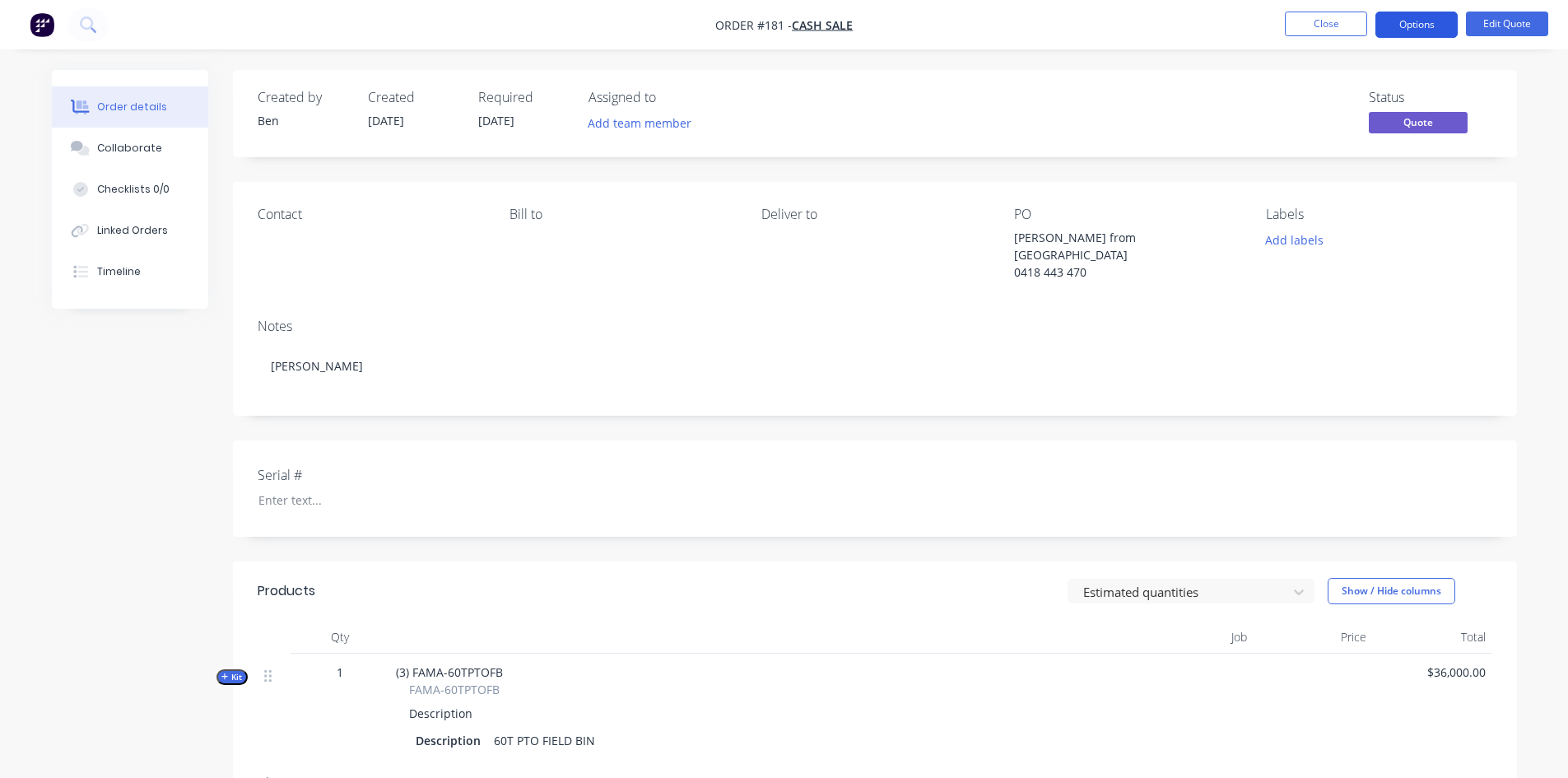
click at [1393, 29] on button "Options" at bounding box center [1417, 25] width 83 height 27
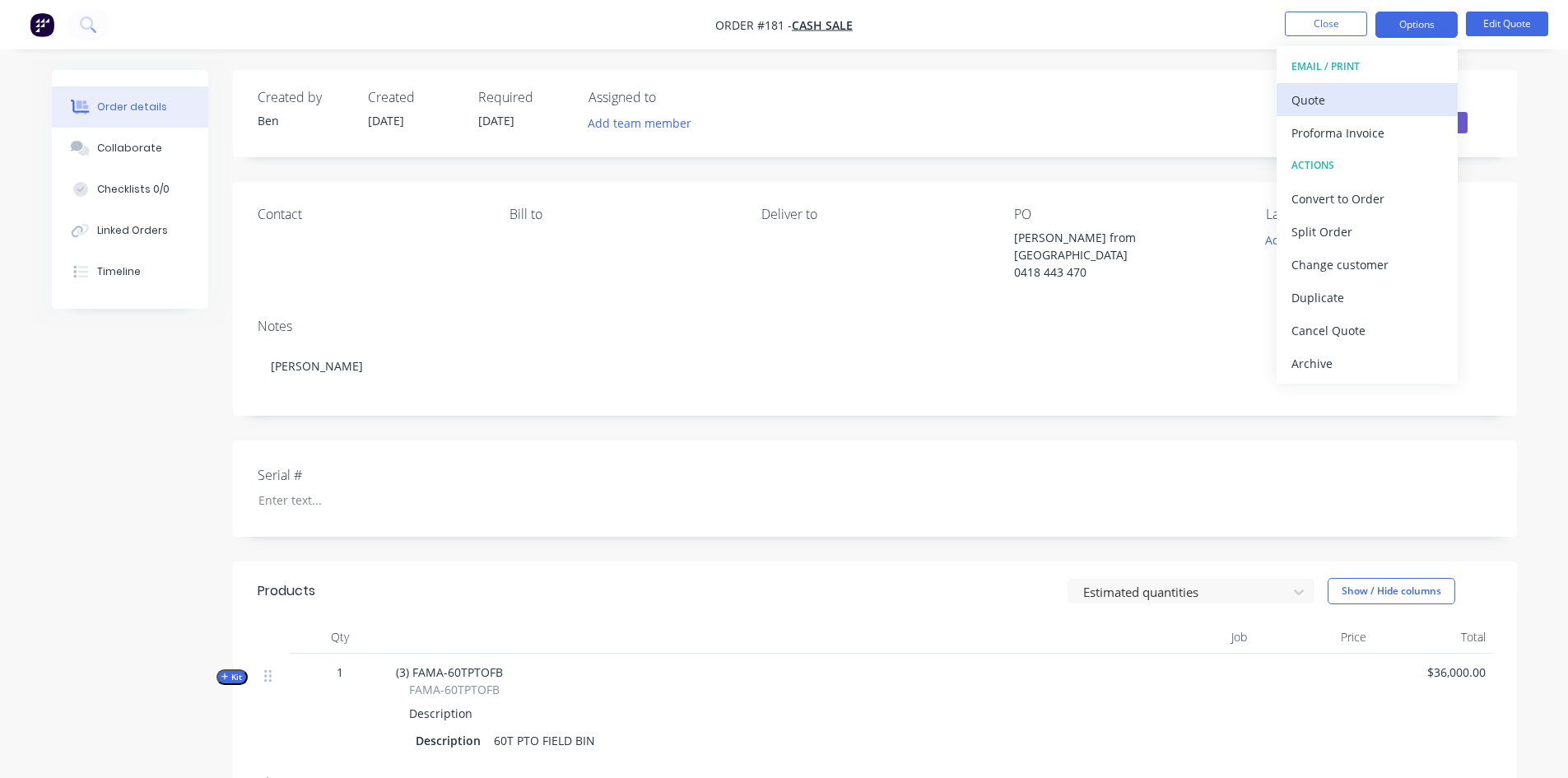
click at [1305, 96] on div "Quote" at bounding box center [1367, 100] width 152 height 24
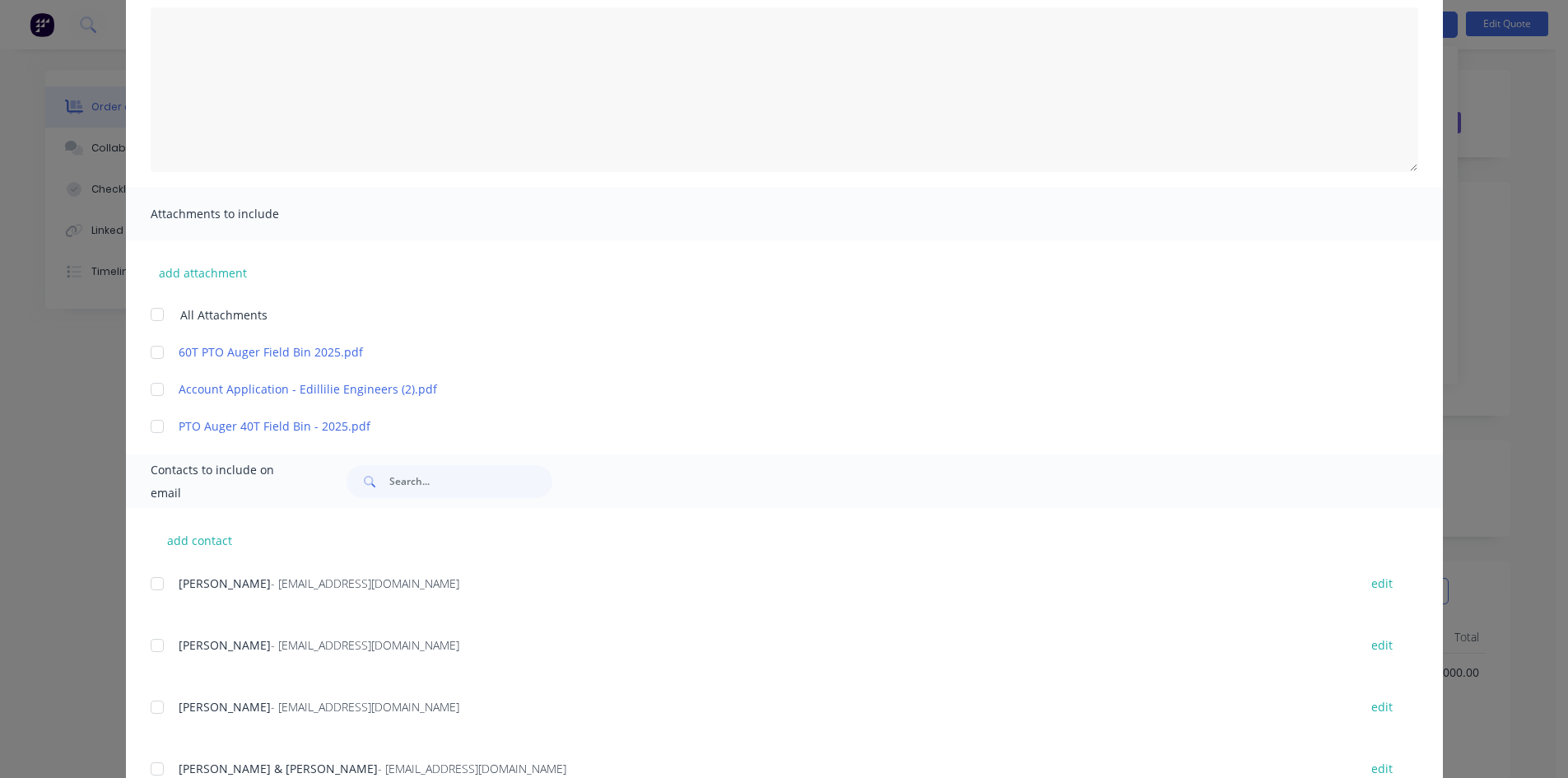
scroll to position [247, 0]
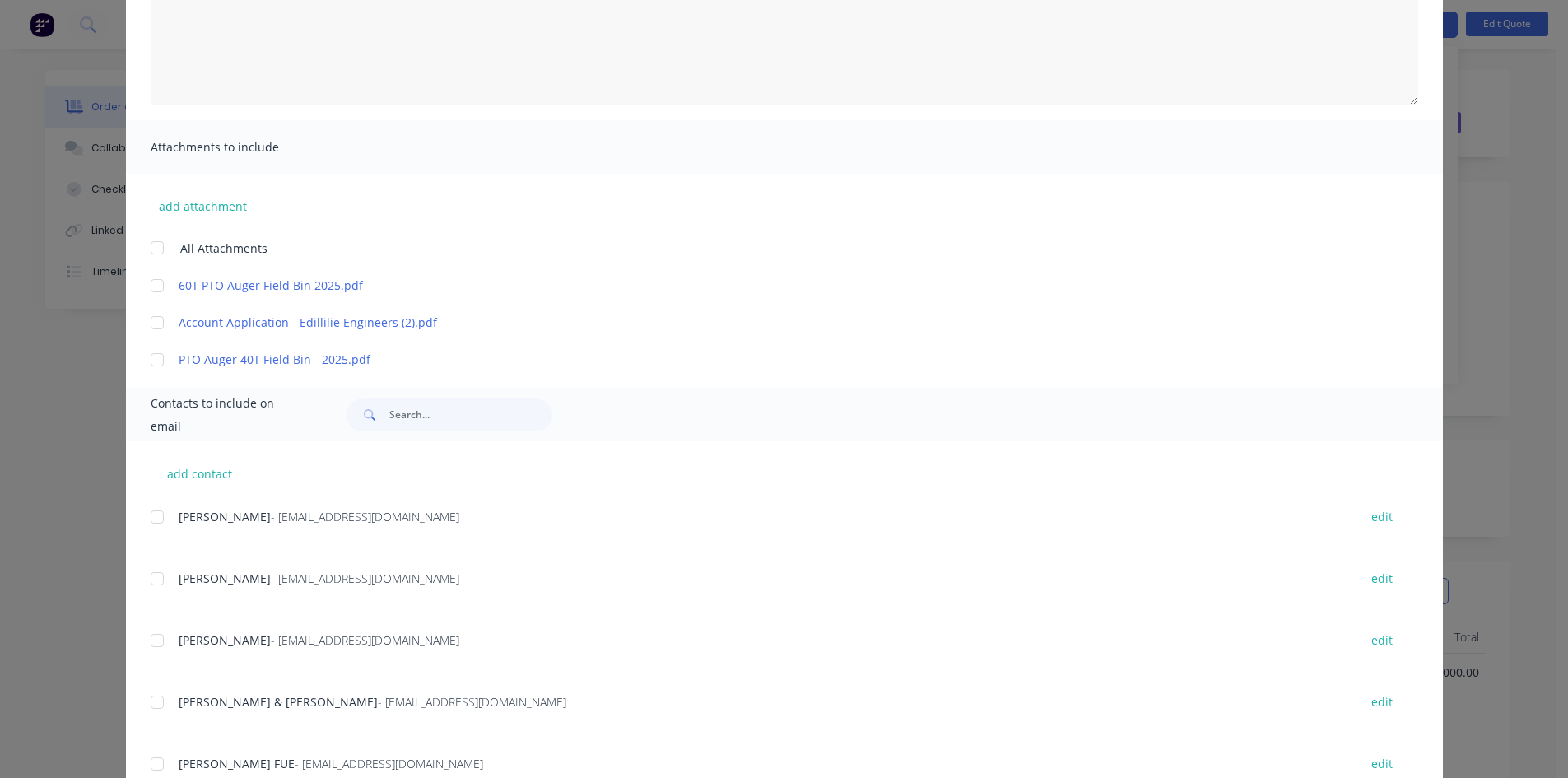
drag, startPoint x: 150, startPoint y: 280, endPoint x: 160, endPoint y: 308, distance: 29.7
click at [151, 288] on div at bounding box center [157, 286] width 33 height 33
drag, startPoint x: 148, startPoint y: 316, endPoint x: 153, endPoint y: 353, distance: 37.3
click at [148, 320] on div at bounding box center [157, 322] width 33 height 33
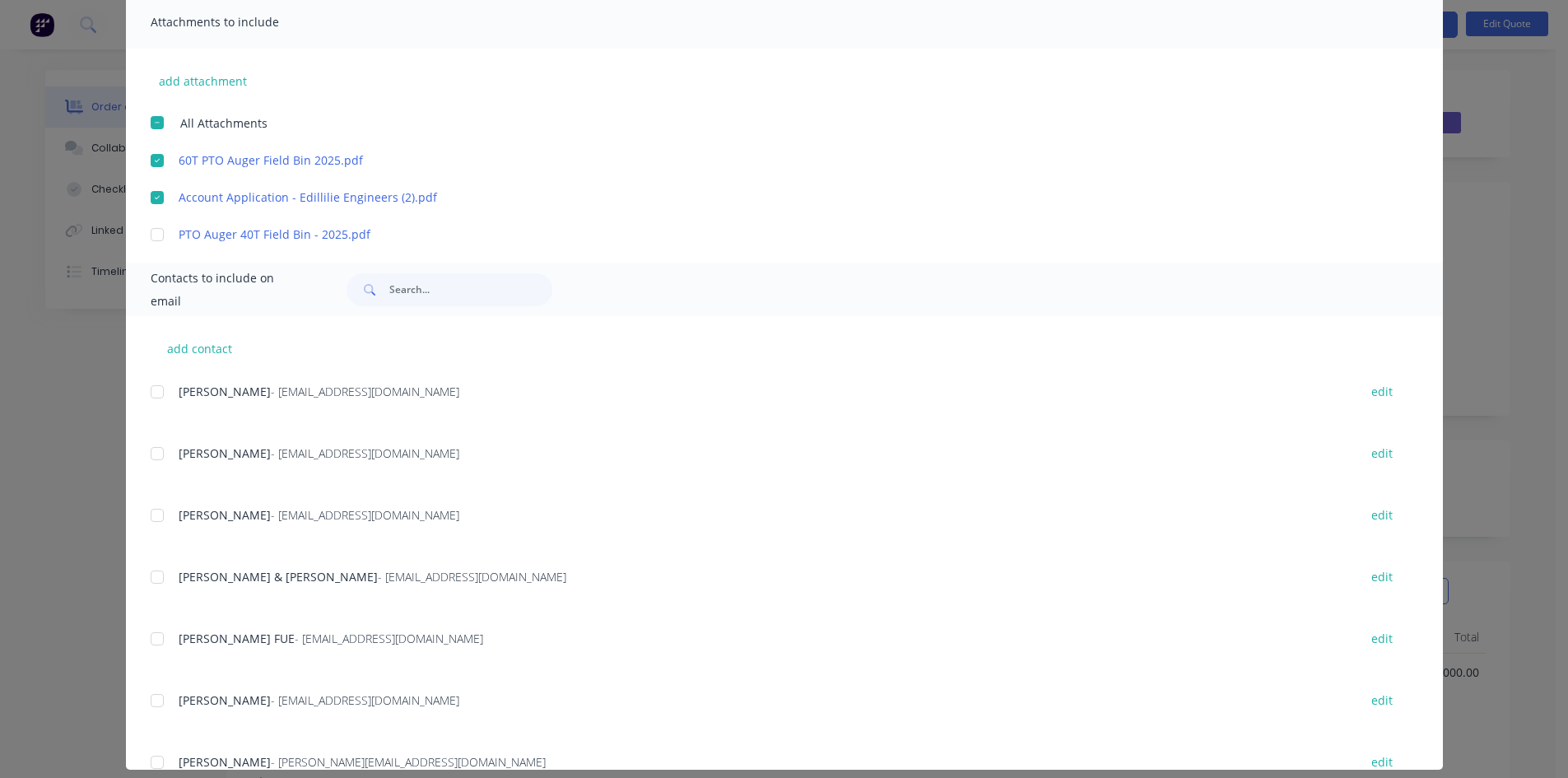
scroll to position [387, 0]
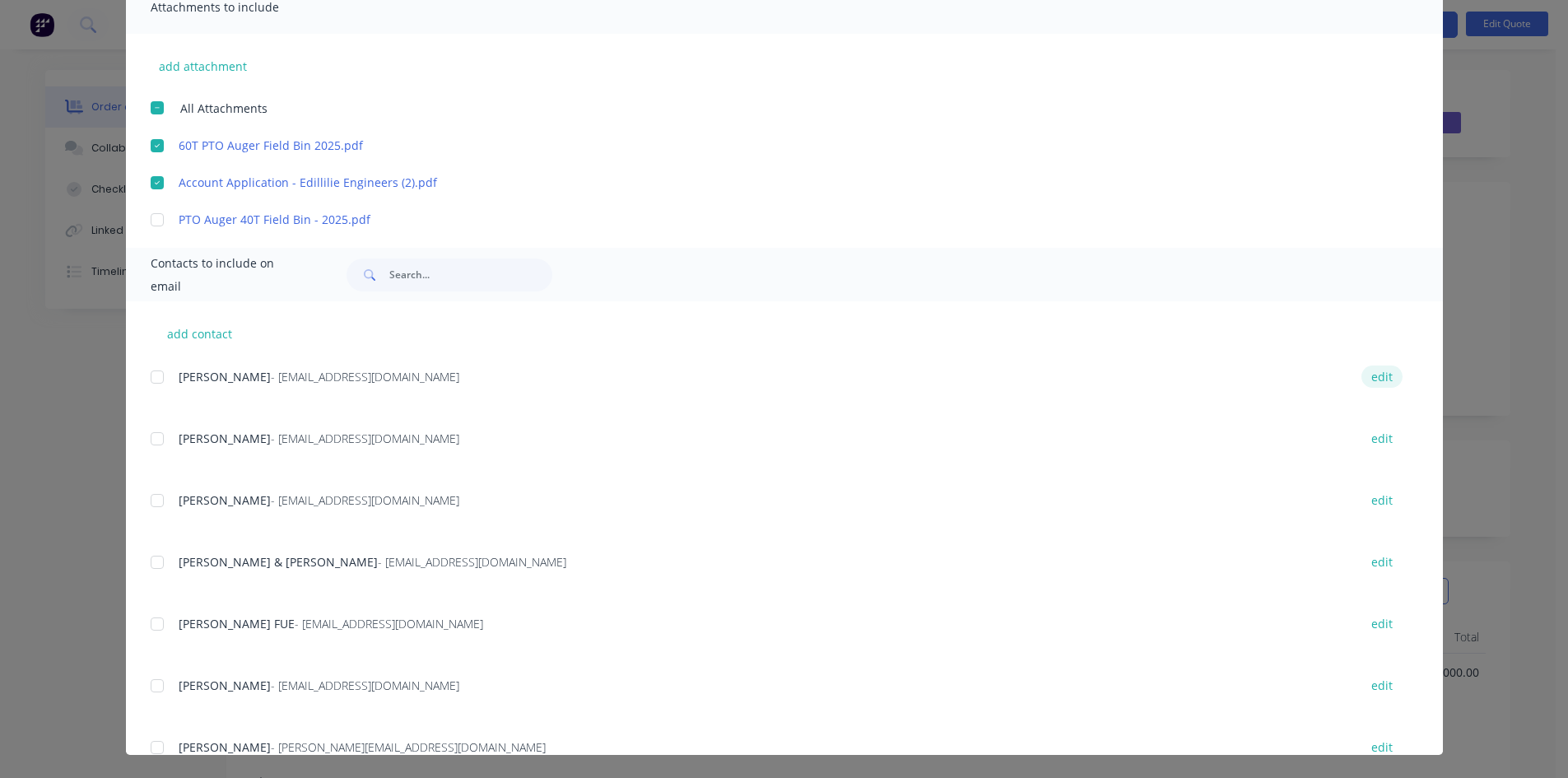
click at [1365, 377] on button "edit" at bounding box center [1382, 377] width 41 height 22
select select "AU"
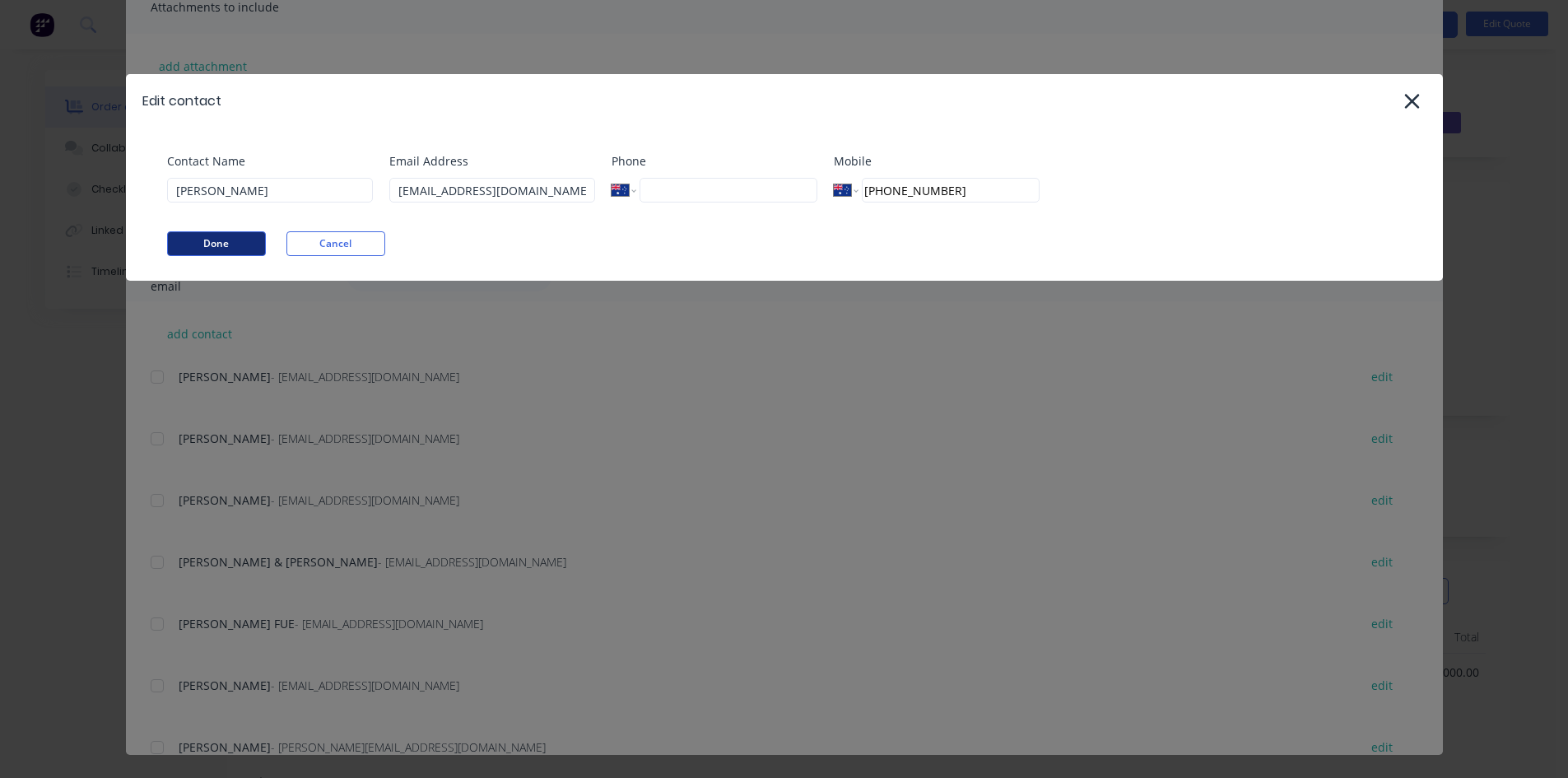
click at [226, 242] on button "Done" at bounding box center [217, 243] width 99 height 25
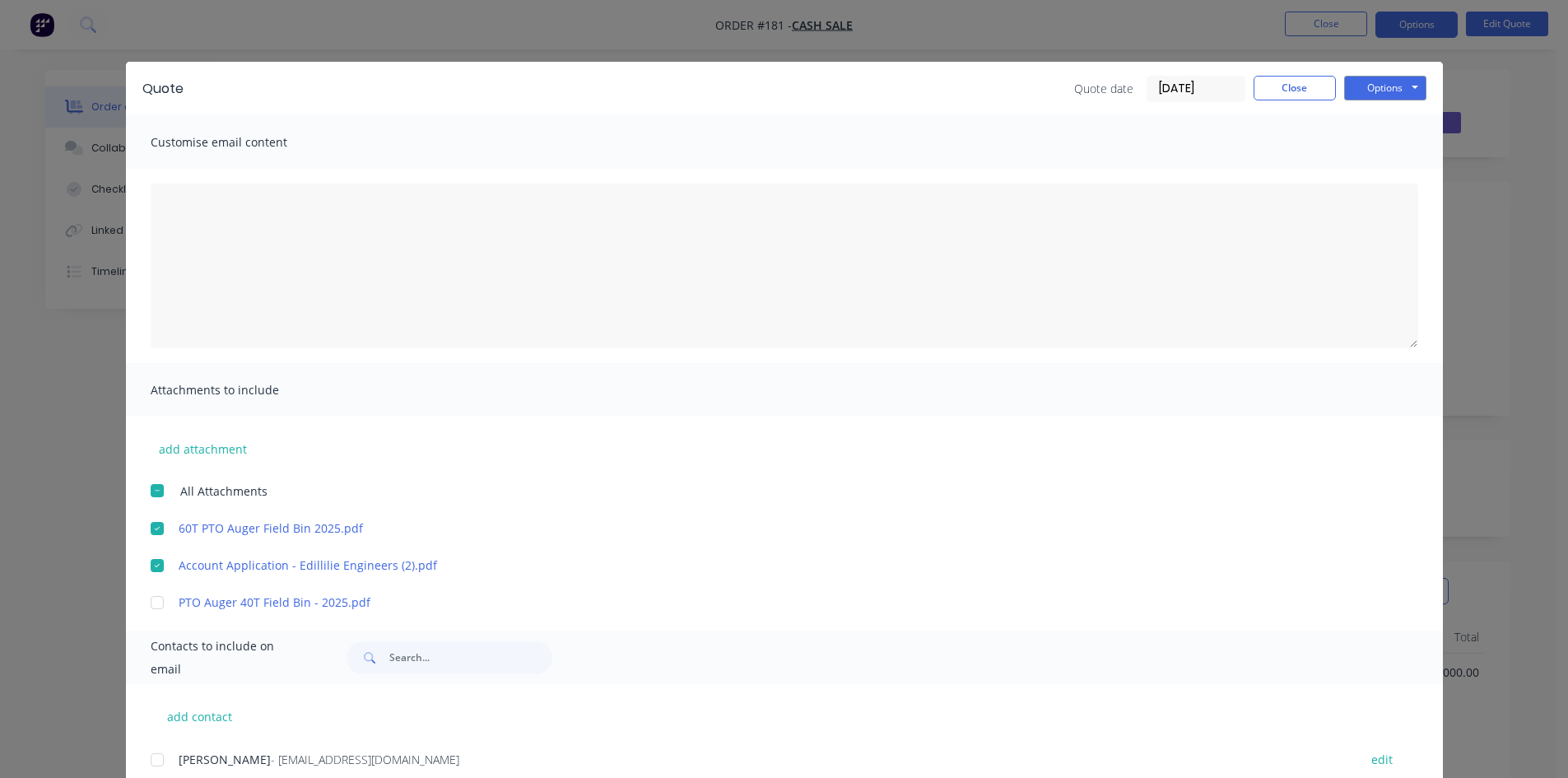
scroll to position [0, 0]
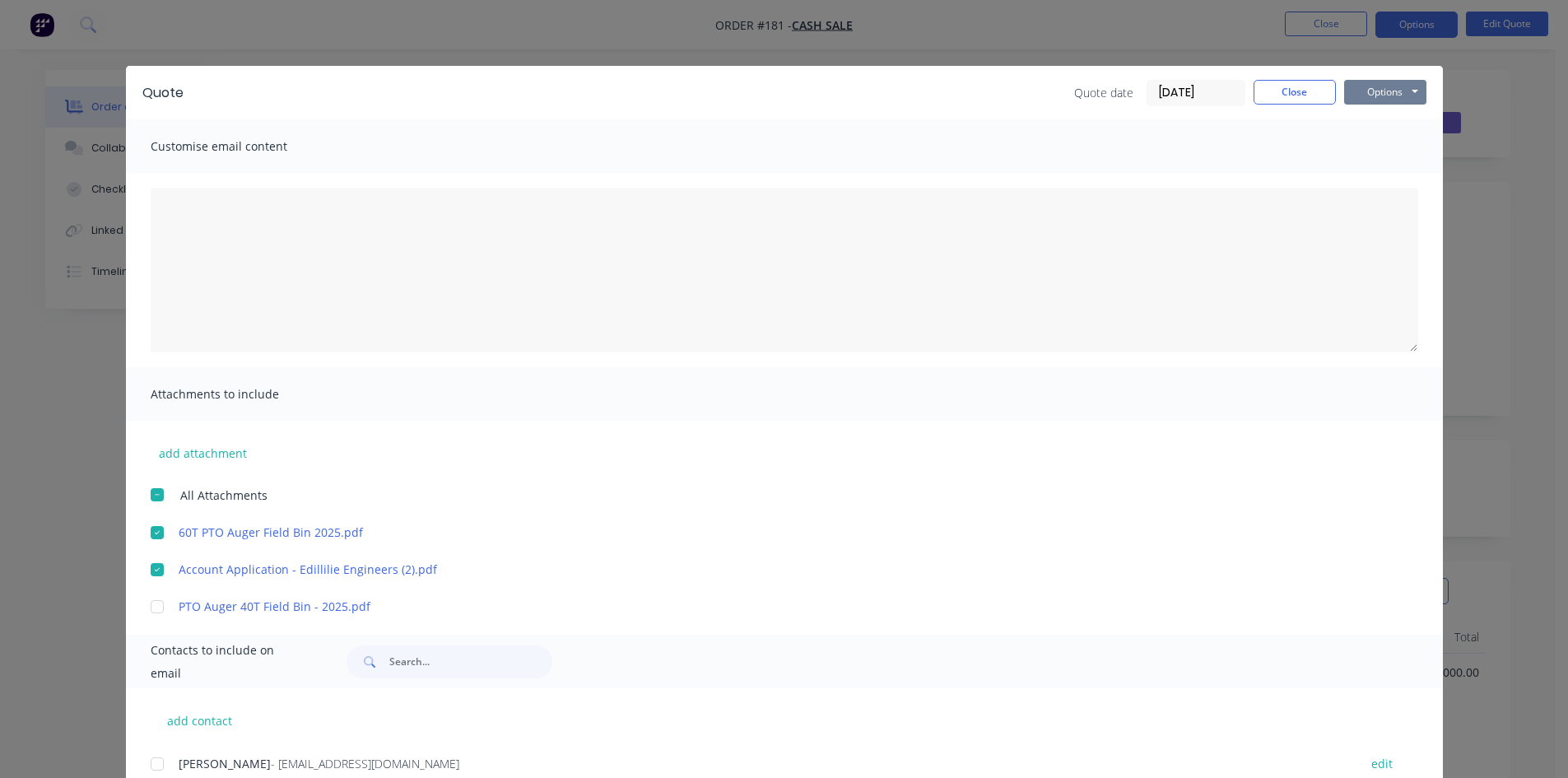
click at [1382, 92] on button "Options" at bounding box center [1386, 92] width 83 height 25
click at [1376, 120] on button "Preview" at bounding box center [1397, 121] width 106 height 28
drag, startPoint x: 152, startPoint y: 532, endPoint x: 151, endPoint y: 576, distance: 44.0
click at [151, 539] on div at bounding box center [157, 533] width 33 height 33
drag, startPoint x: 152, startPoint y: 569, endPoint x: 176, endPoint y: 564, distance: 24.5
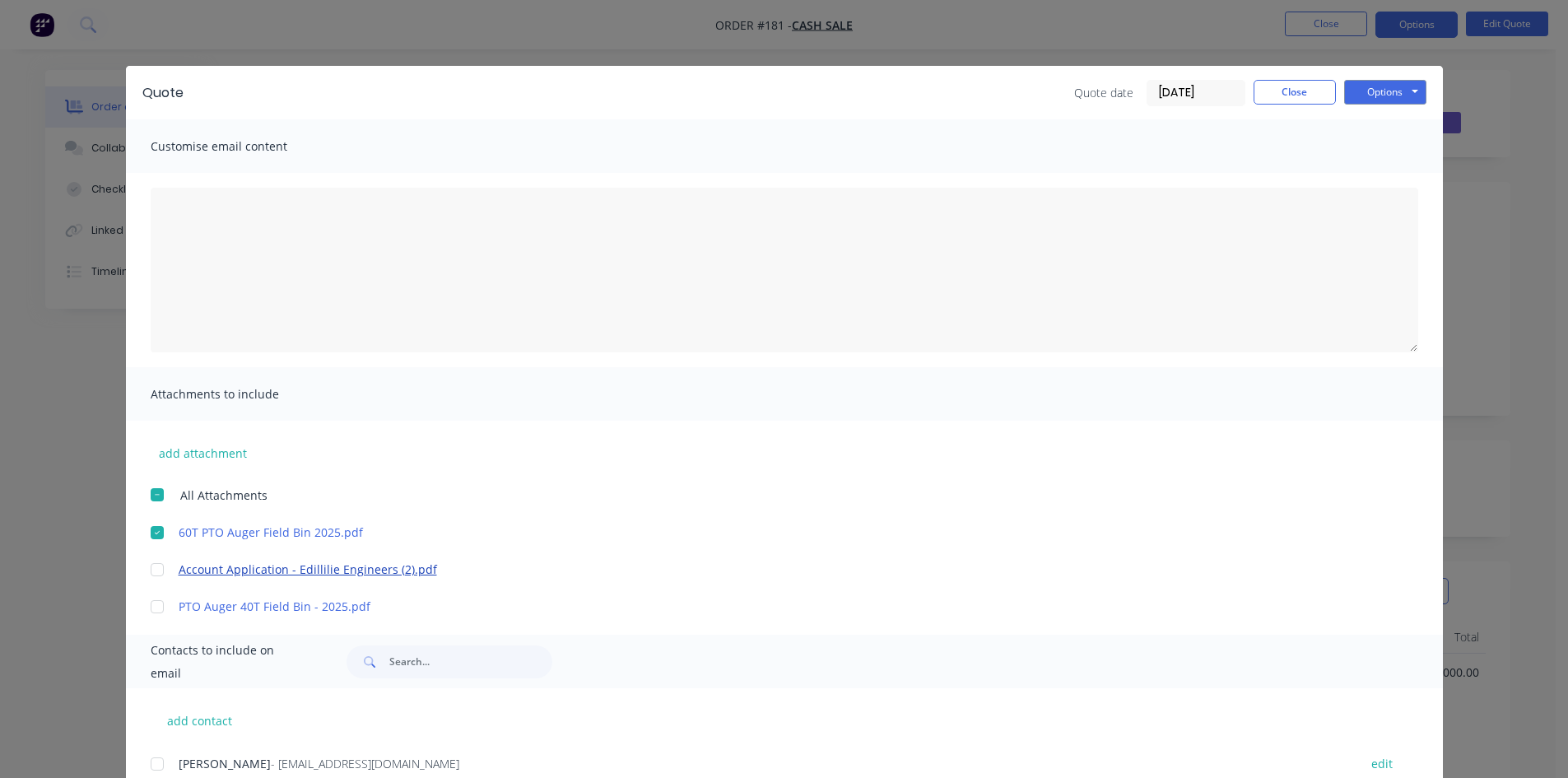
click at [159, 569] on div at bounding box center [157, 569] width 33 height 33
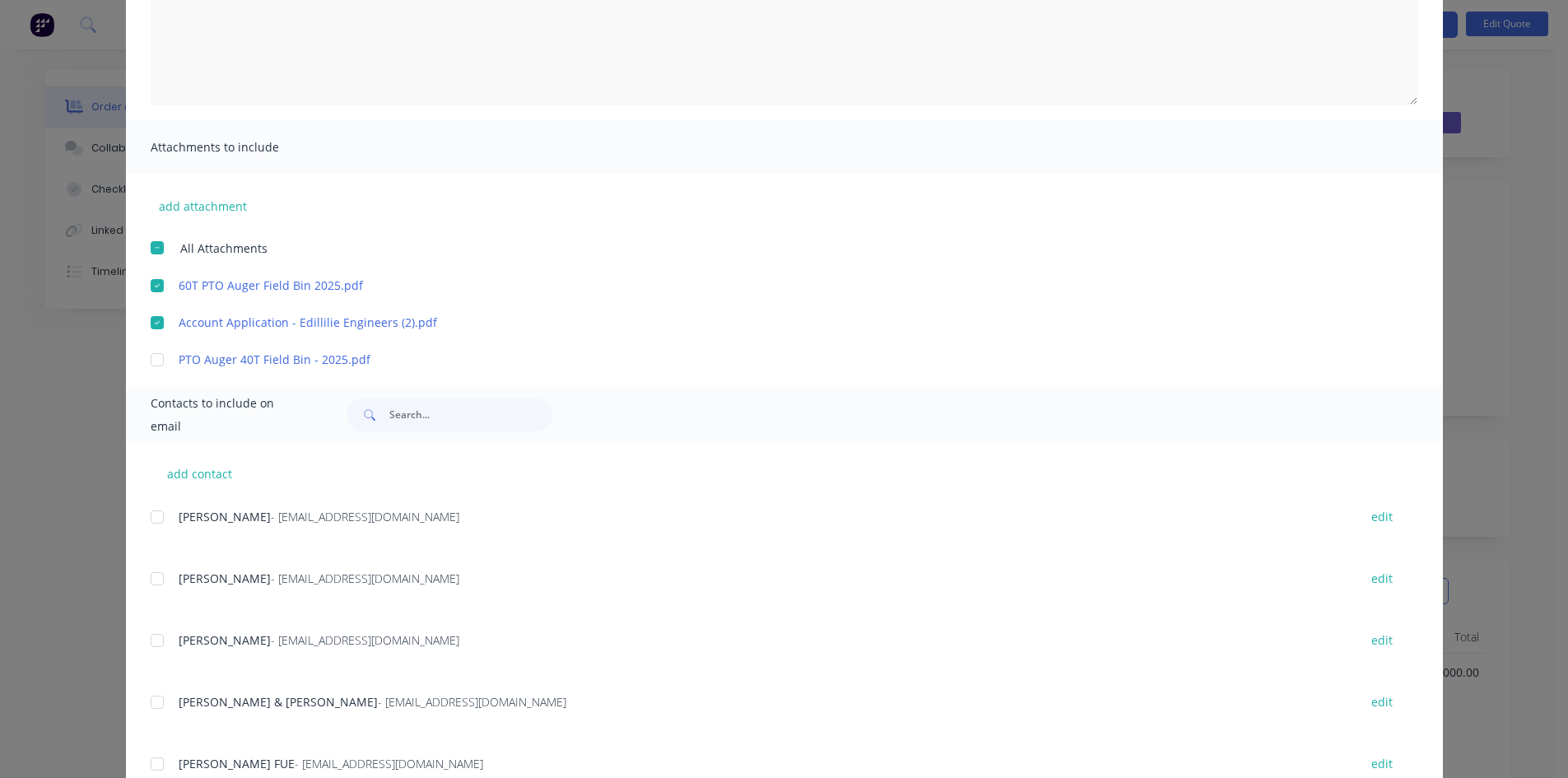
click at [149, 515] on div at bounding box center [157, 517] width 33 height 33
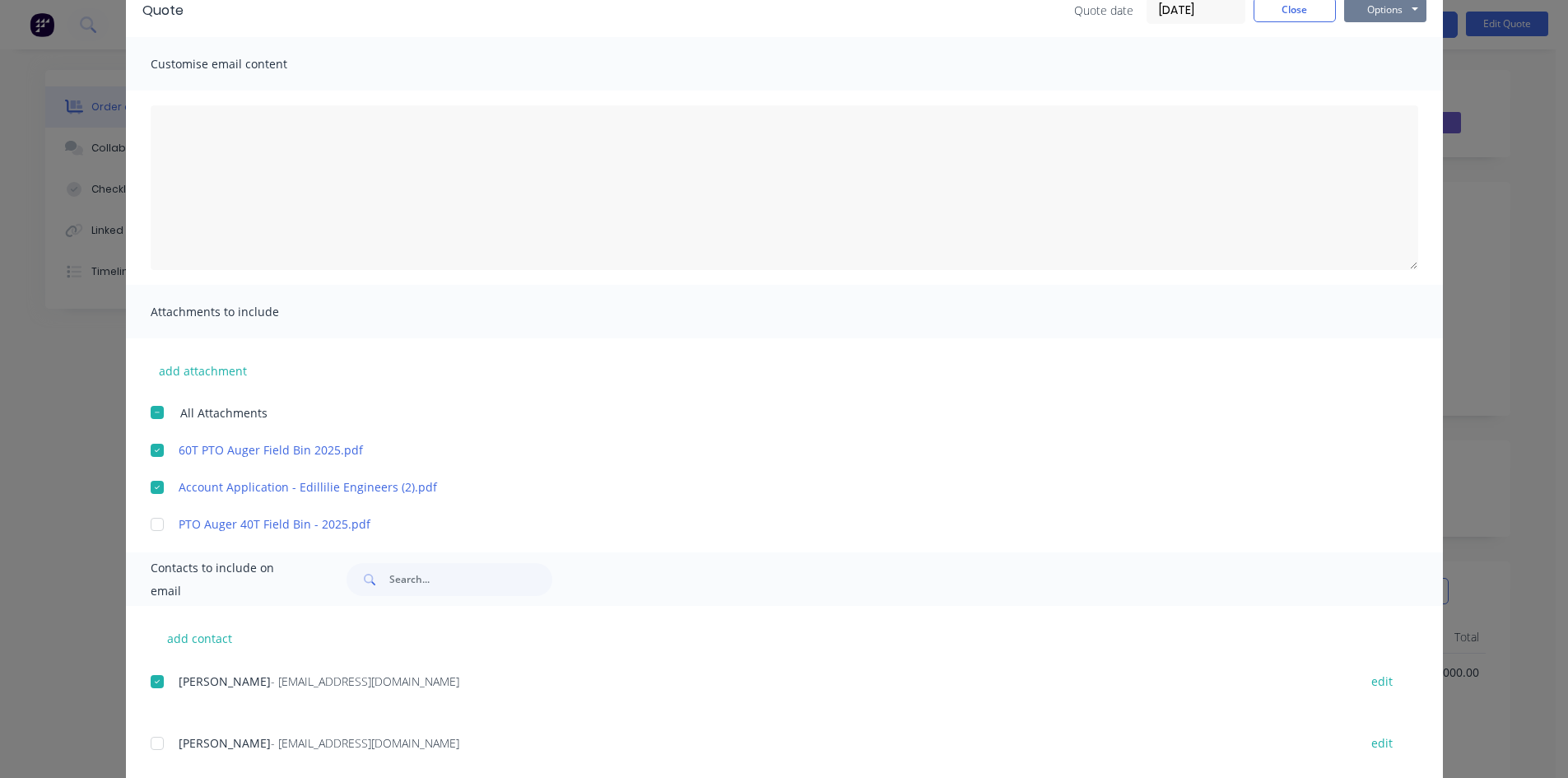
click at [1362, 11] on button "Options" at bounding box center [1386, 9] width 83 height 25
click at [1367, 94] on button "Email" at bounding box center [1397, 94] width 106 height 28
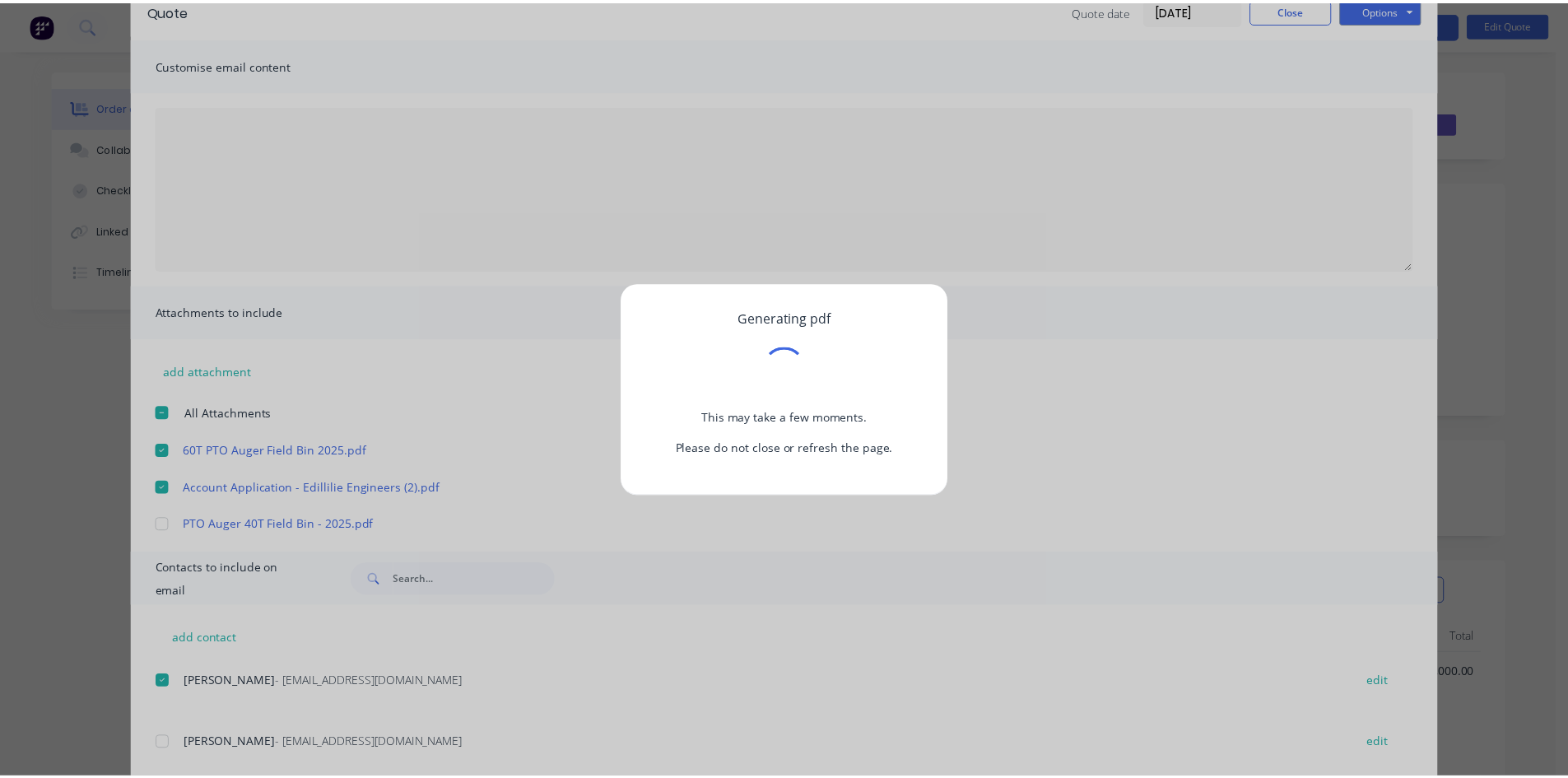
scroll to position [0, 0]
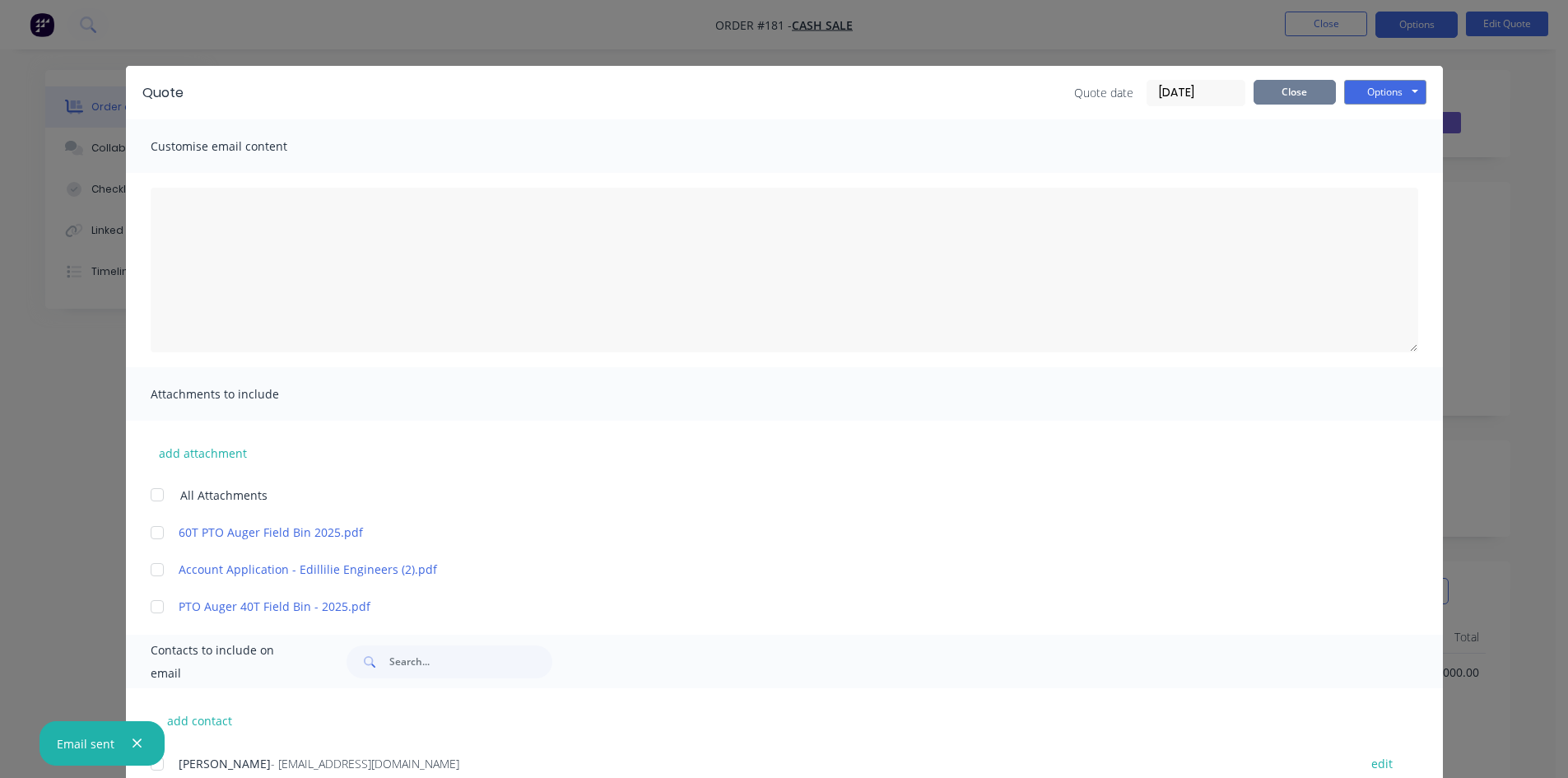
click at [1305, 96] on button "Close" at bounding box center [1295, 92] width 83 height 25
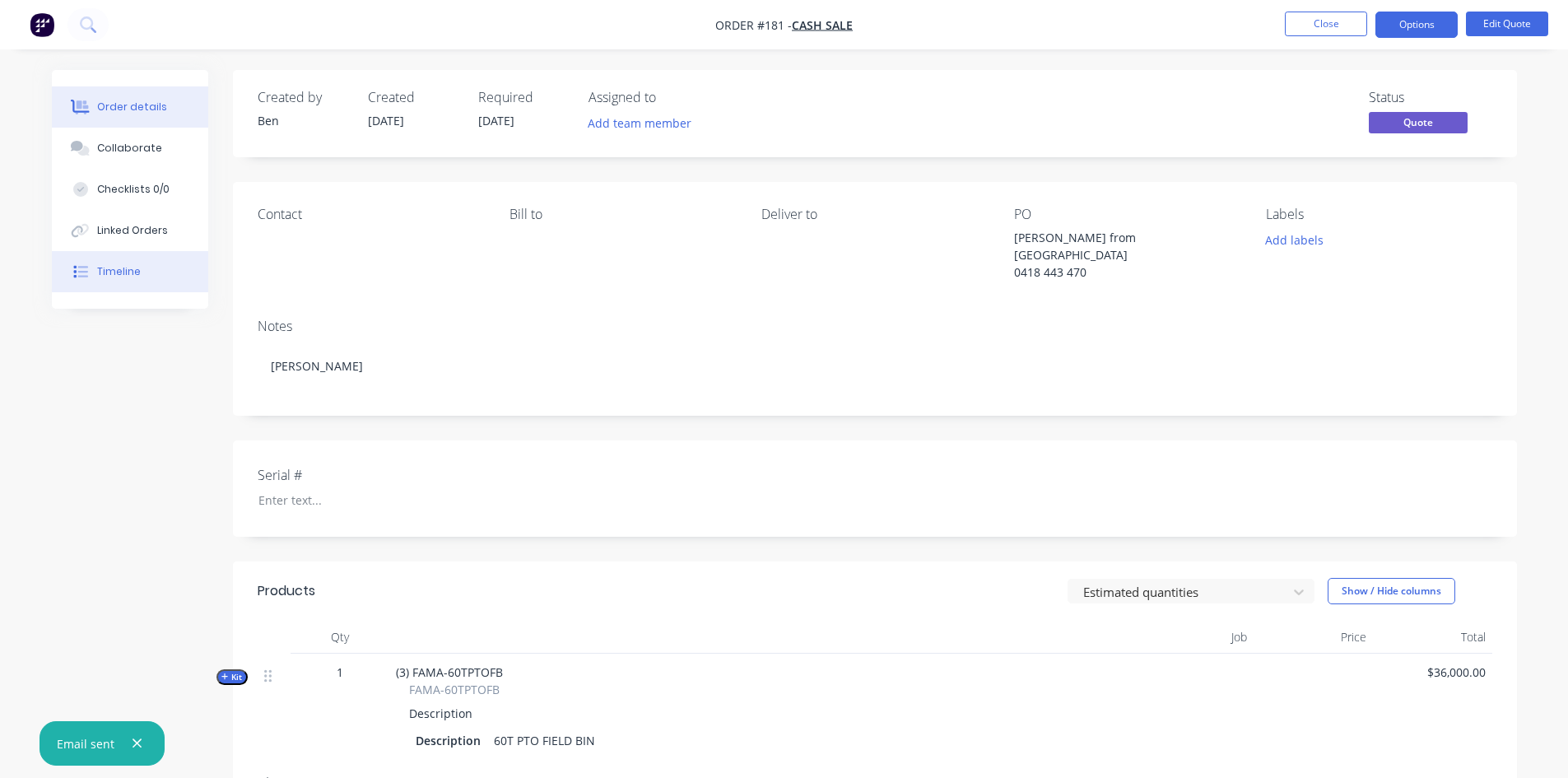
click at [118, 272] on div "Timeline" at bounding box center [119, 272] width 44 height 15
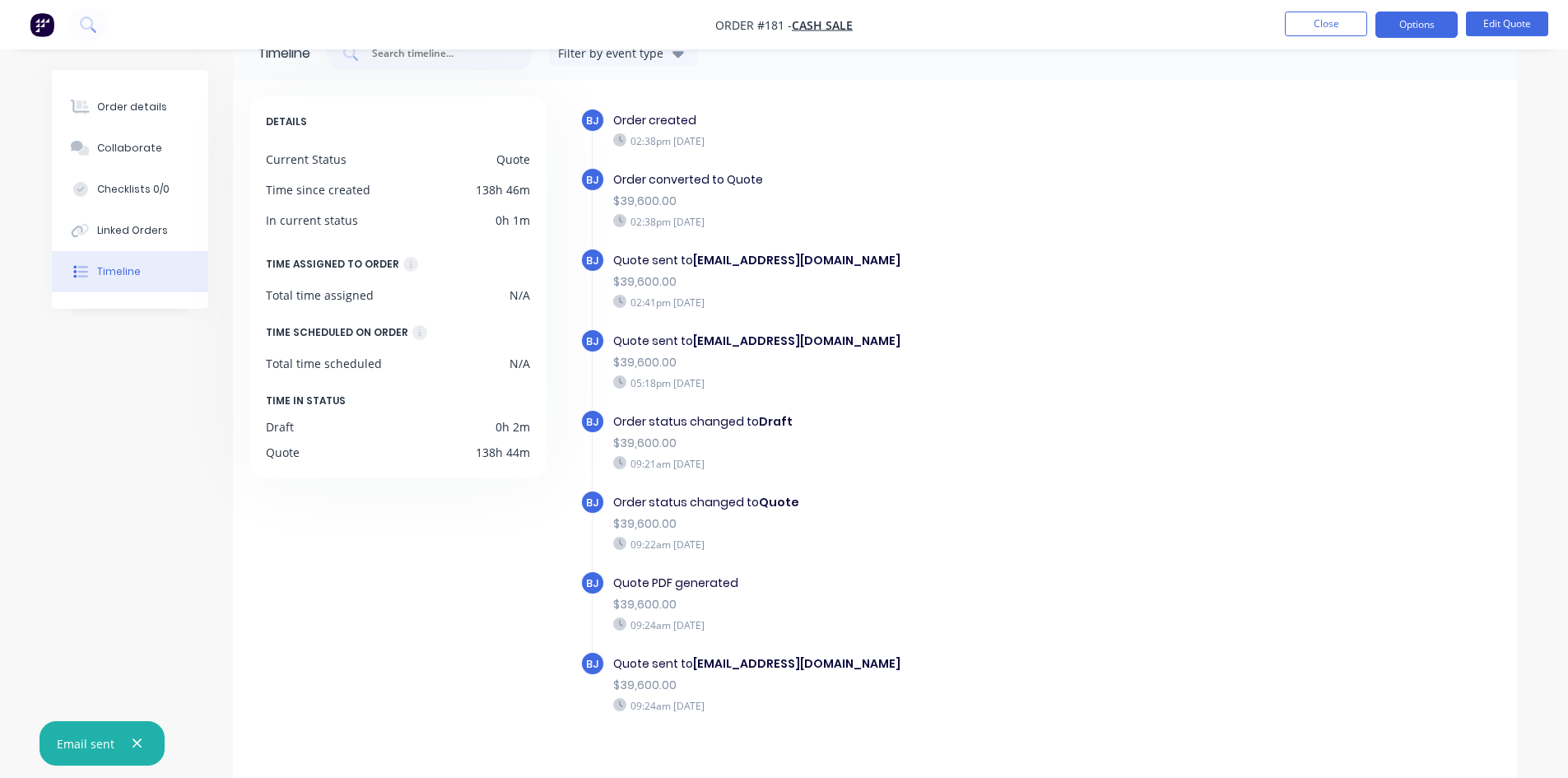
scroll to position [68, 0]
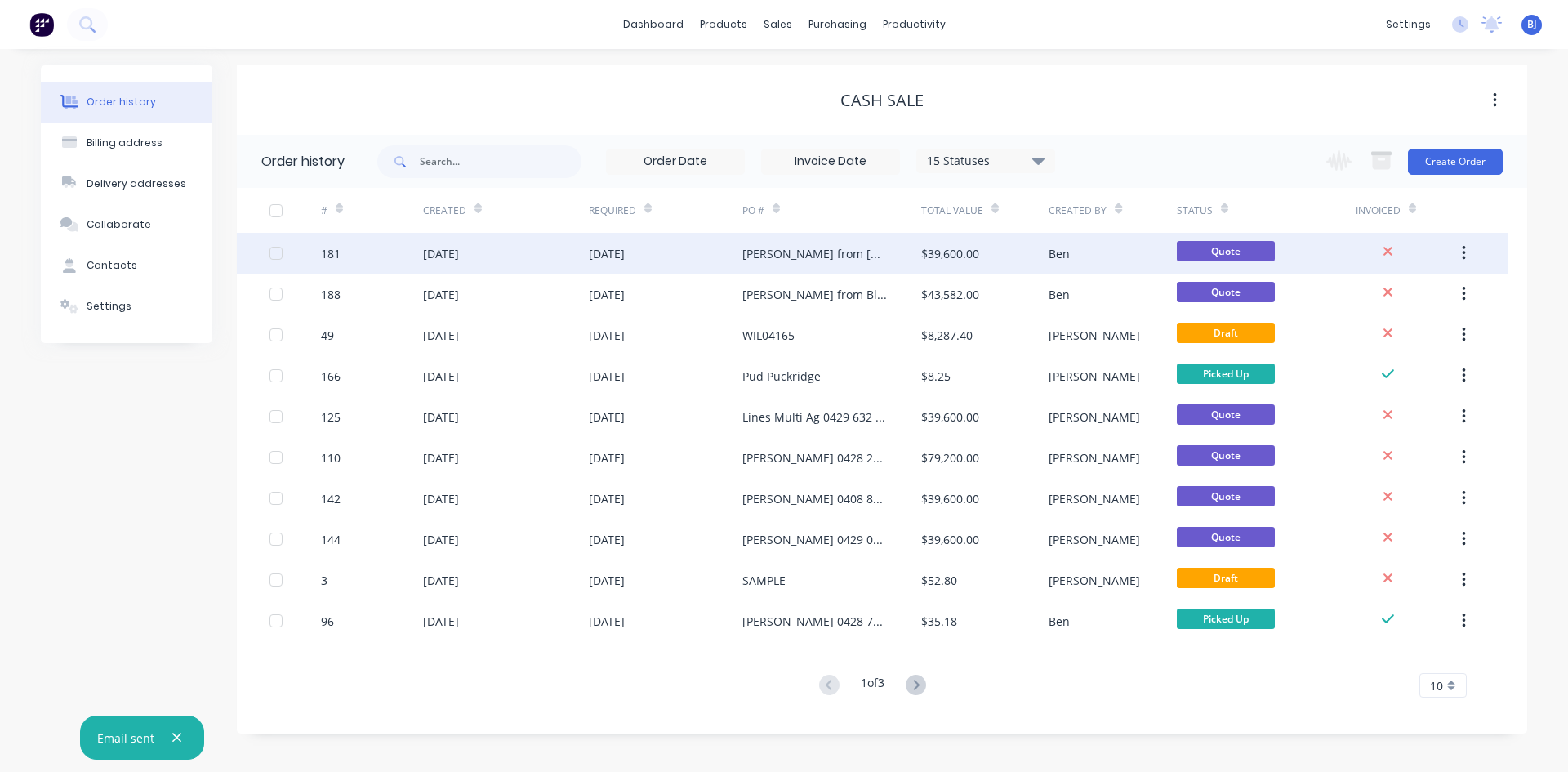
click at [436, 255] on div "[DATE]" at bounding box center [440, 253] width 36 height 17
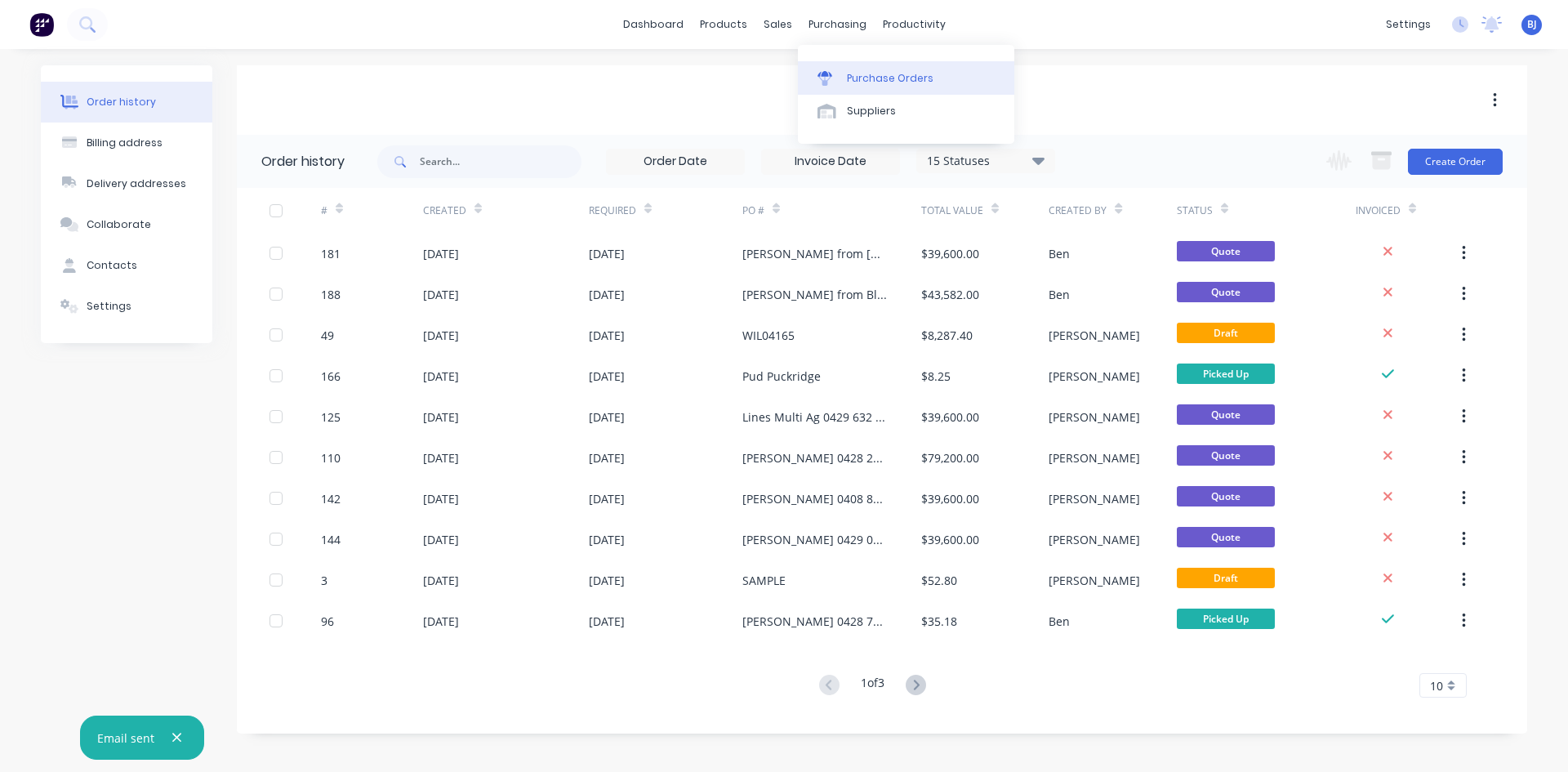
click at [829, 77] on icon at bounding box center [825, 78] width 15 height 15
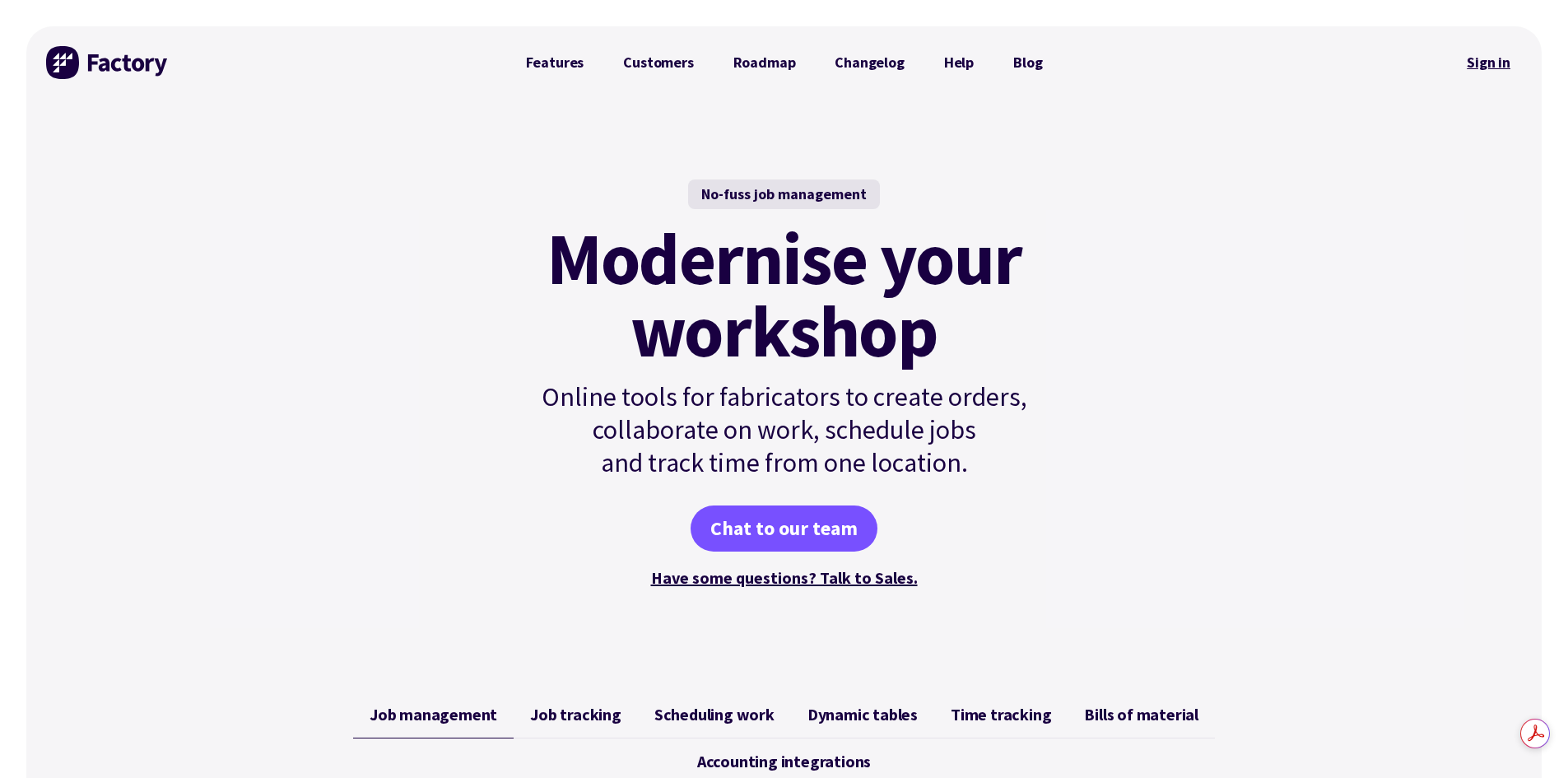
click at [1491, 65] on link "Sign in" at bounding box center [1489, 62] width 67 height 38
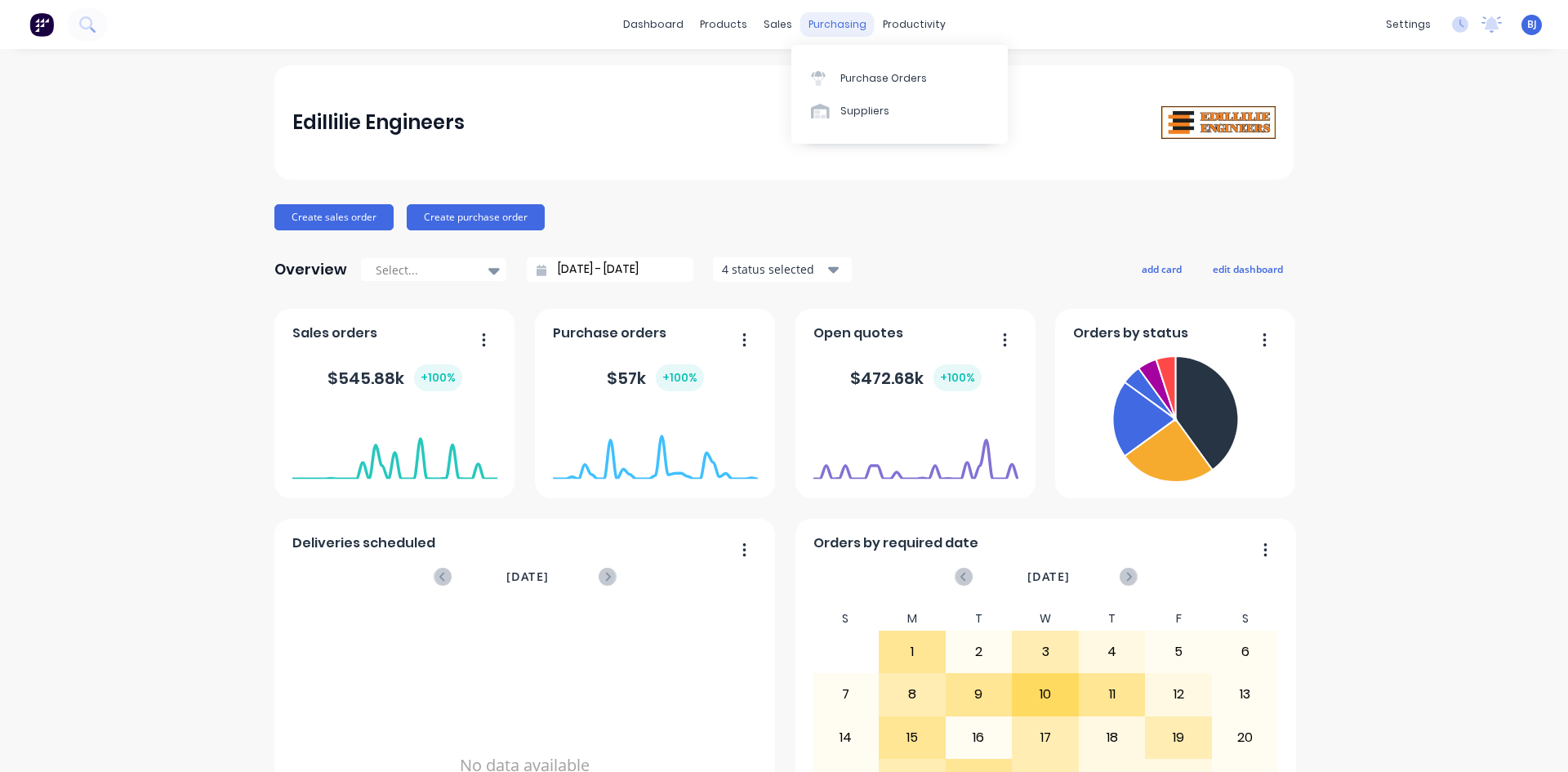
click at [824, 26] on div "purchasing" at bounding box center [837, 24] width 75 height 25
click at [836, 75] on link "Purchase Orders" at bounding box center [900, 77] width 217 height 33
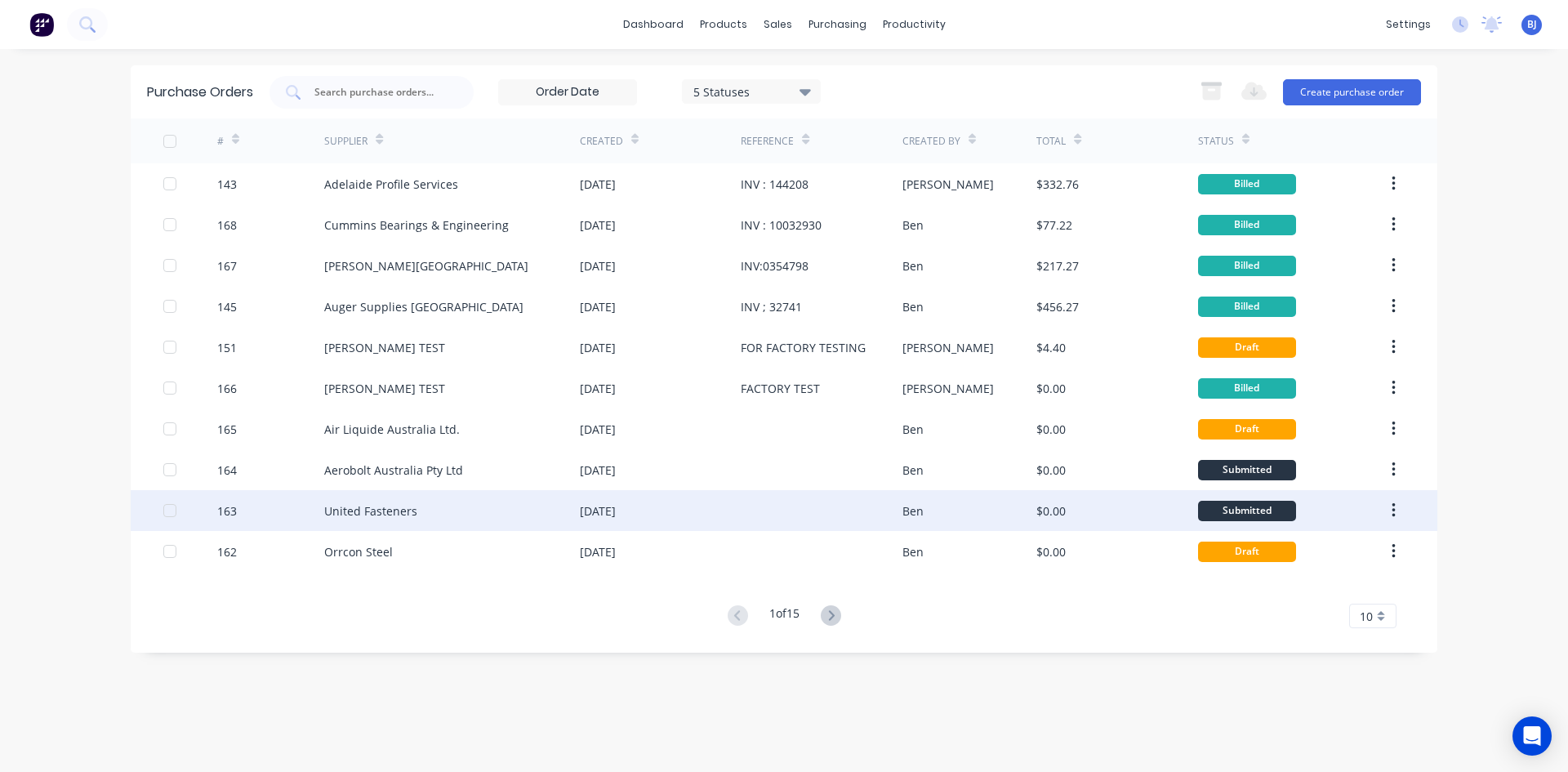
click at [594, 505] on div "26 Sep 2025" at bounding box center [597, 510] width 36 height 17
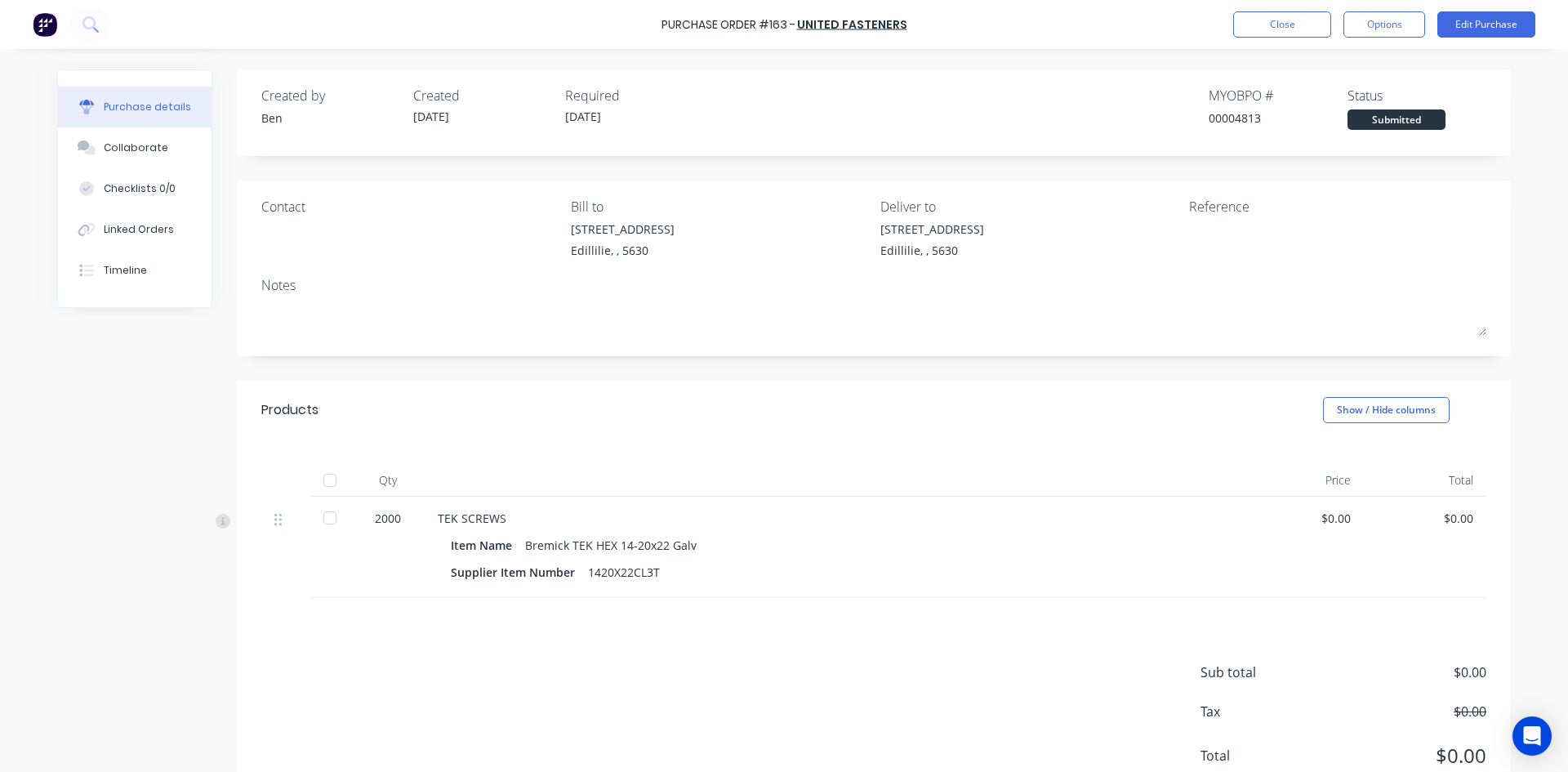
click at [1452, 516] on div "$0.00" at bounding box center [1425, 518] width 97 height 17
click at [1444, 516] on div "$0.00" at bounding box center [1425, 518] width 97 height 17
click at [1444, 515] on div "$0.00" at bounding box center [1425, 518] width 97 height 17
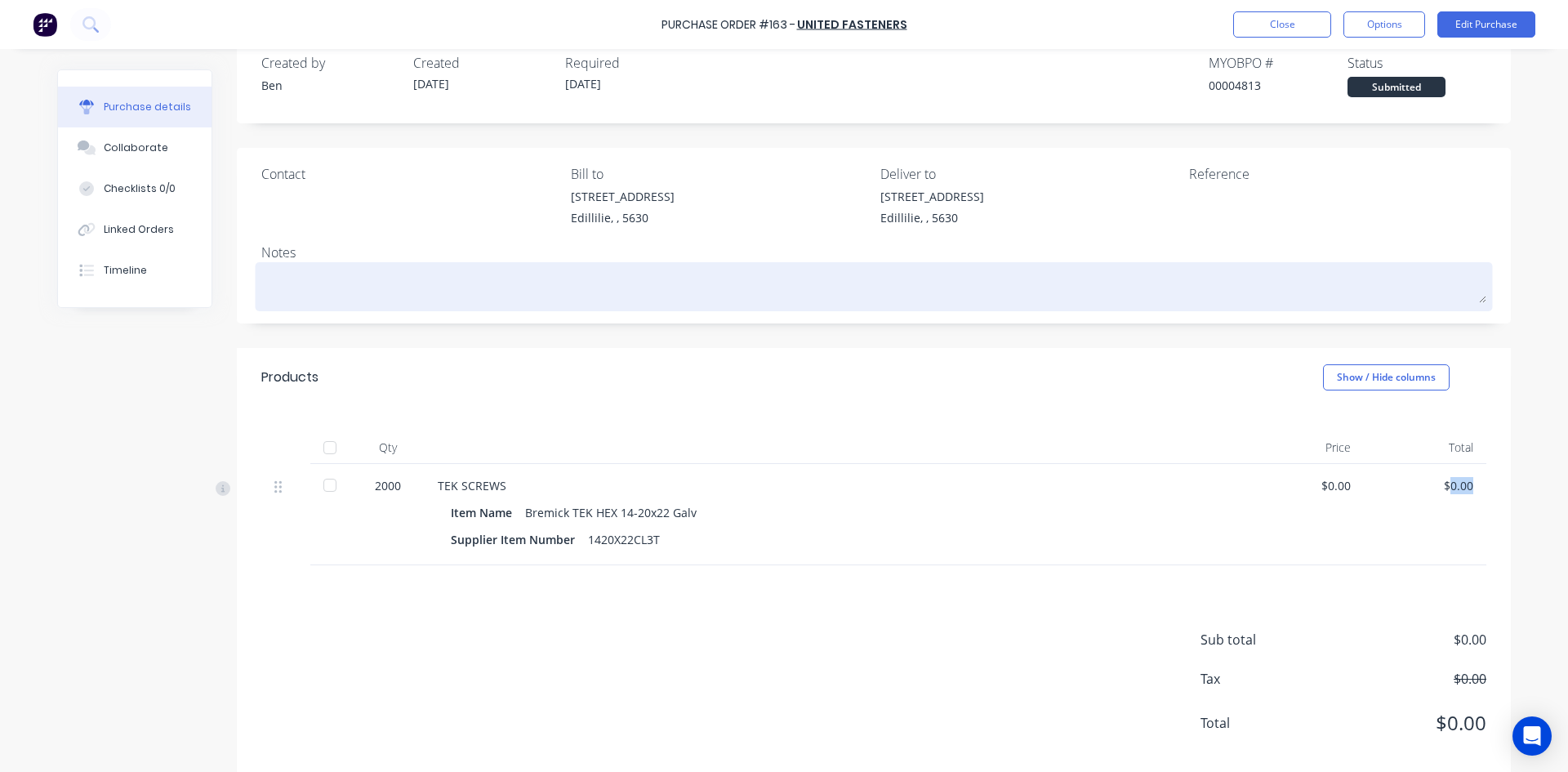
scroll to position [59, 0]
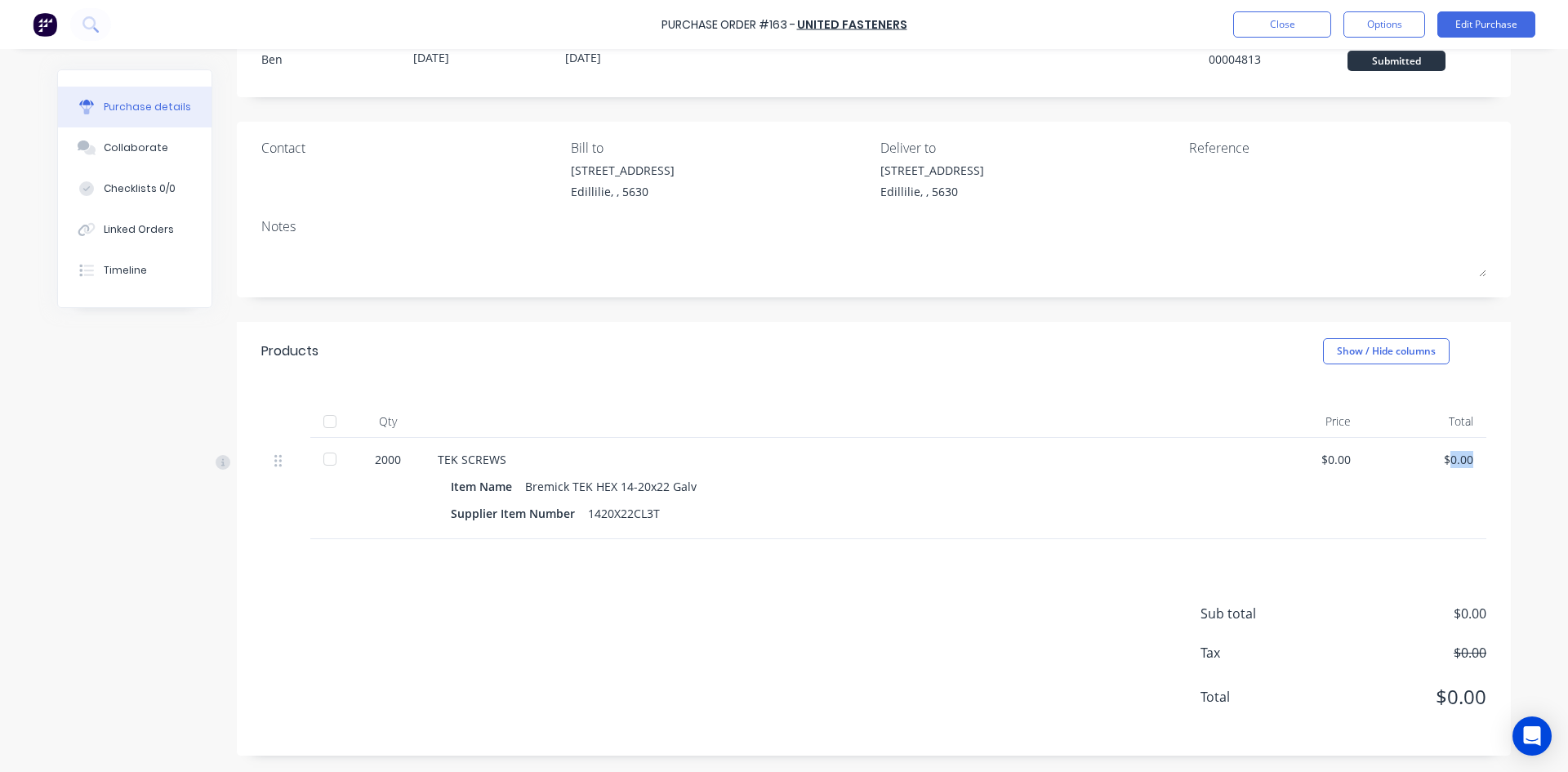
click at [1455, 459] on div "$0.00" at bounding box center [1425, 459] width 97 height 17
click at [1453, 459] on div "$0.00" at bounding box center [1425, 459] width 97 height 17
click at [1441, 455] on div "$0.00" at bounding box center [1425, 459] width 97 height 17
click at [1442, 455] on div "$0.00" at bounding box center [1425, 459] width 97 height 17
click at [1445, 453] on div "$0.00" at bounding box center [1425, 459] width 97 height 17
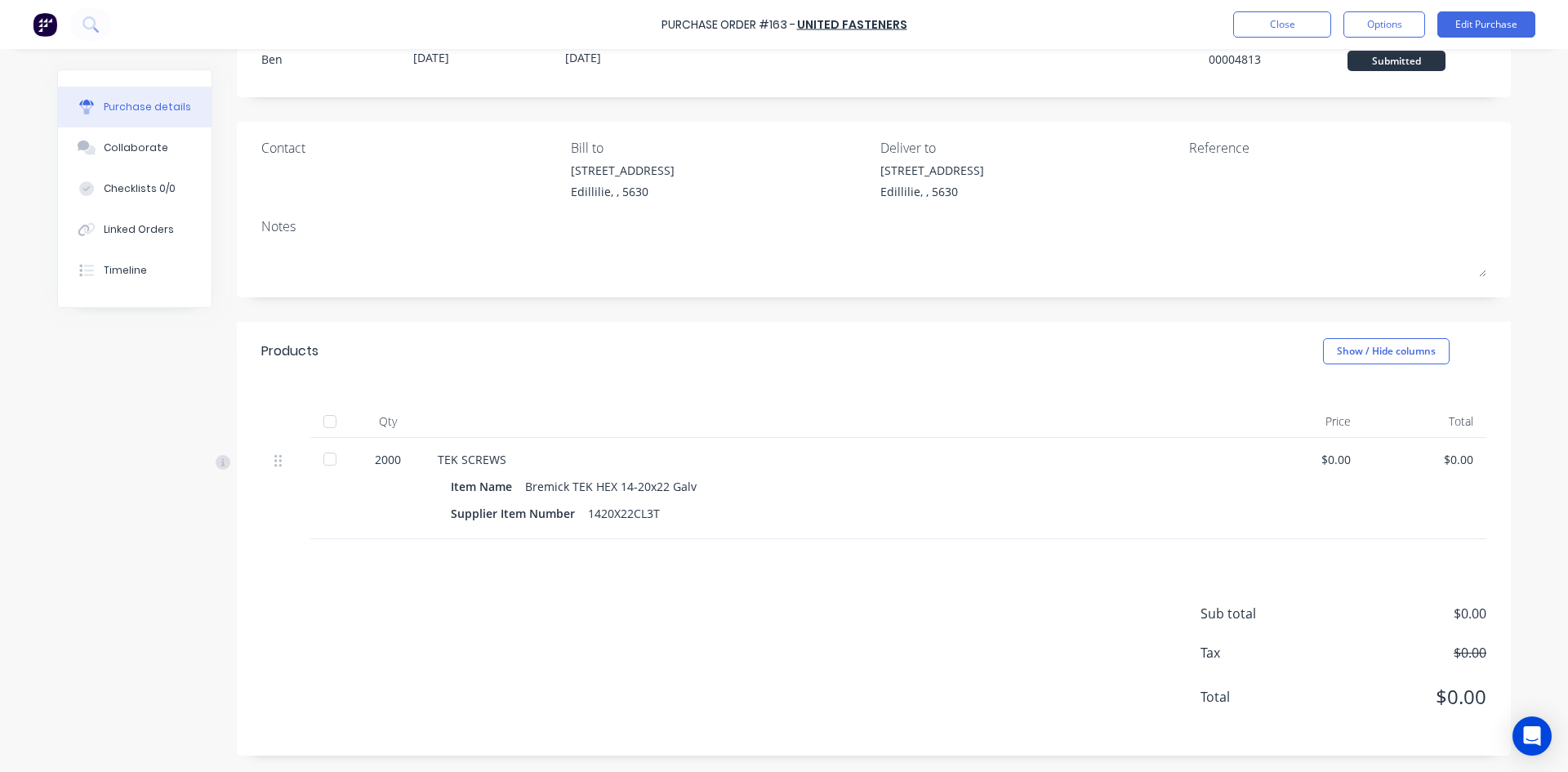
click at [1452, 454] on div "$0.00" at bounding box center [1425, 459] width 97 height 17
click at [1459, 454] on div "$0.00" at bounding box center [1425, 459] width 97 height 17
drag, startPoint x: 1470, startPoint y: 457, endPoint x: 1275, endPoint y: 447, distance: 195.3
click at [1421, 466] on div "$0.00" at bounding box center [1425, 488] width 122 height 101
click at [1471, 20] on button "Edit Purchase" at bounding box center [1487, 25] width 98 height 26
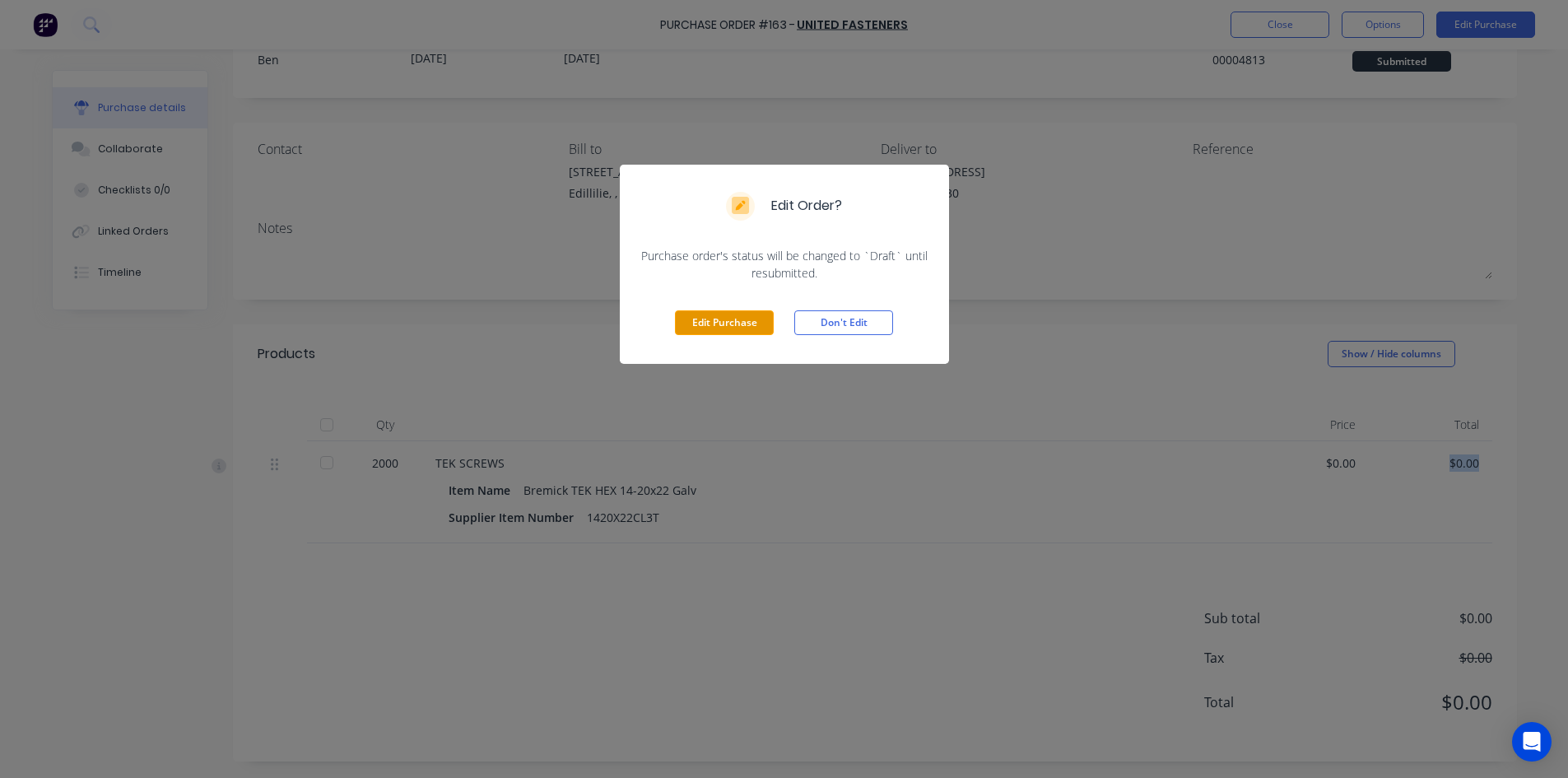
click at [695, 325] on button "Edit Purchase" at bounding box center [725, 322] width 99 height 25
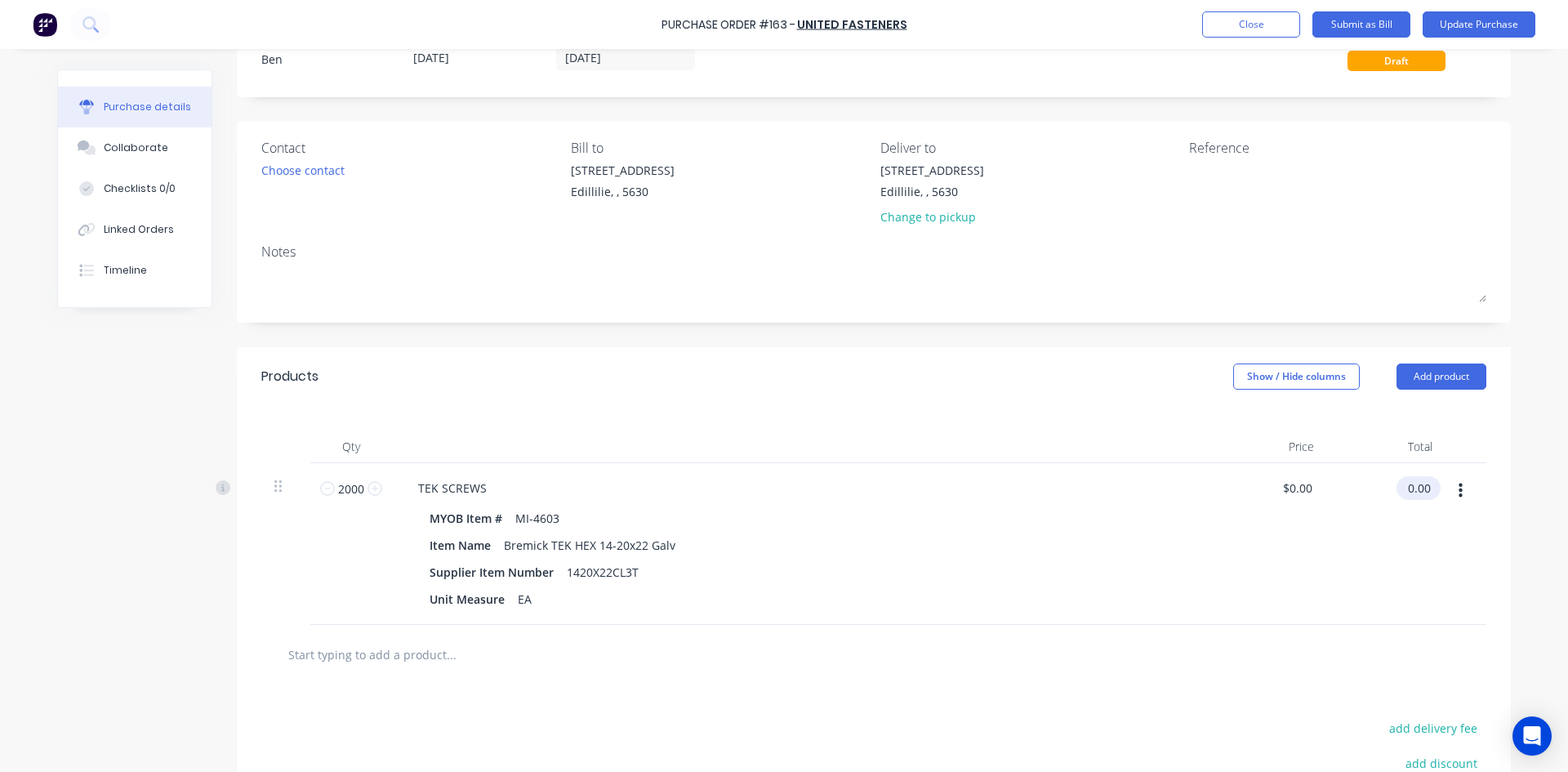
click at [1406, 484] on input "0.00" at bounding box center [1415, 489] width 37 height 24
click at [1406, 483] on input "0.00" at bounding box center [1419, 489] width 31 height 24
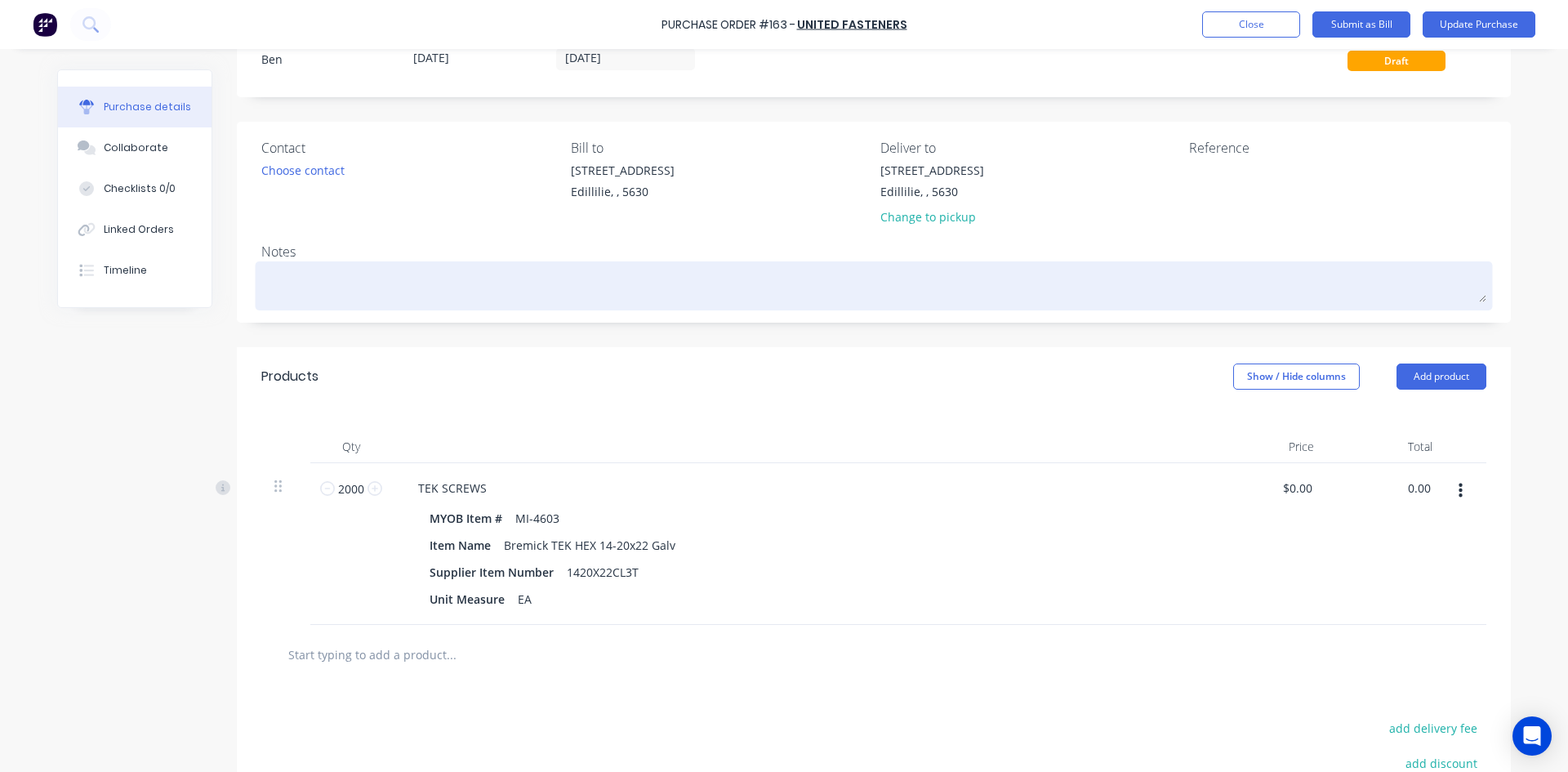
scroll to position [256, 0]
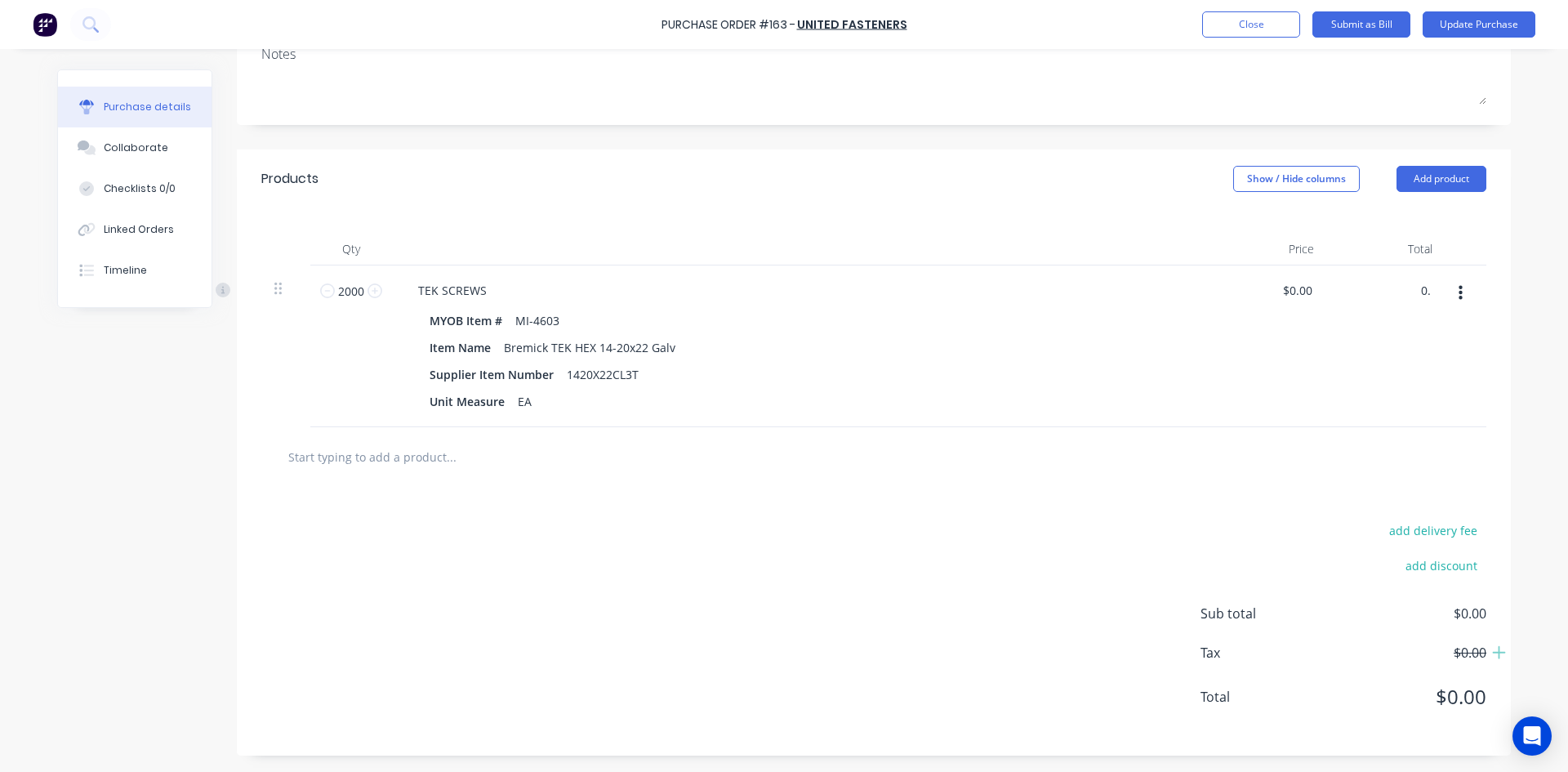
type input "0"
type input "235.55"
type input "$0.1178"
type input "$235.55"
click at [854, 586] on div "add delivery fee add discount Sub total $235.55 Tax $23.56 Total $259.11" at bounding box center [874, 621] width 1274 height 269
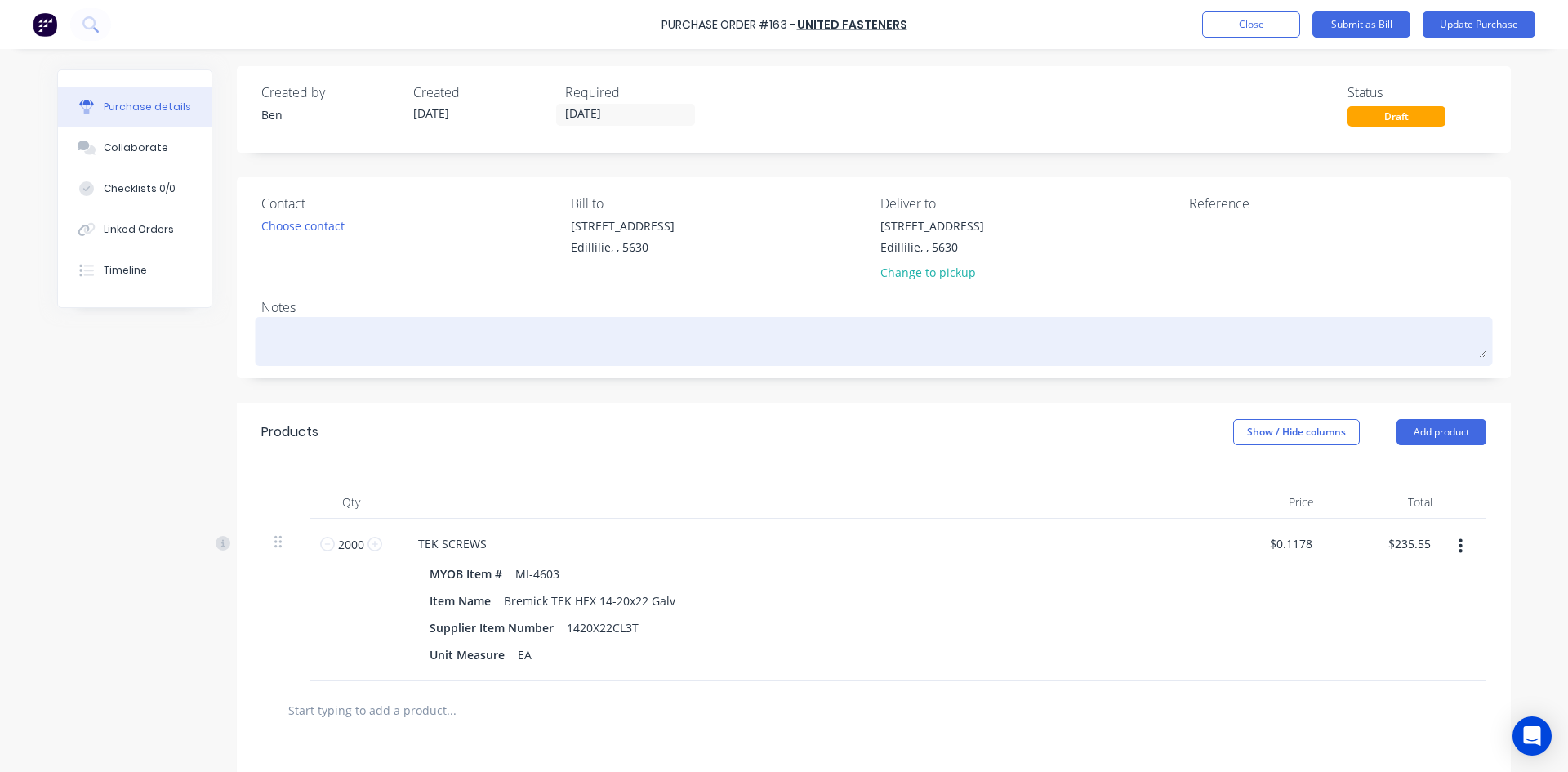
scroll to position [0, 0]
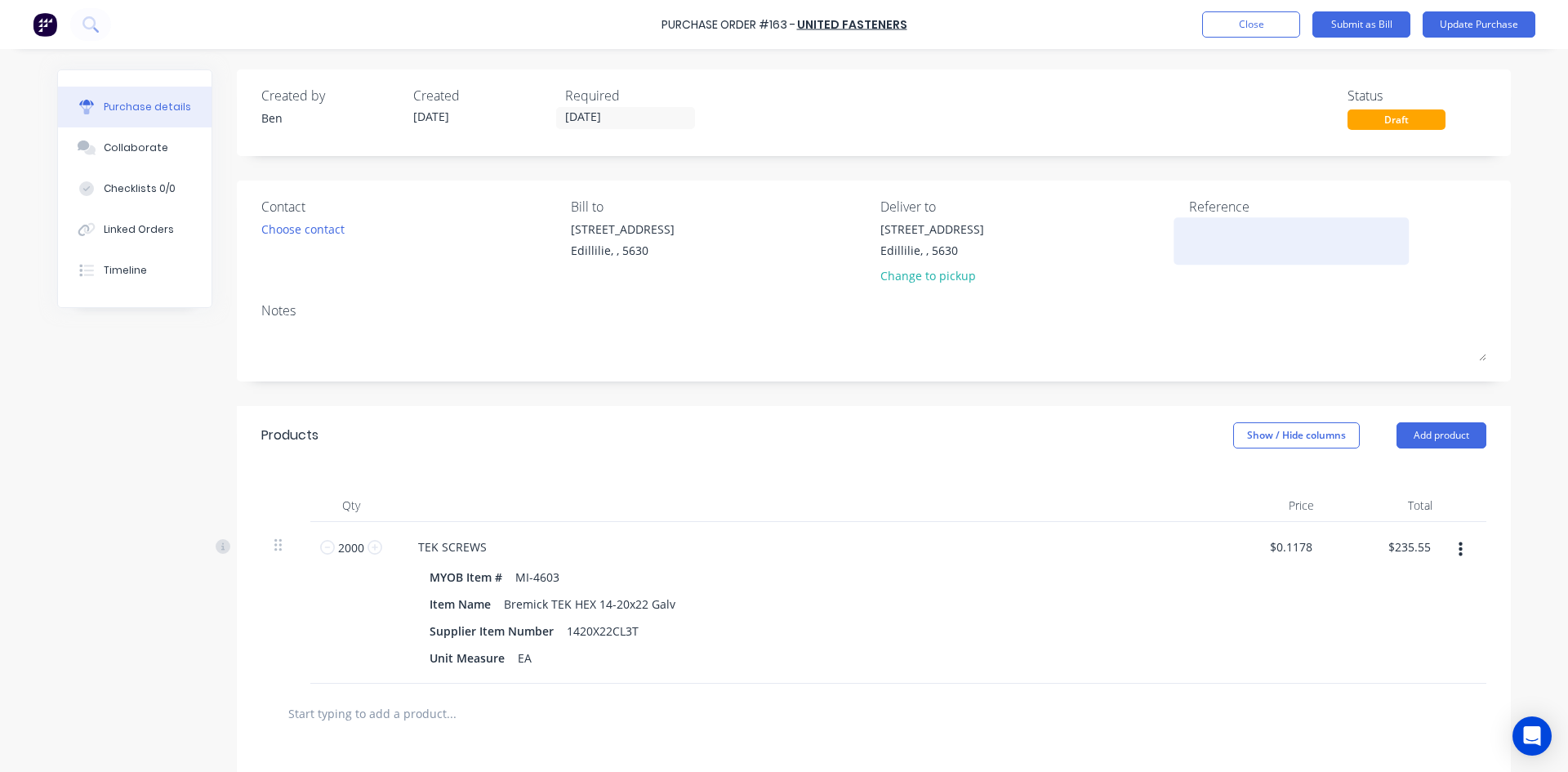
click at [1196, 245] on textarea at bounding box center [1291, 239] width 204 height 36
type textarea "2573982"
type textarea "x"
type textarea "2573982"
click at [1502, 17] on button "Update Purchase" at bounding box center [1479, 25] width 113 height 26
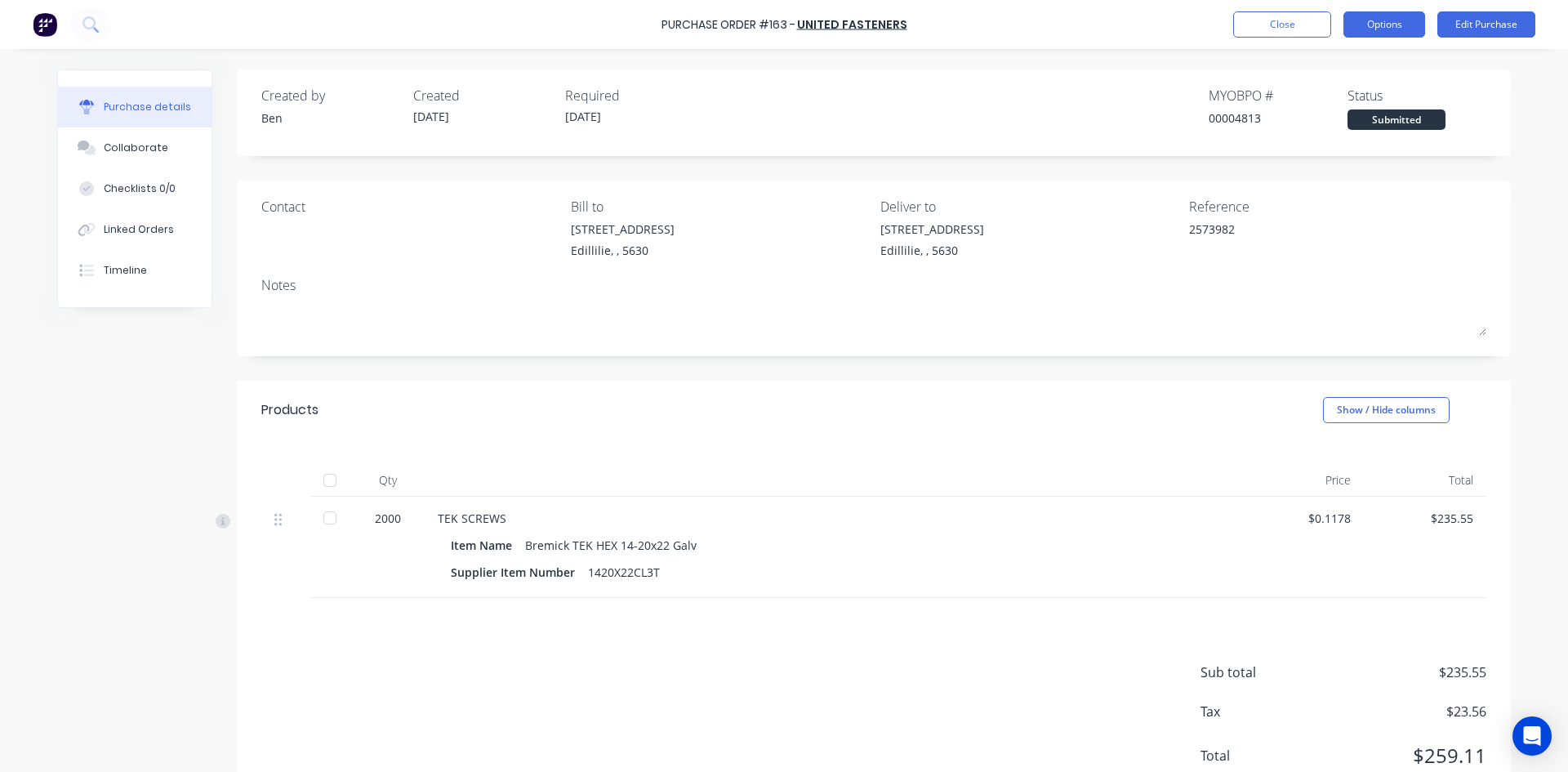
click at [1391, 31] on button "Options" at bounding box center [1384, 25] width 82 height 26
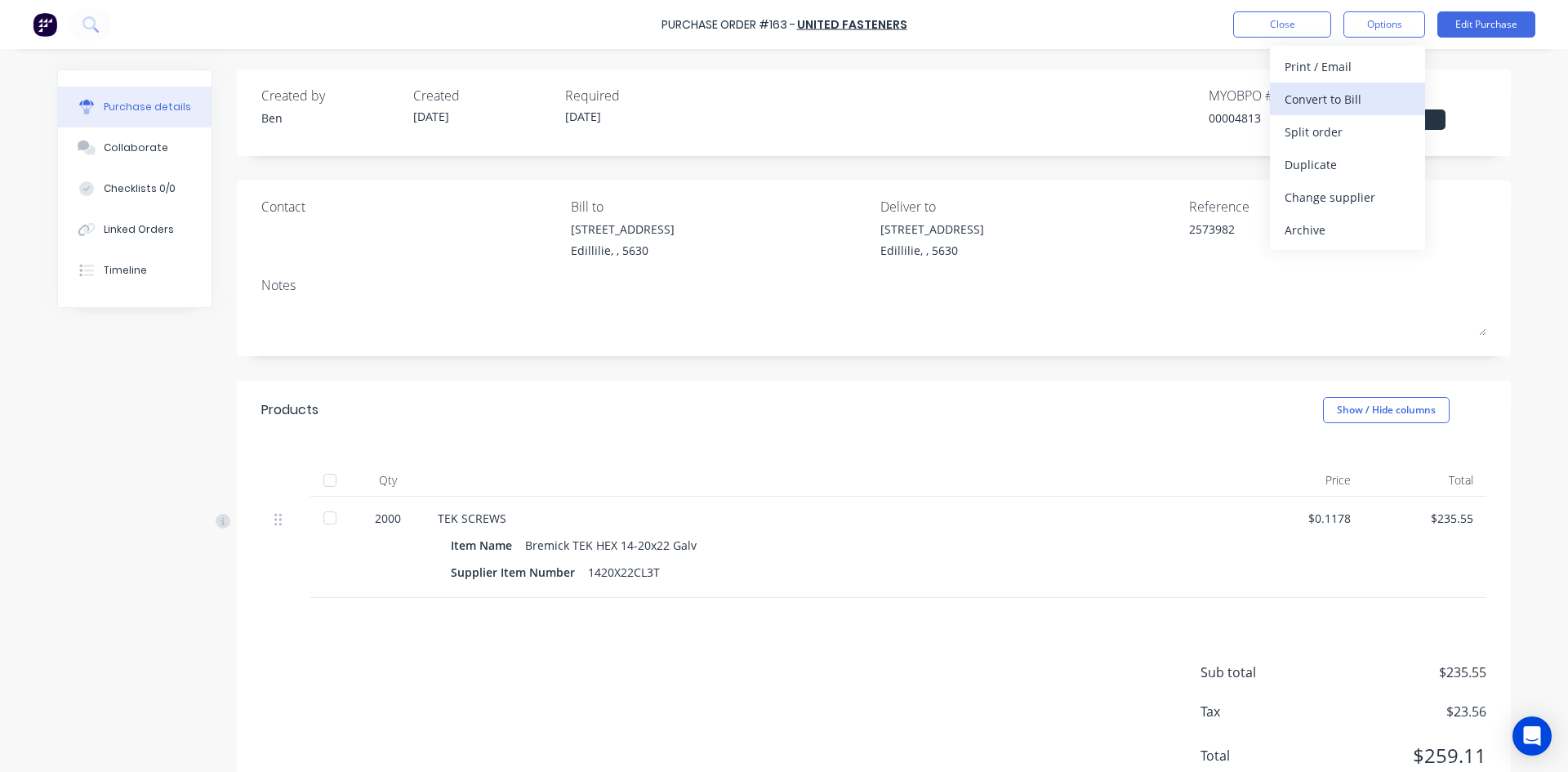
click at [1320, 102] on div "Convert to Bill" at bounding box center [1348, 99] width 126 height 24
type textarea "x"
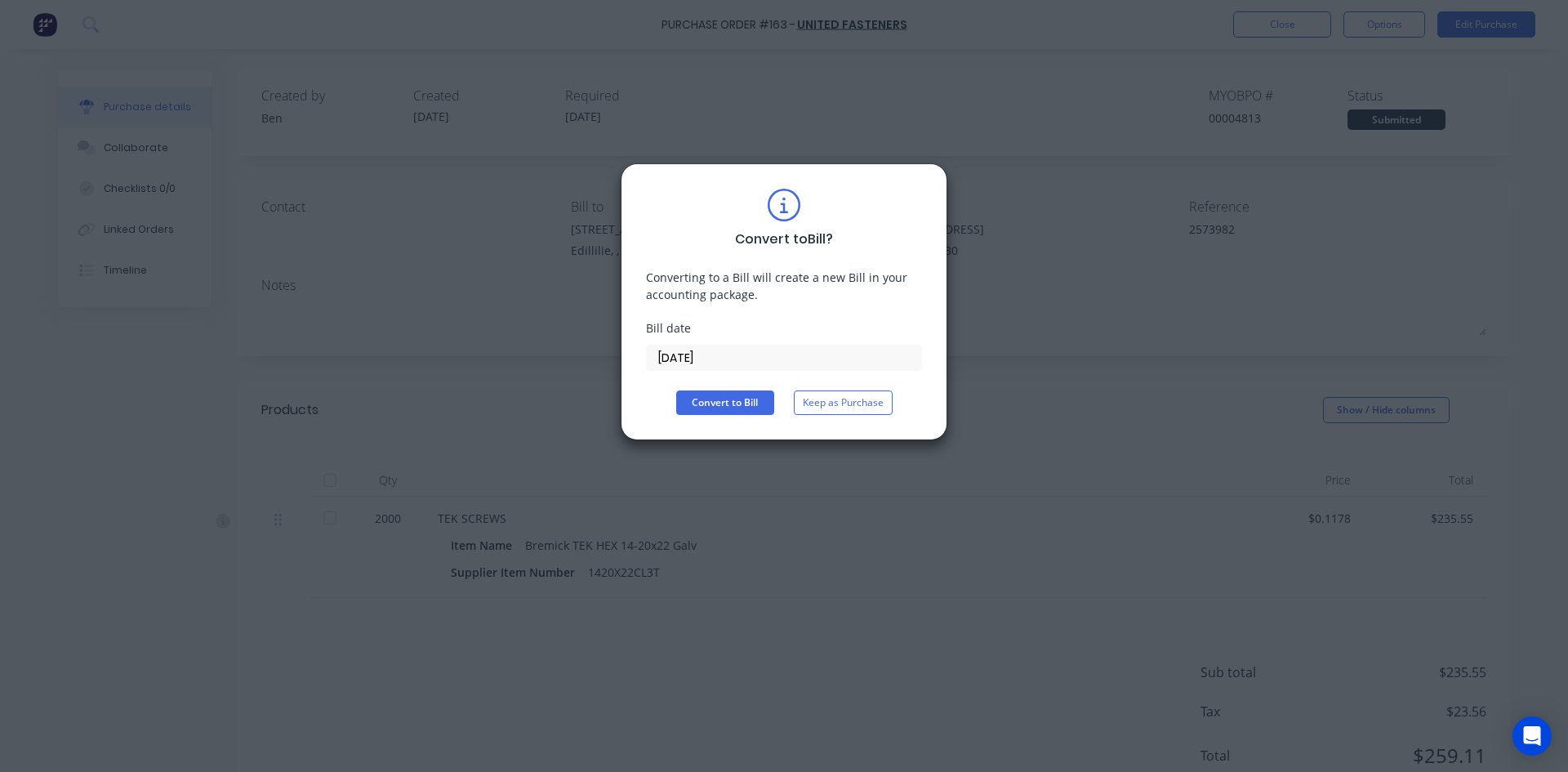
click at [732, 359] on input "[DATE]" at bounding box center [784, 357] width 274 height 25
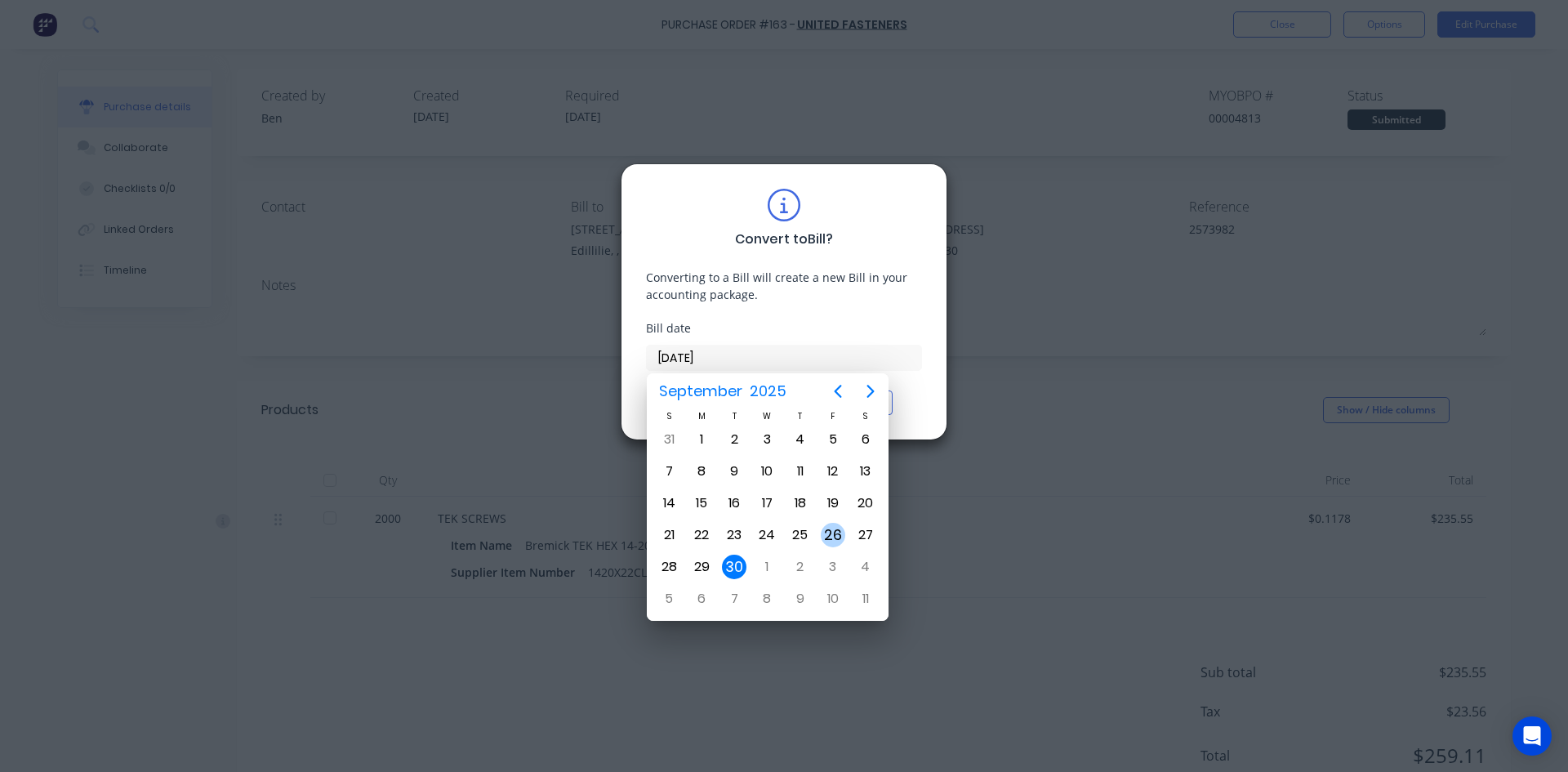
click at [836, 538] on div "26" at bounding box center [833, 535] width 25 height 25
type input "26/09/25"
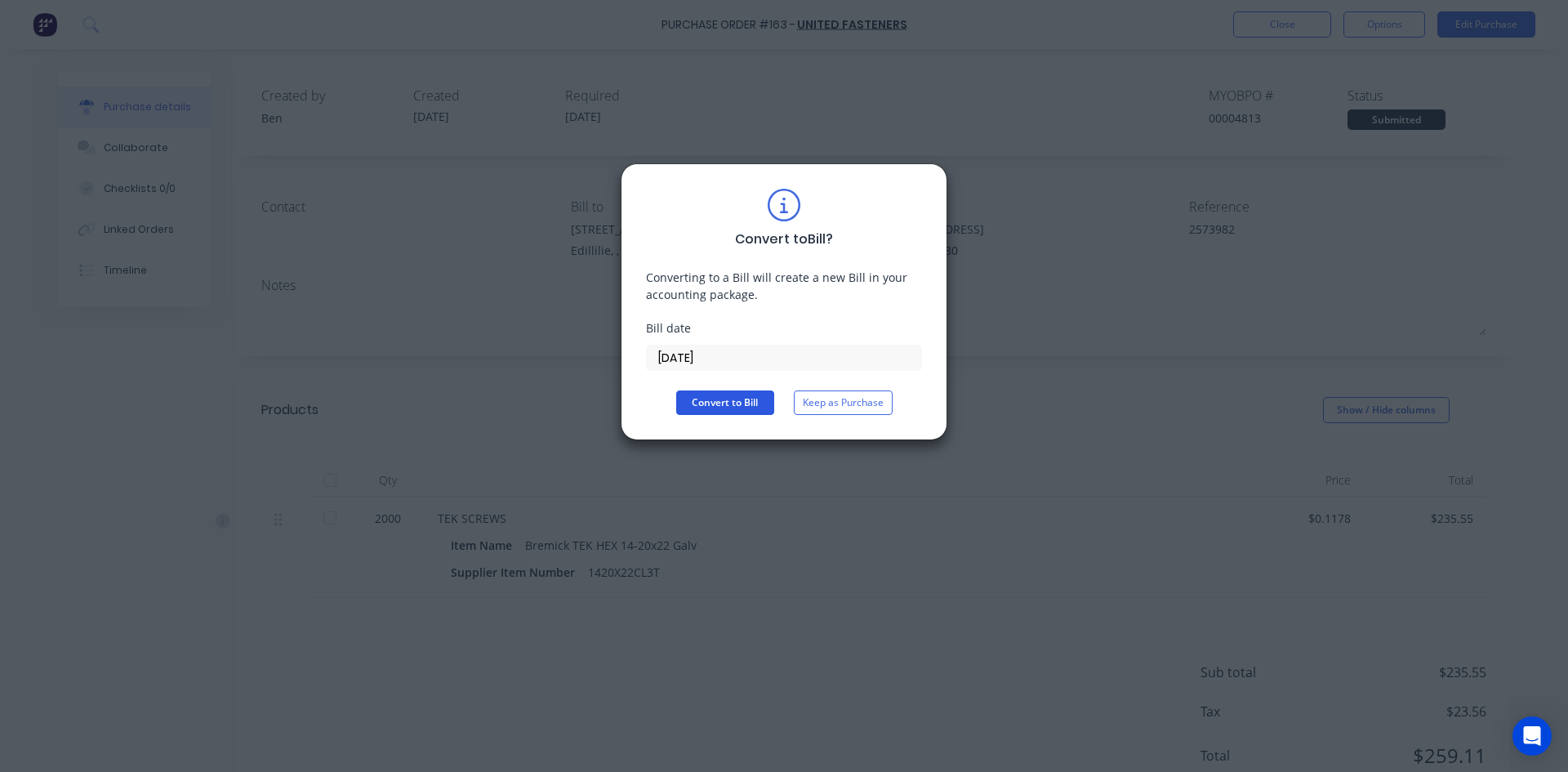
click at [744, 401] on button "Convert to Bill" at bounding box center [725, 402] width 98 height 25
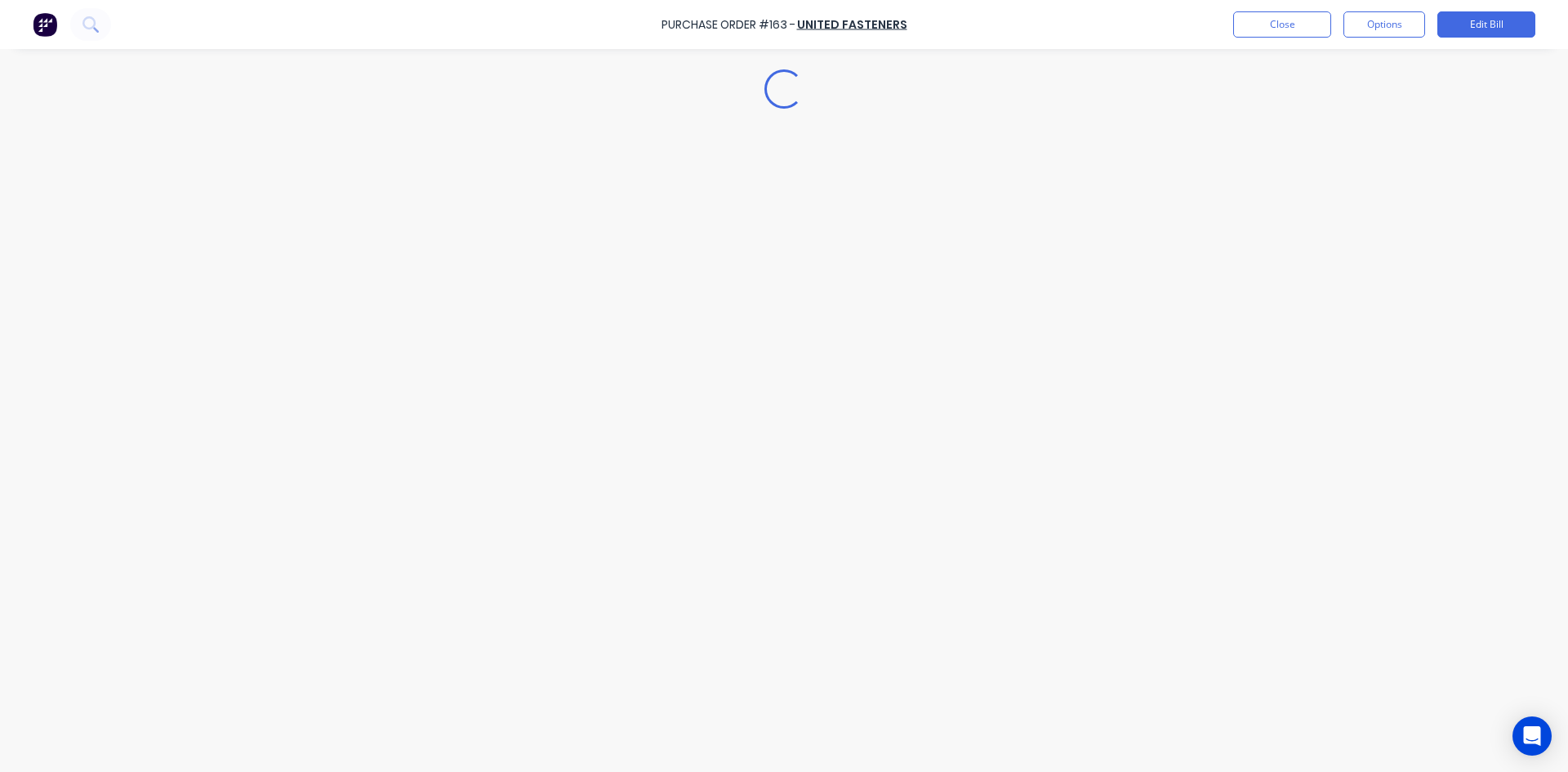
type textarea "x"
